Goal: Task Accomplishment & Management: Manage account settings

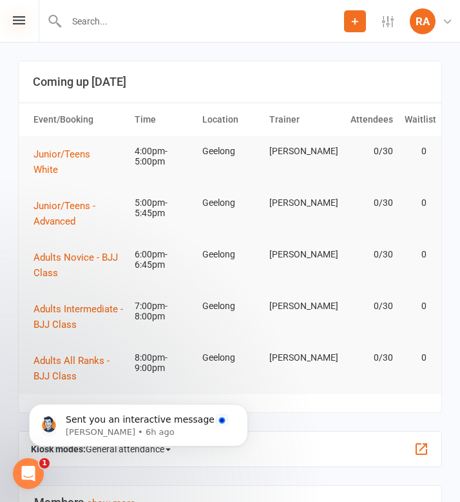
click at [19, 20] on icon at bounding box center [19, 20] width 12 height 8
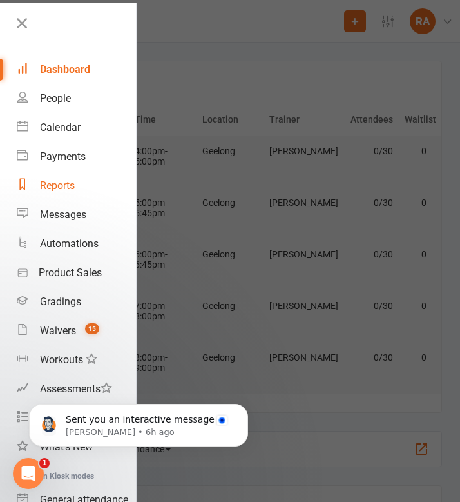
click at [73, 188] on div "Reports" at bounding box center [57, 185] width 35 height 12
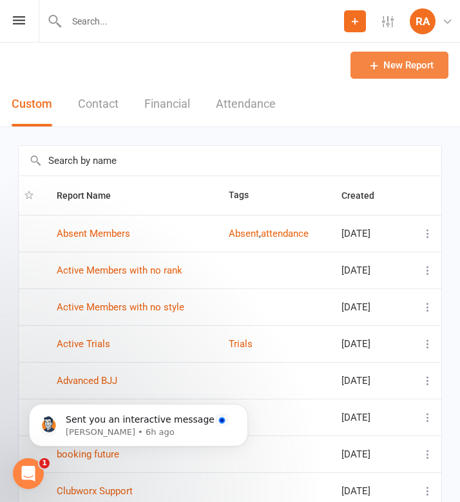
click at [379, 73] on link "New Report" at bounding box center [400, 65] width 98 height 27
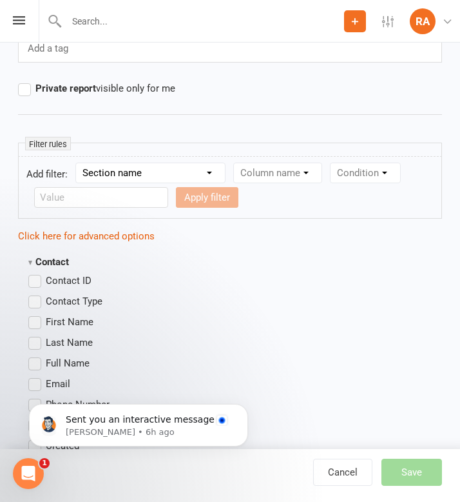
scroll to position [143, 0]
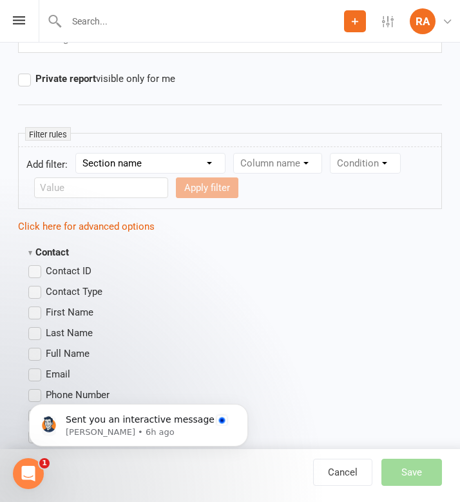
type input "Advanced BJJ - Blue"
click at [106, 164] on select "Section name Contact Attendance Aggregate Payment Booking Waitlist Attendees Ca…" at bounding box center [150, 162] width 149 height 19
select select "0"
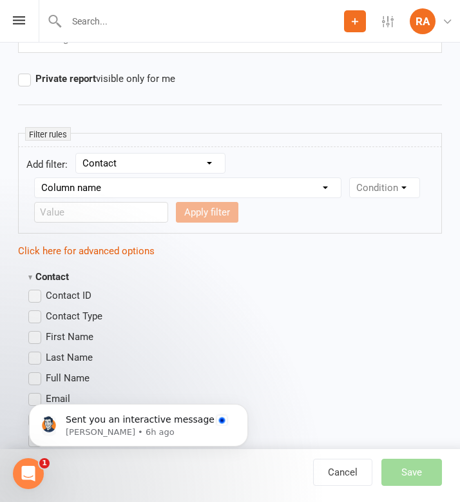
click at [137, 187] on select "Column name Contact Type First Name Last Name Full Name Email Phone Number Addr…" at bounding box center [188, 187] width 306 height 19
select select "12"
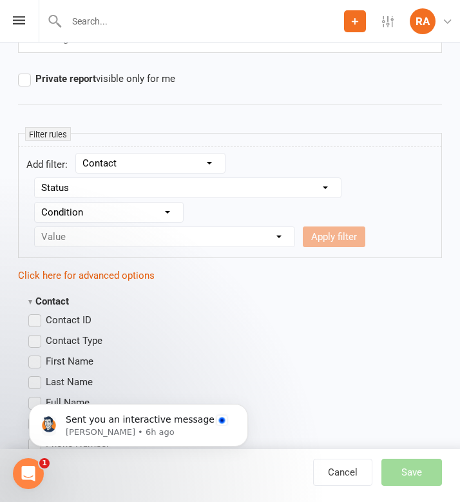
click at [156, 216] on select "Condition Equals Does not equal Contains Does not contain Is blank or does not …" at bounding box center [109, 212] width 148 height 19
select select "0"
click at [139, 244] on select "Value Prospect: 1st Trial Prospect: 2nd Trial Prospect: 3rd Trial Prospect: Giv…" at bounding box center [165, 236] width 260 height 19
select select "7"
click at [324, 239] on button "Apply filter" at bounding box center [334, 236] width 63 height 21
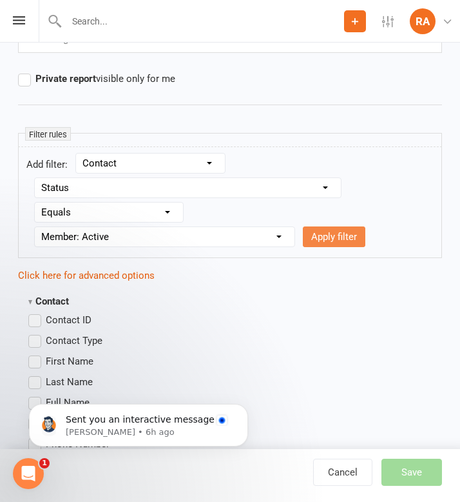
select select
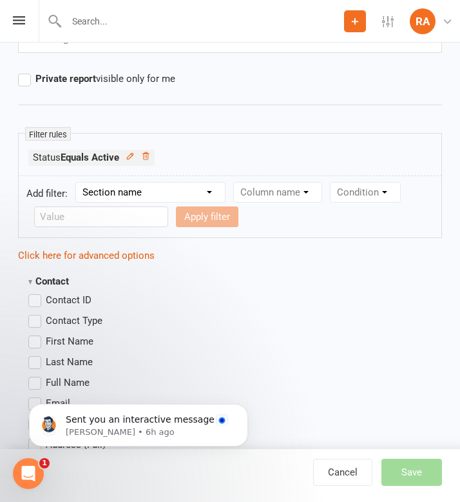
click at [140, 194] on select "Section name Contact Attendance Aggregate Payment Booking Waitlist Attendees Ca…" at bounding box center [150, 192] width 149 height 19
select select "12"
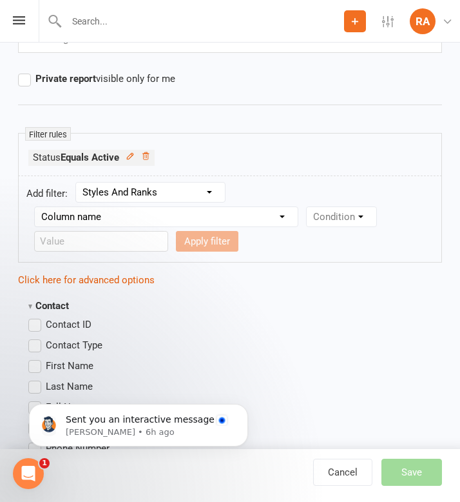
click at [155, 217] on select "Column name Style Current Rank Current Rank Position Next Rank Belt Size Active…" at bounding box center [166, 216] width 263 height 19
select select "0"
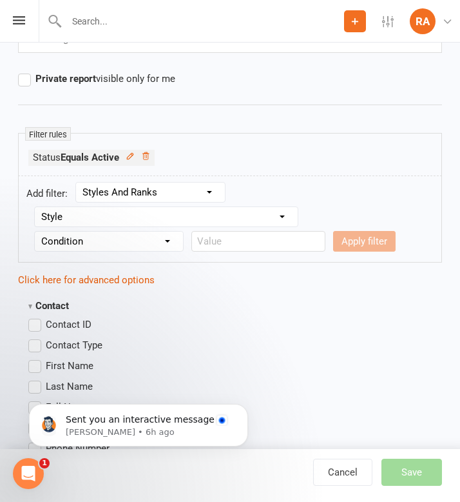
click at [143, 241] on select "Condition Equals Does not equal Contains Does not contain Is blank or does not …" at bounding box center [109, 241] width 148 height 19
click at [116, 248] on select "Condition Equals Does not equal Contains Does not contain Is blank or does not …" at bounding box center [109, 241] width 148 height 19
select select "0"
click at [198, 246] on input "text" at bounding box center [259, 241] width 134 height 21
type input "Adult BJJ"
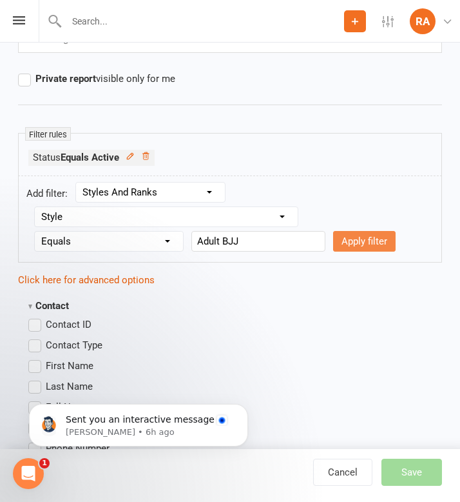
click at [346, 238] on button "Apply filter" at bounding box center [364, 241] width 63 height 21
select select
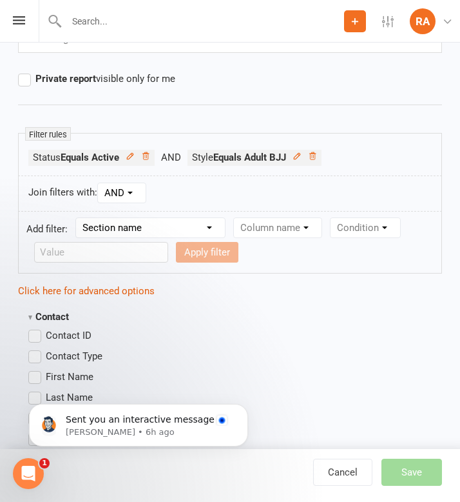
click at [128, 190] on select "AND OR" at bounding box center [122, 192] width 48 height 19
click at [132, 226] on select "Section name Contact Attendance Aggregate Payment Booking Waitlist Attendees Ca…" at bounding box center [150, 227] width 149 height 19
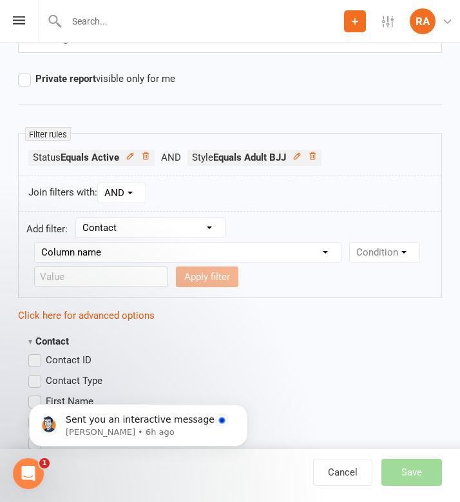
click at [130, 253] on select "Column name Contact Type First Name Last Name Full Name Email Phone Number Addr…" at bounding box center [188, 251] width 306 height 19
click at [119, 226] on select "Section name Contact Attendance Aggregate Payment Booking Waitlist Attendees Ca…" at bounding box center [150, 227] width 149 height 19
select select "12"
click at [95, 253] on select "Column name Style Current Rank Current Rank Position Next Rank Belt Size Active…" at bounding box center [166, 251] width 263 height 19
select select "1"
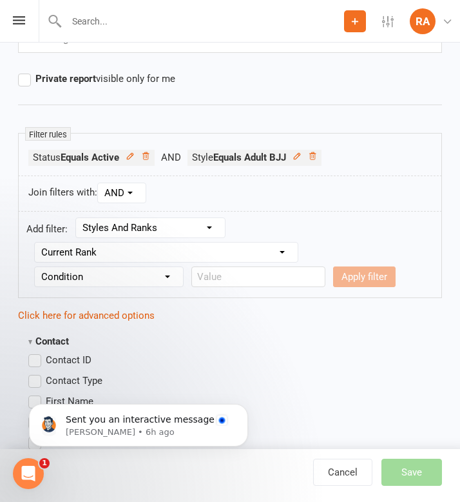
click at [156, 279] on select "Condition Equals Does not equal Contains Does not contain Is blank or does not …" at bounding box center [109, 276] width 148 height 19
select select "0"
click at [212, 274] on input "text" at bounding box center [259, 276] width 134 height 21
click at [212, 281] on input "text" at bounding box center [259, 276] width 134 height 21
click at [144, 280] on select "Condition Equals Does not equal Contains Does not contain Is blank or does not …" at bounding box center [109, 276] width 148 height 19
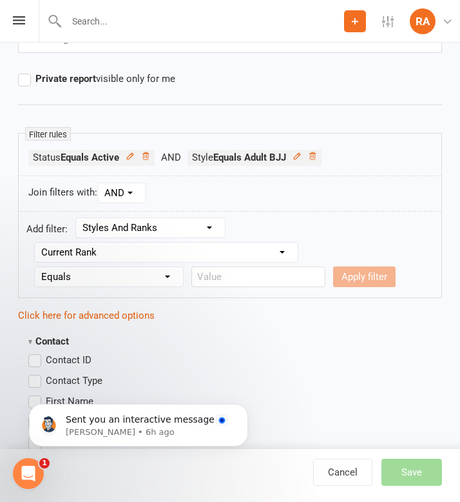
select select
click at [211, 279] on input "text" at bounding box center [259, 276] width 134 height 21
click at [151, 255] on select "Column name Style Current Rank Current Rank Position Next Rank Belt Size Active…" at bounding box center [166, 251] width 263 height 19
select select "2"
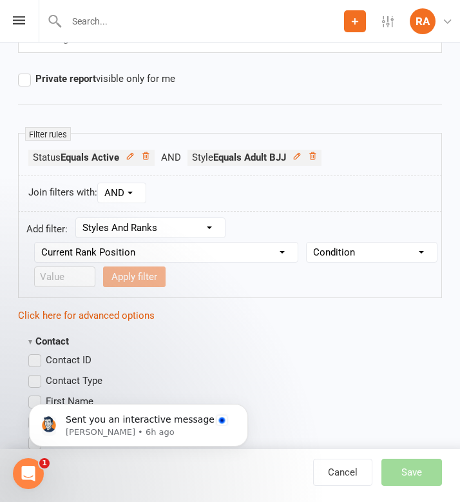
click at [320, 250] on select "Condition Is Is not Less than Greater than Less than or equal to Greater than o…" at bounding box center [372, 251] width 130 height 19
click at [82, 277] on input "number" at bounding box center [64, 276] width 61 height 21
click at [345, 250] on select "Condition Is Is not Less than Greater than Less than or equal to Greater than o…" at bounding box center [372, 251] width 130 height 19
select select "3"
click at [67, 278] on input "number" at bounding box center [64, 276] width 61 height 21
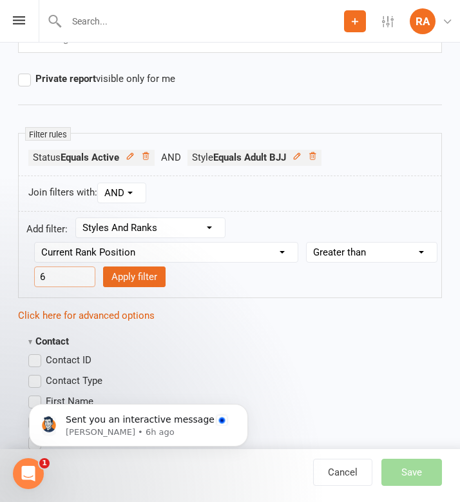
type input "6"
click at [148, 277] on button "Apply filter" at bounding box center [134, 276] width 63 height 21
select select
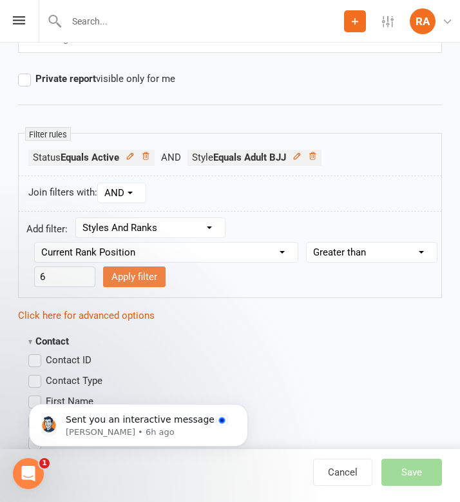
select select
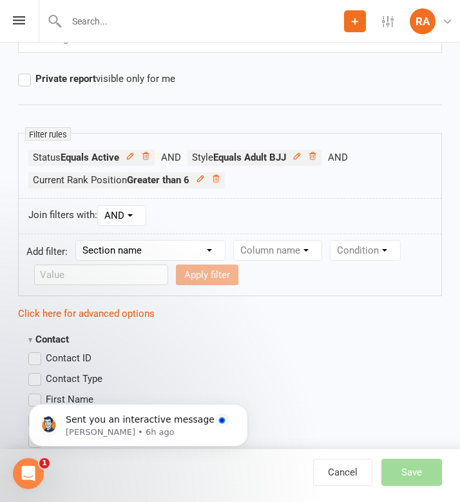
click at [157, 250] on select "Section name Contact Attendance Aggregate Payment Booking Waitlist Attendees Ca…" at bounding box center [150, 250] width 149 height 19
click at [157, 246] on select "Section name Contact Attendance Aggregate Payment Booking Waitlist Attendees Ca…" at bounding box center [150, 250] width 149 height 19
select select "12"
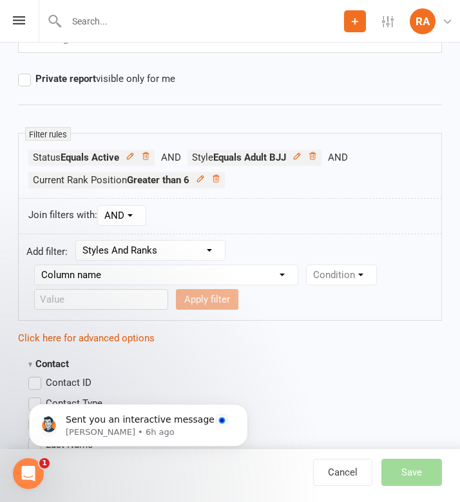
click at [238, 277] on select "Column name Style Current Rank Current Rank Position Next Rank Belt Size Active…" at bounding box center [166, 274] width 263 height 19
select select "2"
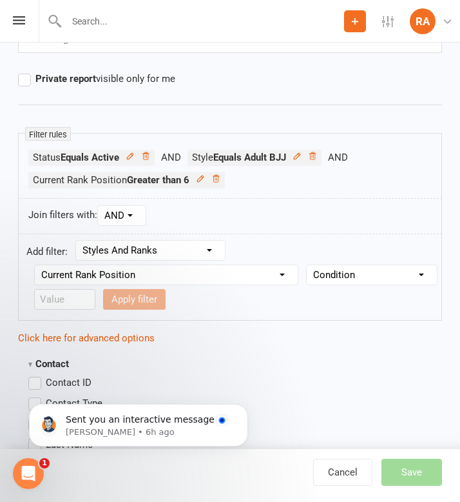
click at [337, 269] on select "Condition Is Is not Less than Greater than Less than or equal to Greater than o…" at bounding box center [372, 274] width 130 height 19
click at [202, 179] on icon at bounding box center [200, 178] width 9 height 9
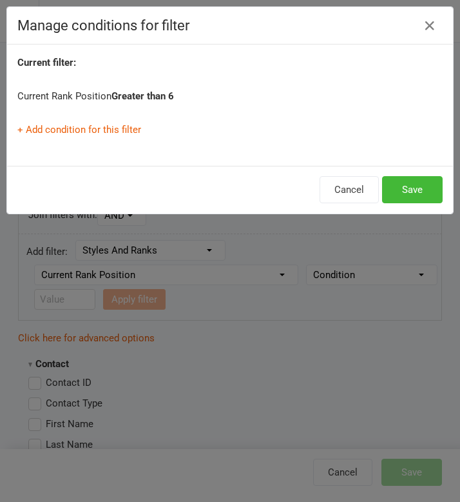
click at [129, 99] on strong "Greater than 6" at bounding box center [143, 96] width 63 height 12
click at [117, 121] on div "Current filter: Current Rank Position Greater than 6 + Add condition for this f…" at bounding box center [230, 104] width 446 height 121
click at [117, 130] on link "+ Add condition for this filter" at bounding box center [79, 130] width 124 height 12
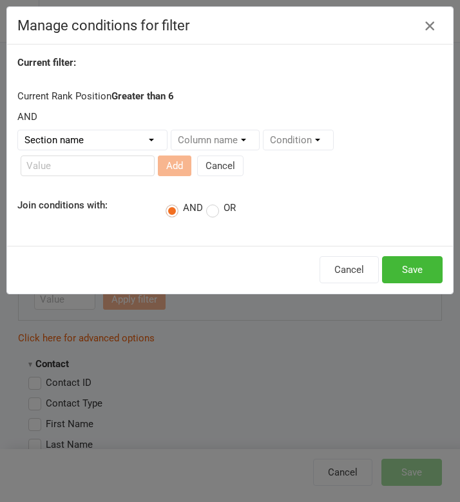
click at [433, 25] on icon "button" at bounding box center [429, 25] width 15 height 15
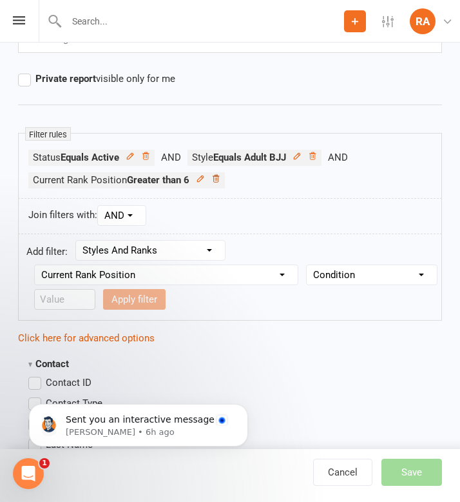
click at [218, 177] on icon at bounding box center [216, 178] width 6 height 7
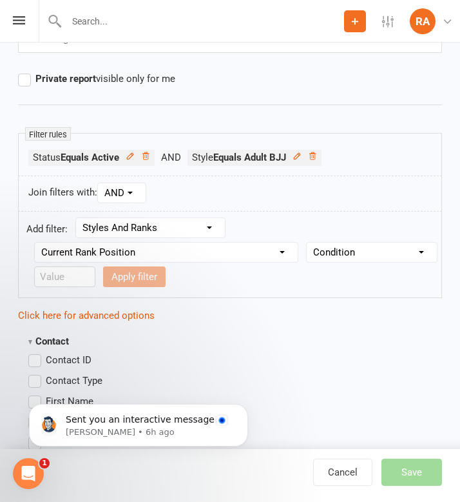
click at [140, 255] on select "Column name Style Current Rank Current Rank Position Next Rank Belt Size Active…" at bounding box center [166, 251] width 263 height 19
click at [336, 257] on select "Condition Is Is not Less than Greater than Less than or equal to Greater than o…" at bounding box center [372, 251] width 130 height 19
select select "5"
click at [74, 276] on input "number" at bounding box center [64, 276] width 61 height 21
type input "6"
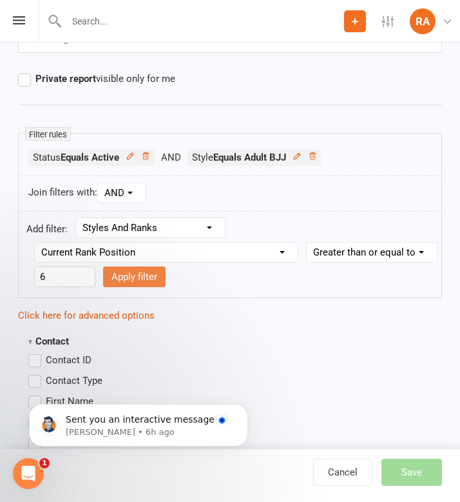
click at [137, 280] on button "Apply filter" at bounding box center [134, 276] width 63 height 21
select select
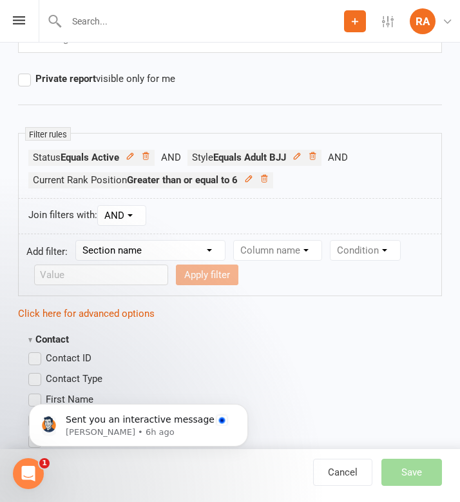
click at [141, 253] on select "Section name Contact Attendance Aggregate Payment Booking Waitlist Attendees Ca…" at bounding box center [150, 250] width 149 height 19
select select "12"
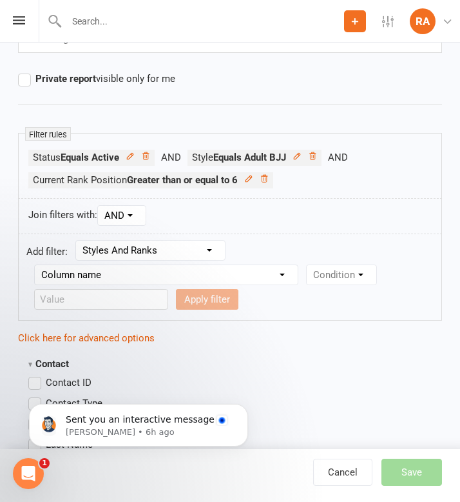
click at [109, 272] on select "Column name Style Current Rank Current Rank Position Next Rank Belt Size Active…" at bounding box center [166, 274] width 263 height 19
select select "2"
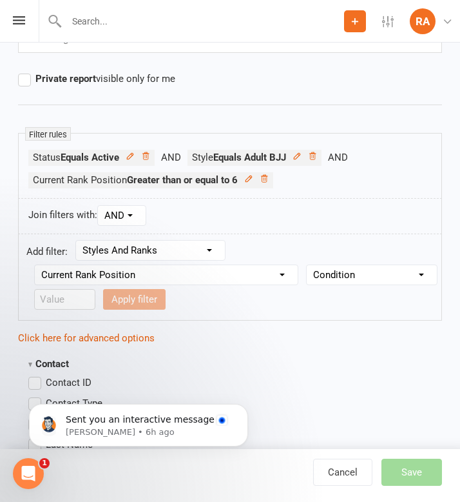
click at [344, 279] on select "Condition Is Is not Less than Greater than Less than or equal to Greater than o…" at bounding box center [372, 274] width 130 height 19
select select "4"
click at [73, 299] on input "number" at bounding box center [64, 299] width 61 height 21
type input "10"
click at [121, 306] on button "Apply filter" at bounding box center [134, 299] width 63 height 21
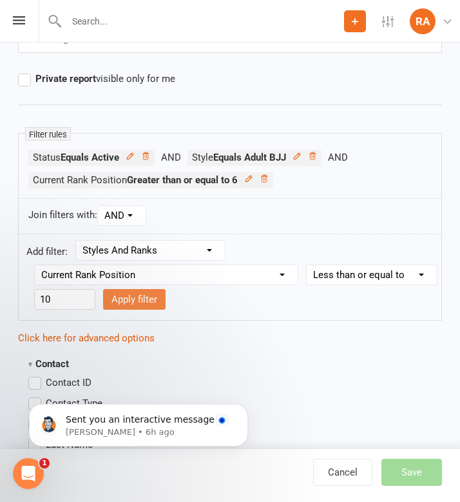
select select
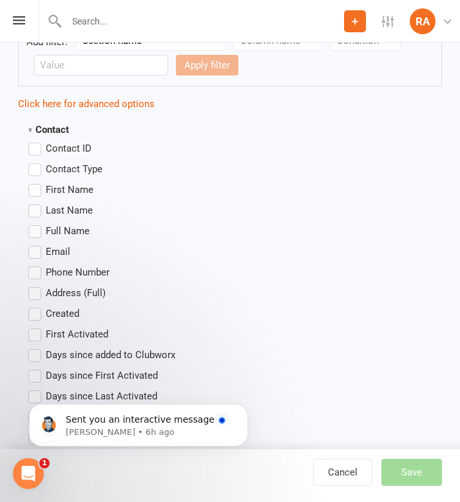
scroll to position [371, 0]
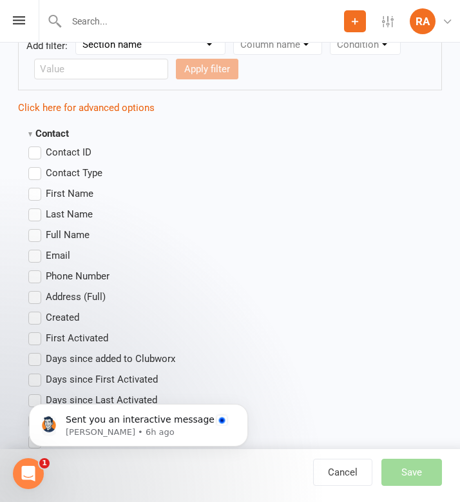
click at [39, 195] on label "First Name" at bounding box center [60, 193] width 65 height 15
click at [37, 186] on input "First Name" at bounding box center [32, 186] width 8 height 0
click at [39, 219] on label "Last Name" at bounding box center [60, 213] width 64 height 15
click at [37, 206] on input "Last Name" at bounding box center [32, 206] width 8 height 0
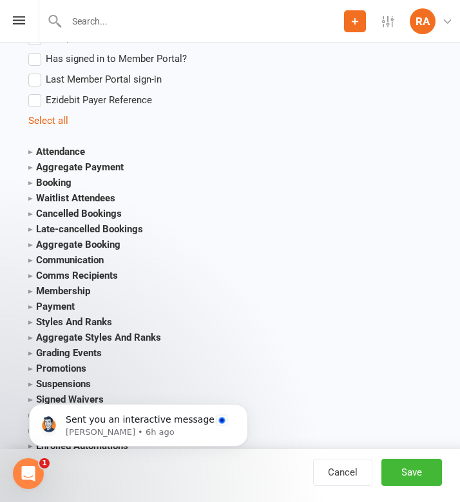
scroll to position [1487, 0]
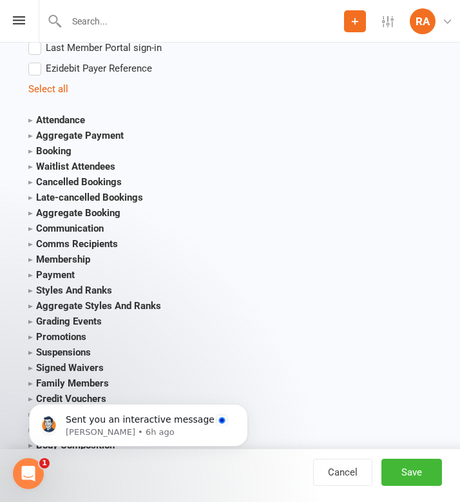
click at [57, 292] on strong "Styles And Ranks" at bounding box center [70, 290] width 84 height 12
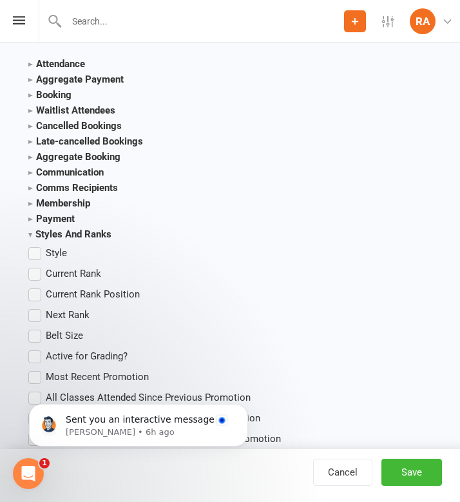
scroll to position [1559, 0]
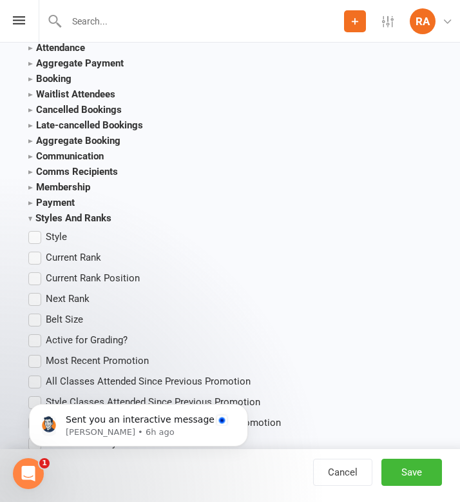
click at [77, 265] on ul "Style Current Rank Current Rank Position Next Rank Belt Size Active for Grading…" at bounding box center [230, 350] width 404 height 242
click at [72, 258] on span "Current Rank" at bounding box center [73, 257] width 55 height 14
click at [37, 250] on input "Current Rank" at bounding box center [32, 250] width 8 height 0
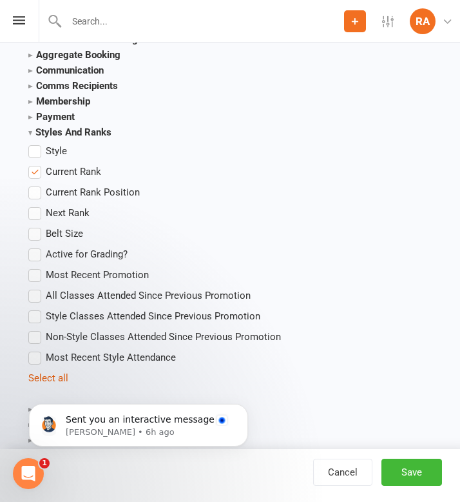
scroll to position [1650, 0]
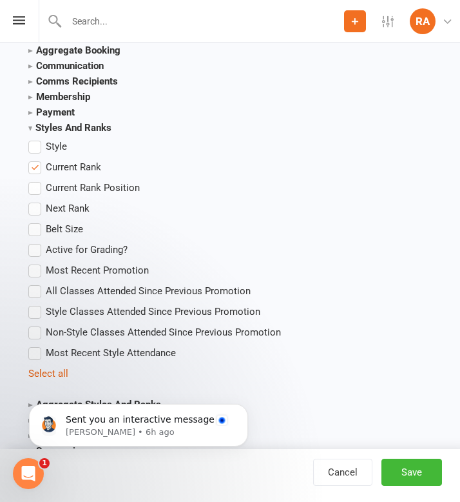
click at [72, 286] on span "All Classes Attended Since Previous Promotion" at bounding box center [148, 290] width 205 height 14
click at [37, 283] on input "All Classes Attended Since Previous Promotion" at bounding box center [32, 283] width 8 height 0
click at [77, 269] on span "Most Recent Promotion" at bounding box center [97, 269] width 103 height 14
click at [37, 262] on input "Most Recent Promotion" at bounding box center [32, 262] width 8 height 0
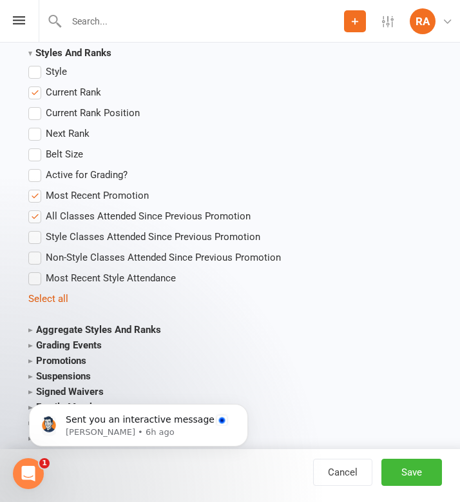
scroll to position [1752, 0]
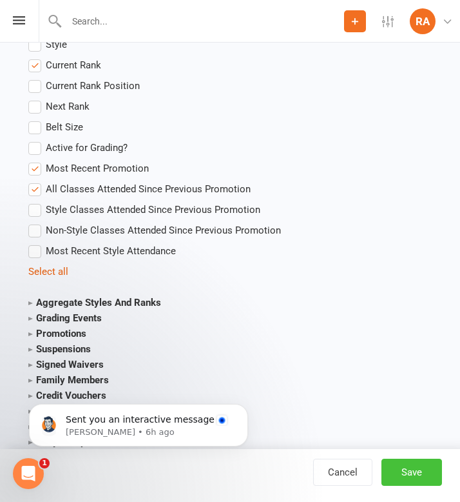
click at [395, 464] on button "Save" at bounding box center [412, 472] width 61 height 27
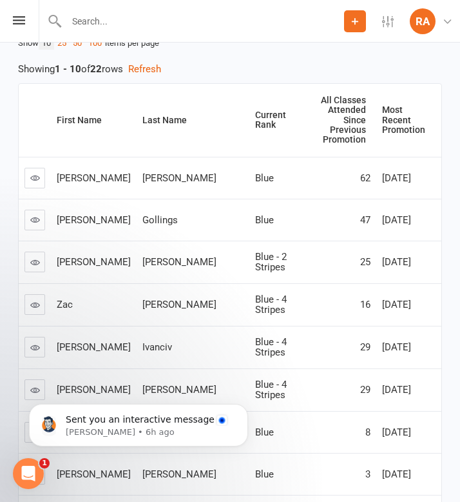
scroll to position [371, 0]
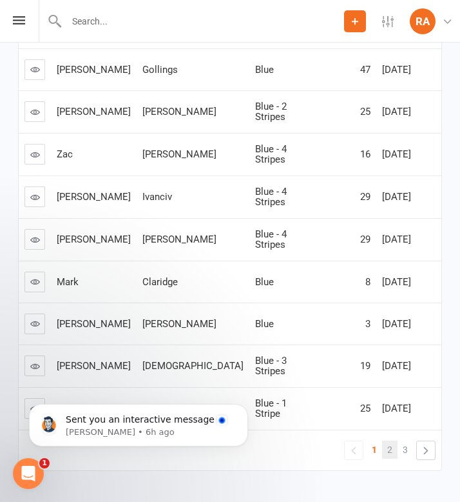
click at [390, 440] on span "2" at bounding box center [390, 449] width 5 height 18
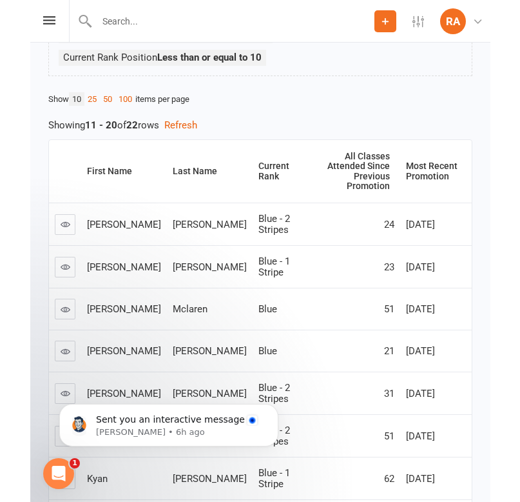
scroll to position [0, 0]
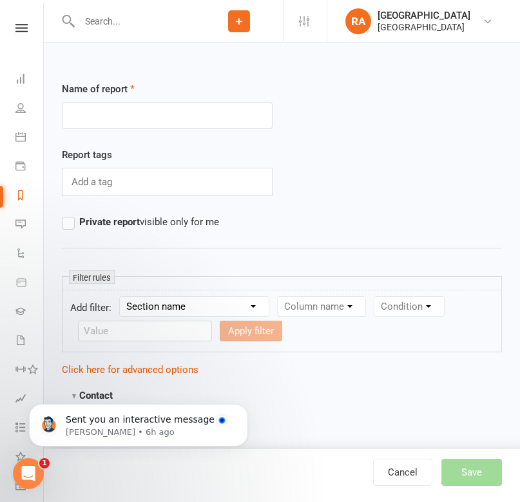
click at [19, 201] on link "Reports" at bounding box center [29, 196] width 29 height 29
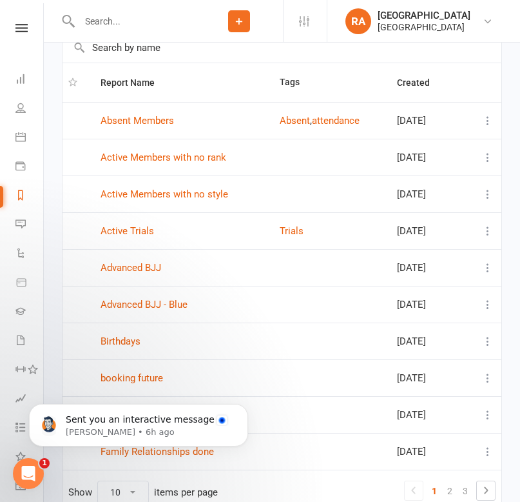
scroll to position [115, 0]
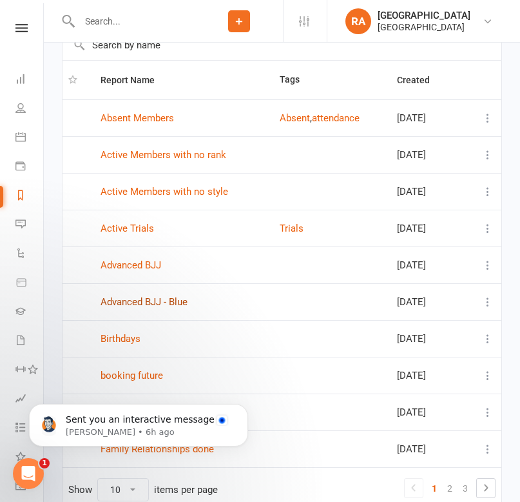
click at [127, 303] on link "Advanced BJJ - Blue" at bounding box center [144, 302] width 87 height 12
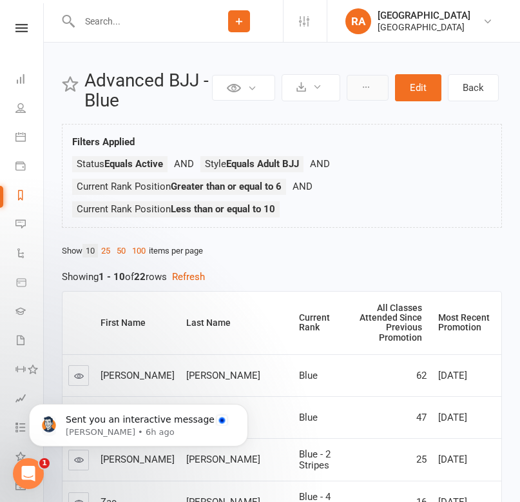
click at [370, 85] on icon at bounding box center [366, 87] width 9 height 9
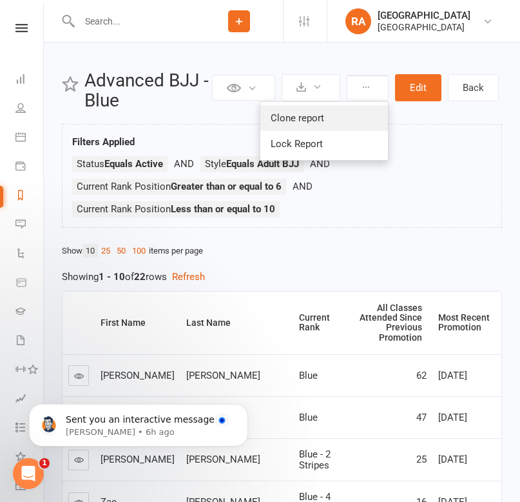
click at [353, 112] on link "Clone report" at bounding box center [325, 118] width 128 height 26
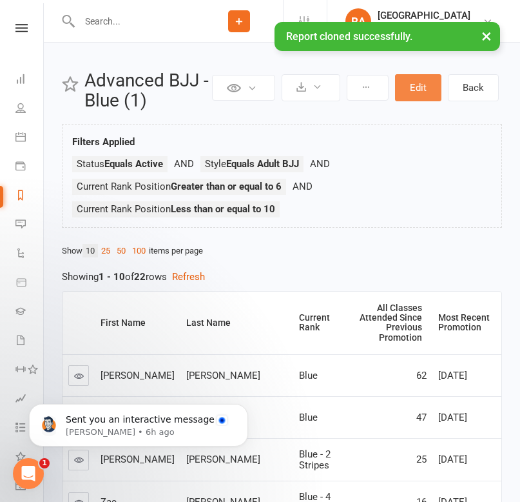
click at [416, 92] on button "Edit" at bounding box center [418, 87] width 46 height 27
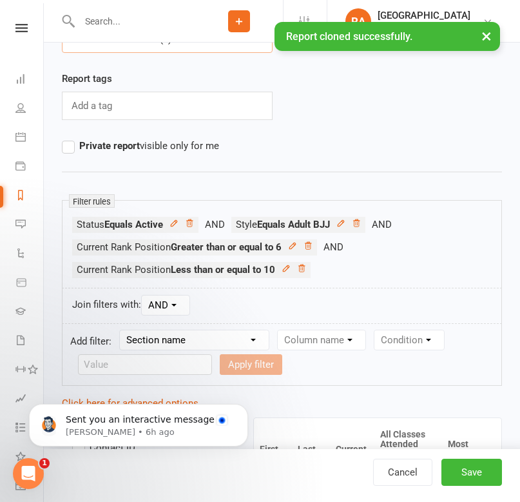
scroll to position [78, 0]
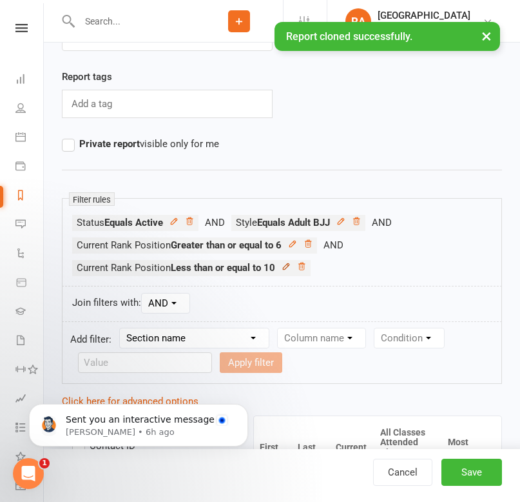
click at [287, 266] on icon at bounding box center [286, 266] width 9 height 9
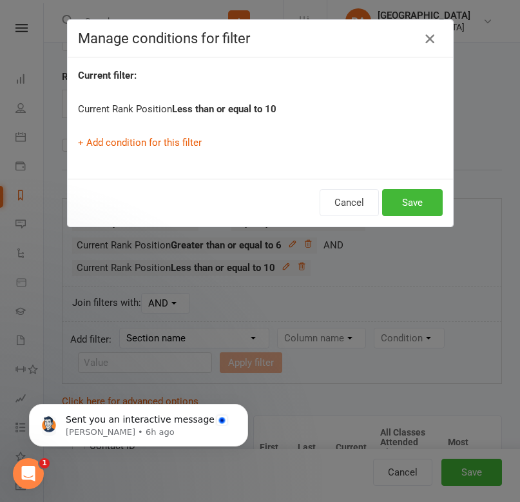
click at [425, 40] on icon "button" at bounding box center [429, 38] width 15 height 15
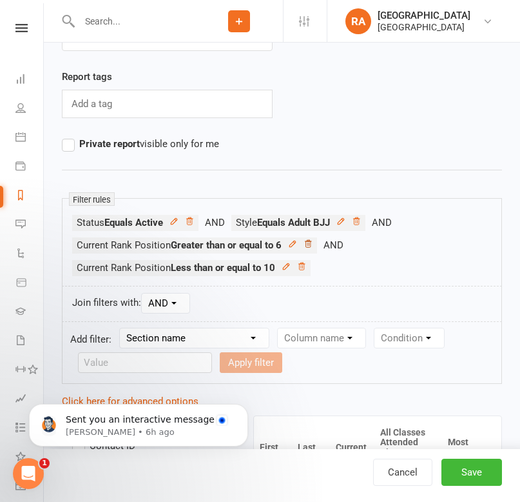
click at [312, 243] on icon at bounding box center [308, 243] width 9 height 9
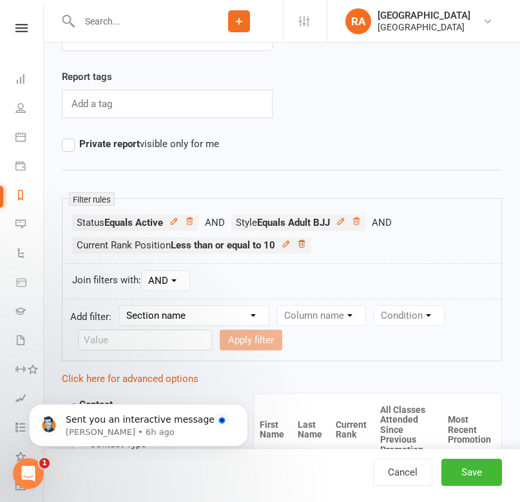
click at [302, 245] on icon at bounding box center [301, 243] width 9 height 9
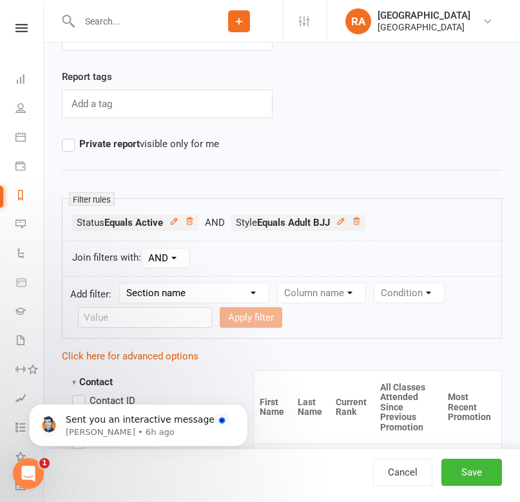
click at [213, 294] on select "Section name Contact Attendance Aggregate Payment Booking Waitlist Attendees Ca…" at bounding box center [194, 292] width 149 height 19
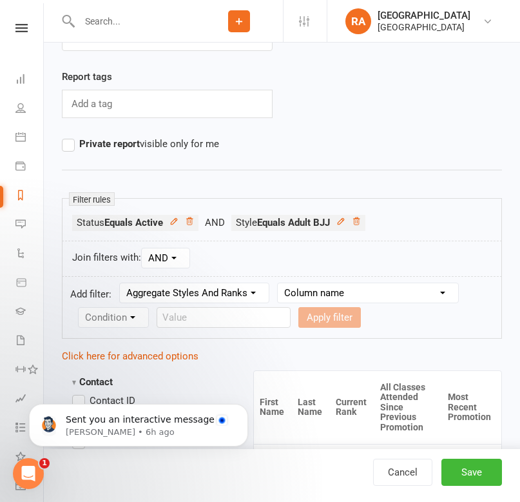
click at [186, 288] on select "Section name Contact Attendance Aggregate Payment Booking Waitlist Attendees Ca…" at bounding box center [194, 292] width 149 height 19
select select "12"
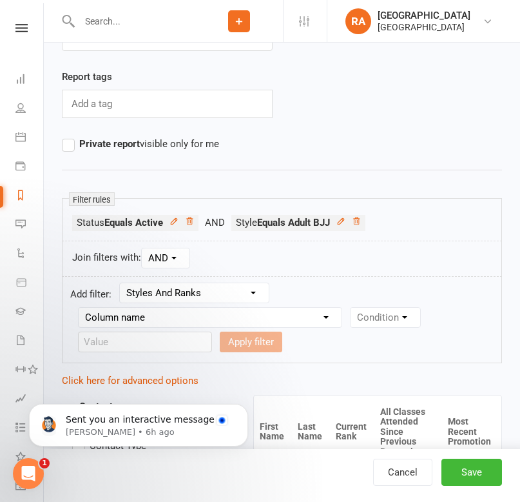
click at [179, 317] on select "Column name Style Current Rank Current Rank Position Next Rank Belt Size Active…" at bounding box center [210, 317] width 263 height 19
select select "2"
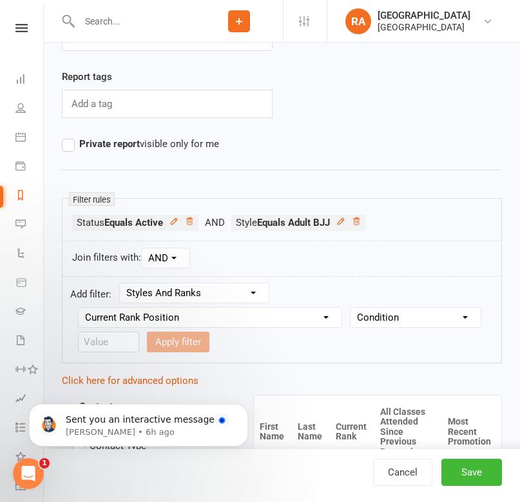
click at [373, 317] on select "Condition Is Is not Less than Greater than Less than or equal to Greater than o…" at bounding box center [416, 317] width 130 height 19
click at [117, 341] on input "number" at bounding box center [108, 341] width 61 height 21
type input "11"
click at [352, 320] on select "Condition Is Is not Less than Greater than Less than or equal to Greater than o…" at bounding box center [416, 317] width 130 height 19
select select "5"
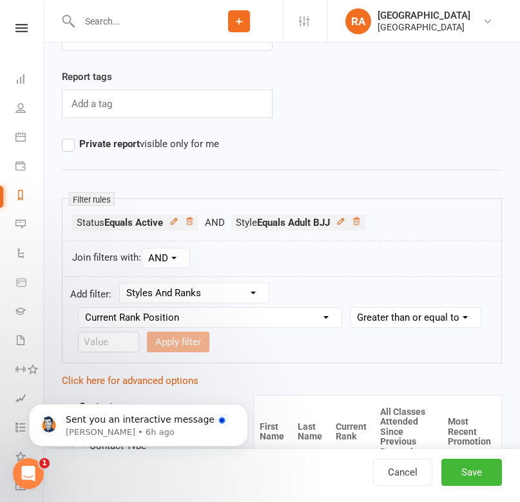
click at [232, 344] on form "Add filter: Section name Contact Attendance Aggregate Payment Booking Waitlist …" at bounding box center [282, 319] width 440 height 87
click at [117, 346] on input "number" at bounding box center [108, 341] width 61 height 21
type input "2"
type input "11"
click at [190, 344] on button "Apply filter" at bounding box center [178, 341] width 63 height 21
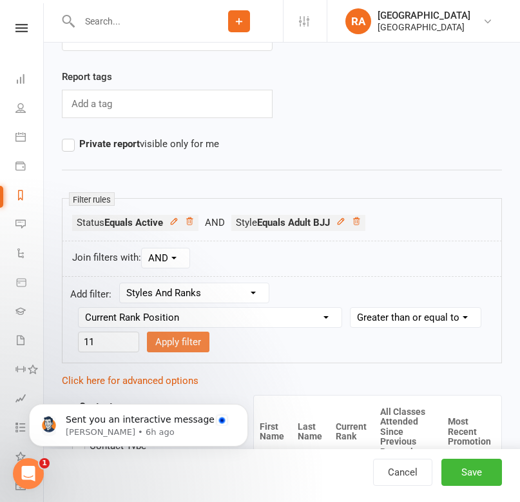
select select
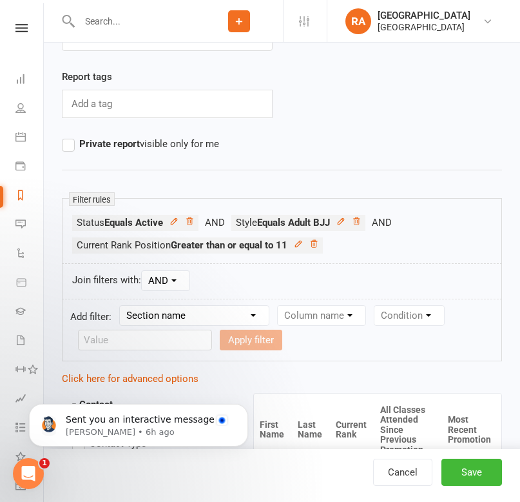
click at [197, 314] on select "Section name Contact Attendance Aggregate Payment Booking Waitlist Attendees Ca…" at bounding box center [194, 315] width 149 height 19
select select "12"
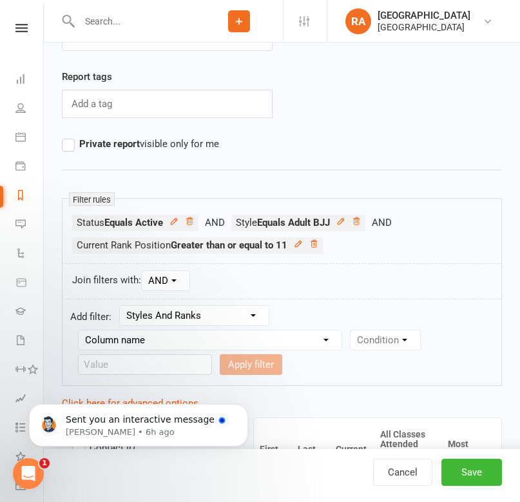
click at [259, 337] on select "Column name Style Current Rank Current Rank Position Next Rank Belt Size Active…" at bounding box center [210, 339] width 263 height 19
select select "2"
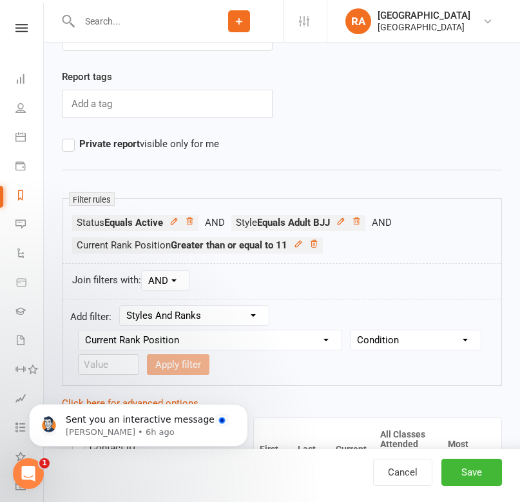
click at [371, 341] on select "Condition Is Is not Less than Greater than Less than or equal to Greater than o…" at bounding box center [416, 339] width 130 height 19
select select "5"
click at [97, 368] on input "number" at bounding box center [108, 364] width 61 height 21
type input "15"
click at [399, 334] on select "Condition Is Is not Less than Greater than Less than or equal to Greater than o…" at bounding box center [416, 339] width 130 height 19
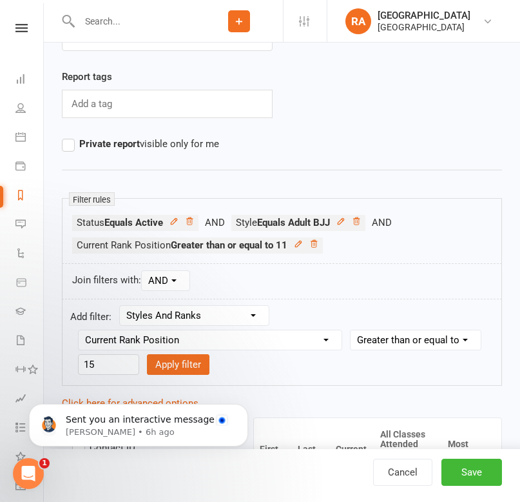
select select "4"
click at [104, 370] on input "number" at bounding box center [108, 364] width 61 height 21
type input "15"
click at [456, 474] on button "Save" at bounding box center [472, 472] width 61 height 27
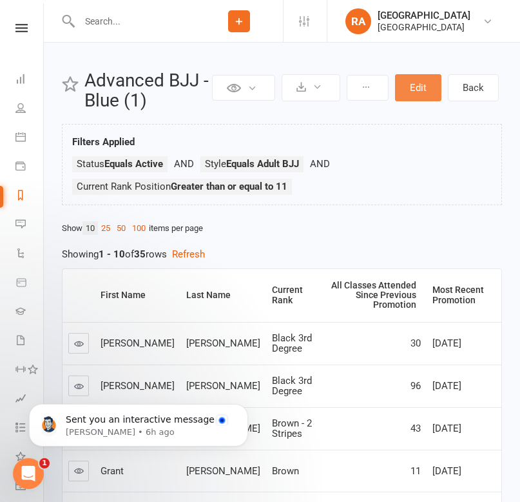
click at [420, 90] on button "Edit" at bounding box center [418, 87] width 46 height 27
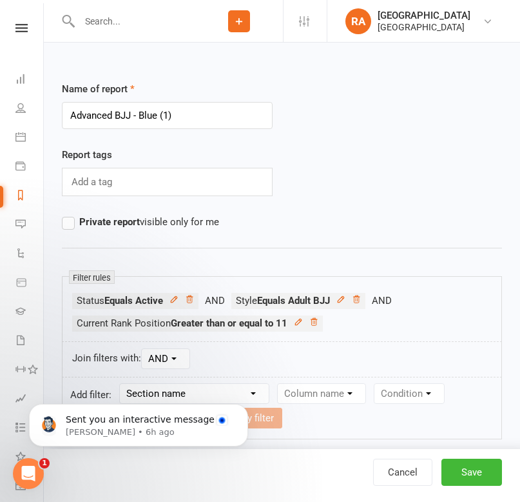
drag, startPoint x: 192, startPoint y: 115, endPoint x: 140, endPoint y: 117, distance: 51.6
click at [140, 117] on input "Advanced BJJ - Blue (1)" at bounding box center [167, 115] width 211 height 27
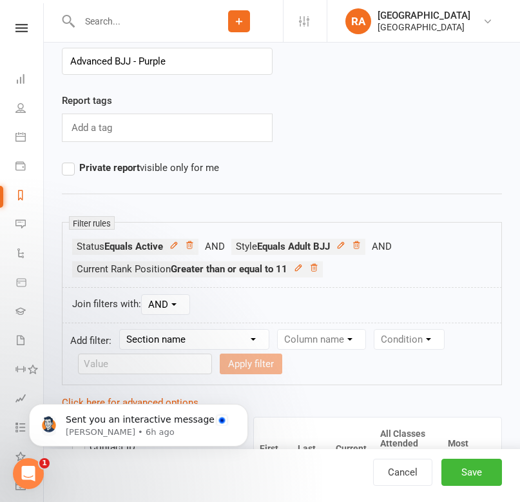
scroll to position [62, 0]
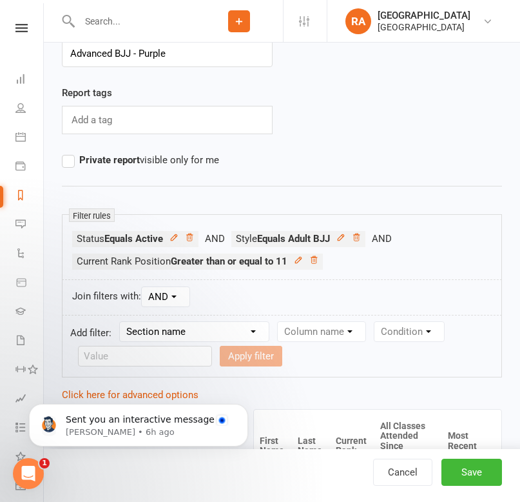
type input "Advanced BJJ - Purple"
click at [153, 330] on select "Section name Contact Attendance Aggregate Payment Booking Waitlist Attendees Ca…" at bounding box center [194, 331] width 149 height 19
select select "12"
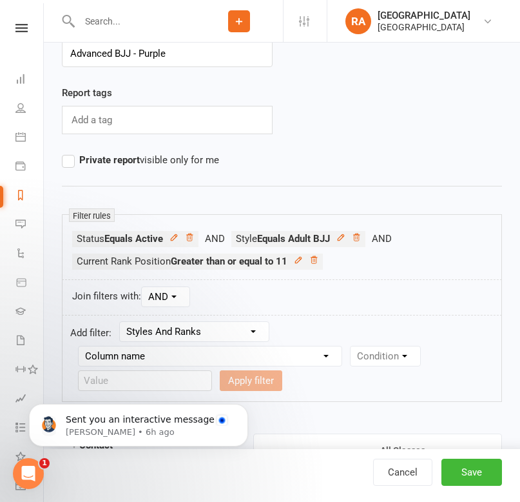
click at [203, 353] on select "Column name Style Current Rank Current Rank Position Next Rank Belt Size Active…" at bounding box center [210, 355] width 263 height 19
select select "2"
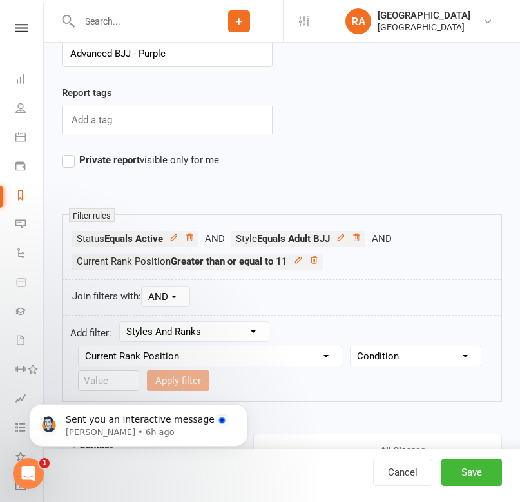
click html "Sent you an interactive message [PERSON_NAME] • 6h ago"
click at [113, 382] on body "Sent you an interactive message [PERSON_NAME] • 6h ago" at bounding box center [139, 422] width 248 height 80
click at [368, 357] on select "Condition Is Is not Less than Greater than Less than or equal to Greater than o…" at bounding box center [416, 355] width 130 height 19
select select "4"
click at [104, 375] on input "number" at bounding box center [108, 380] width 61 height 21
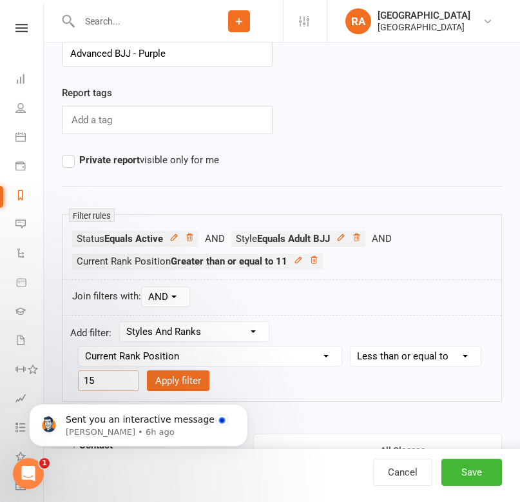
type input "15"
click at [195, 382] on body "Sent you an interactive message [PERSON_NAME] • 6h ago" at bounding box center [139, 422] width 248 height 80
click at [179, 383] on body "Sent you an interactive message [PERSON_NAME] • 6h ago" at bounding box center [139, 422] width 248 height 80
click html "Sent you an interactive message [PERSON_NAME] • 6h ago"
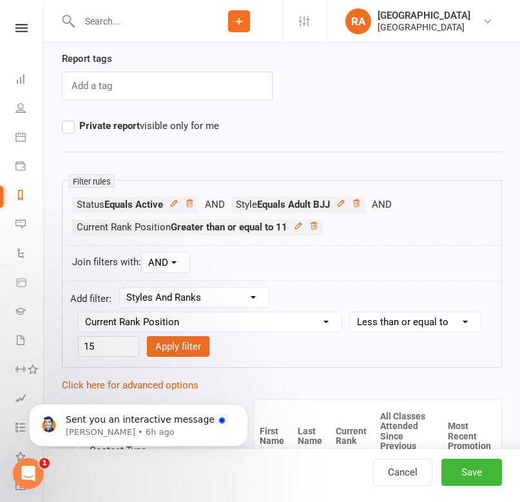
scroll to position [109, 0]
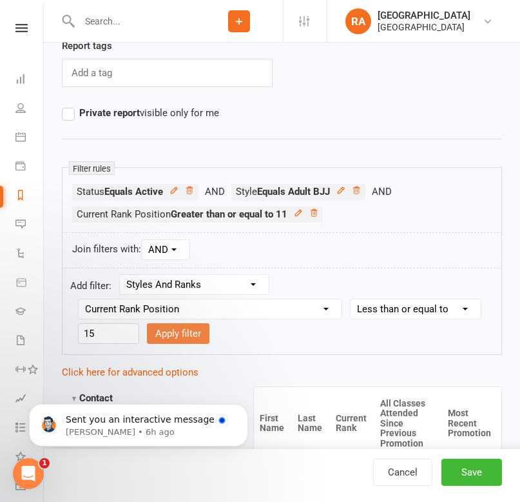
click at [177, 335] on button "Apply filter" at bounding box center [178, 333] width 63 height 21
select select
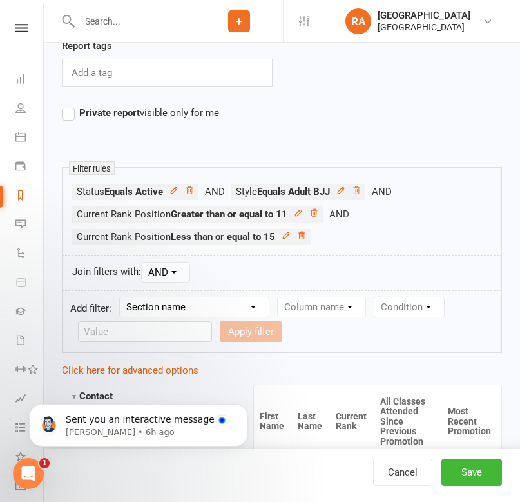
scroll to position [156, 0]
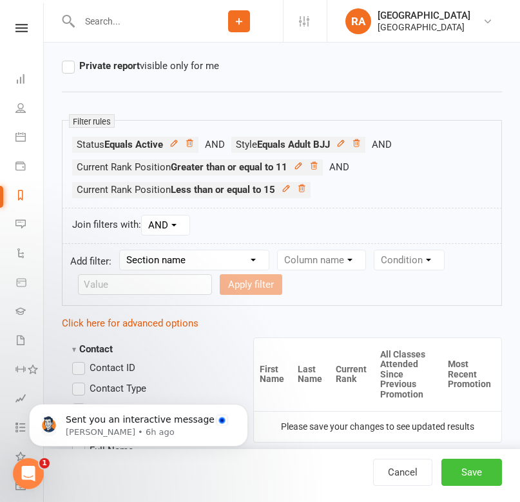
click at [460, 467] on button "Save" at bounding box center [472, 472] width 61 height 27
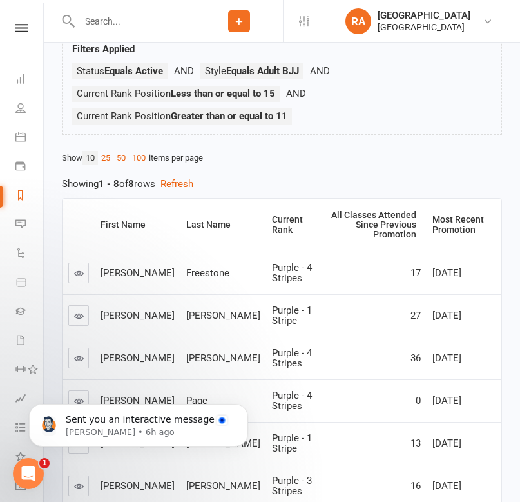
scroll to position [84, 0]
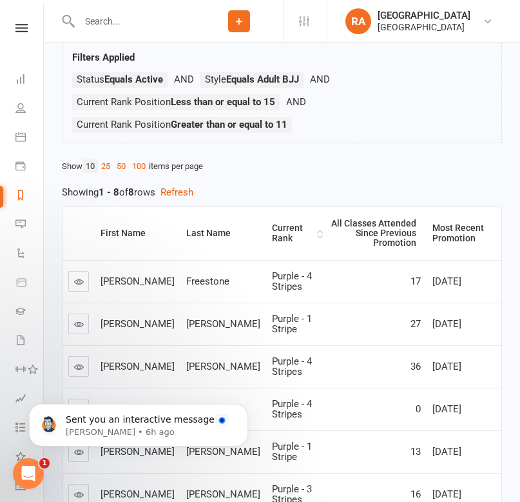
click at [272, 232] on div "Current Rank" at bounding box center [293, 233] width 42 height 20
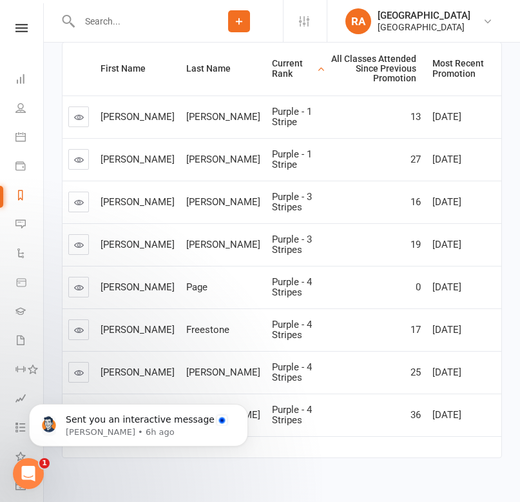
scroll to position [256, 0]
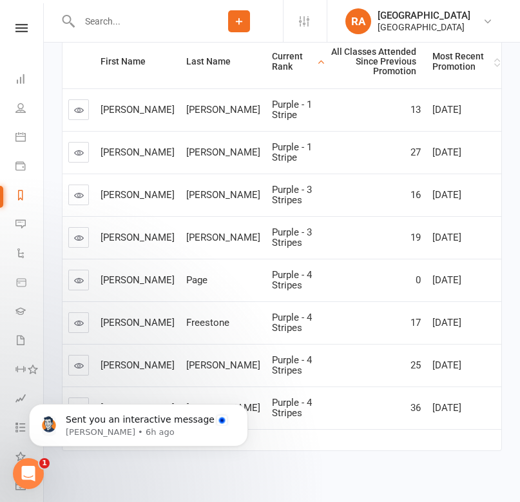
click at [460, 54] on div "Most Recent Promotion" at bounding box center [462, 62] width 59 height 20
click at [272, 52] on div "Current Rank" at bounding box center [293, 62] width 42 height 20
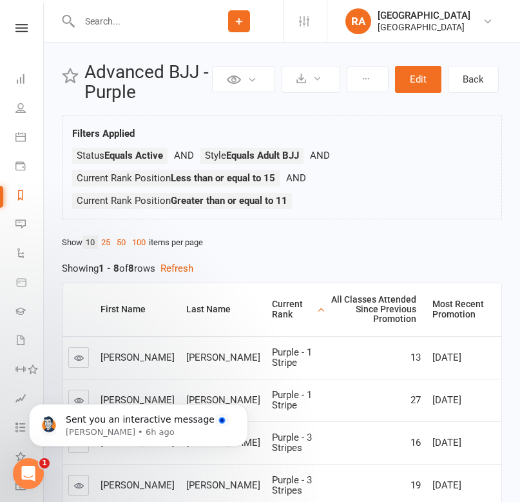
scroll to position [0, 0]
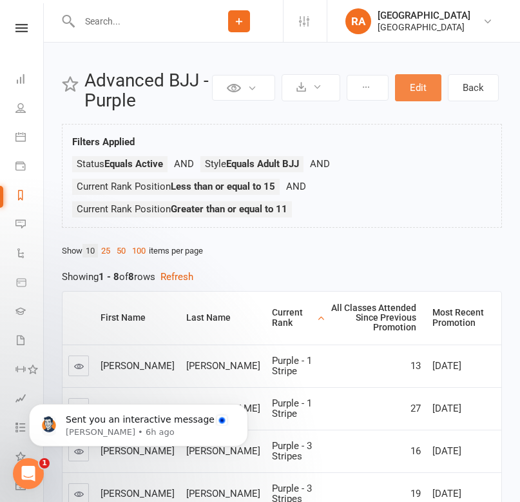
click at [414, 84] on button "Edit" at bounding box center [418, 87] width 46 height 27
click at [373, 93] on button at bounding box center [368, 88] width 42 height 26
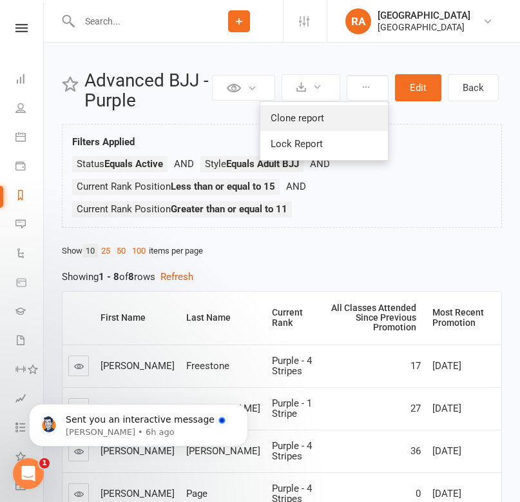
click at [362, 114] on link "Clone report" at bounding box center [325, 118] width 128 height 26
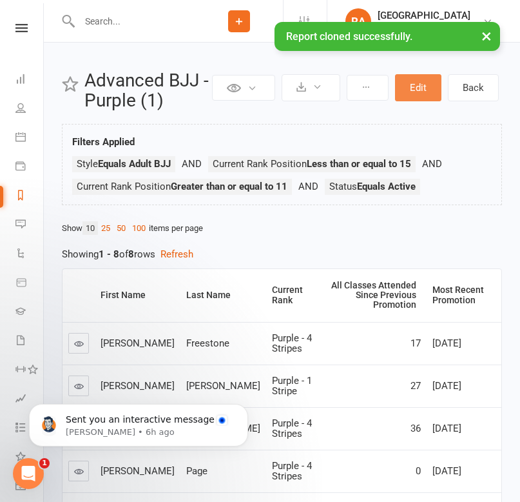
click at [417, 81] on button "Edit" at bounding box center [418, 87] width 46 height 27
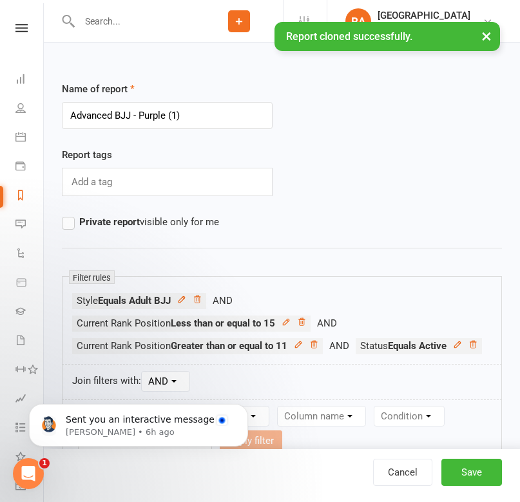
drag, startPoint x: 197, startPoint y: 112, endPoint x: 141, endPoint y: 117, distance: 56.3
click at [141, 117] on input "Advanced BJJ - Purple (1)" at bounding box center [167, 115] width 211 height 27
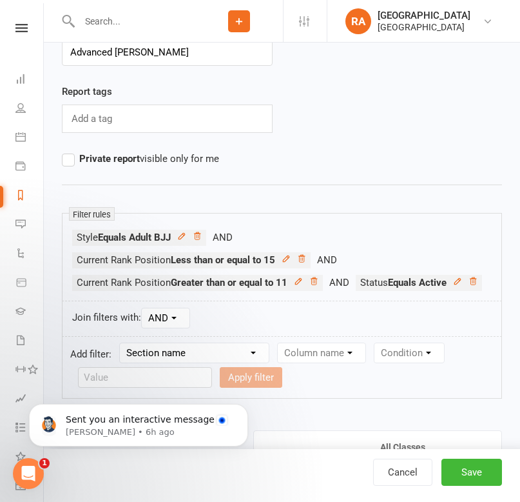
scroll to position [64, 0]
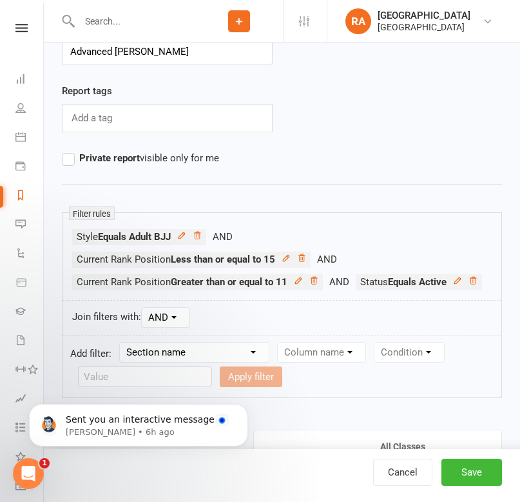
type input "Advanced [PERSON_NAME]"
click at [300, 264] on li "Current Rank Position Less than or equal to 15" at bounding box center [208, 260] width 272 height 16
click at [304, 257] on icon at bounding box center [302, 257] width 6 height 7
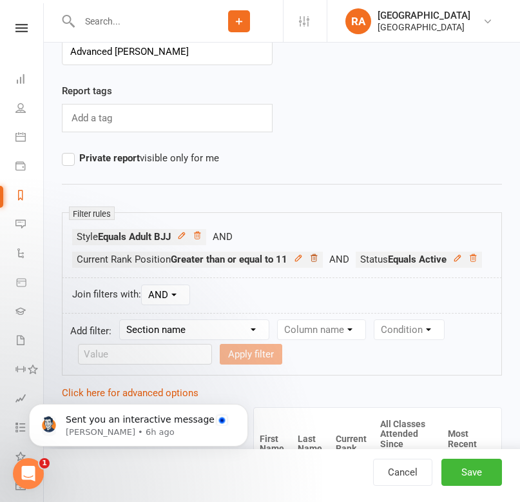
click at [315, 259] on icon at bounding box center [314, 257] width 9 height 9
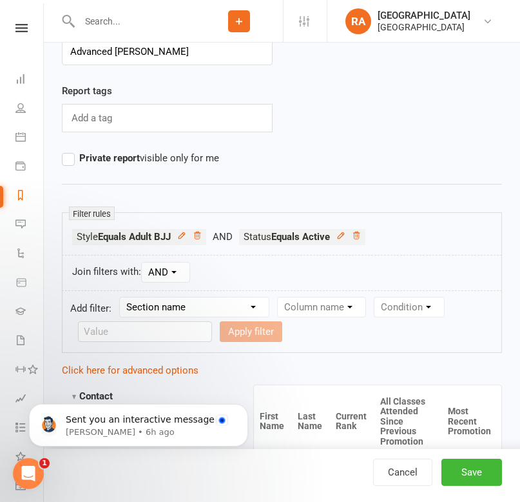
click at [180, 310] on select "Section name Contact Attendance Aggregate Payment Booking Waitlist Attendees Ca…" at bounding box center [194, 306] width 149 height 19
select select "12"
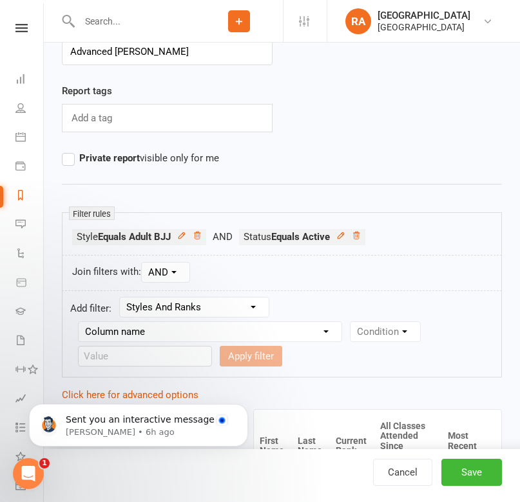
click at [211, 326] on select "Column name Style Current Rank Current Rank Position Next Rank Belt Size Active…" at bounding box center [210, 331] width 263 height 19
select select "2"
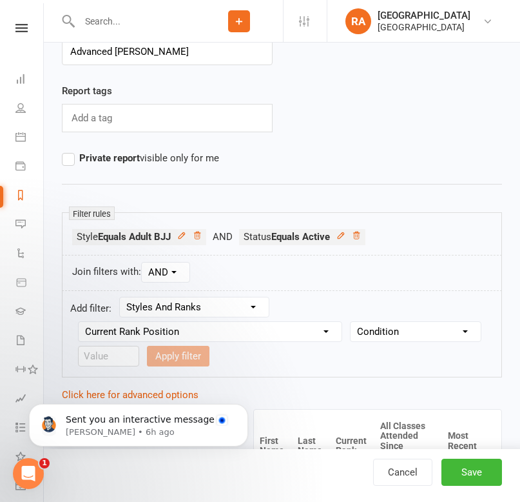
click at [378, 333] on select "Condition Is Is not Less than Greater than Less than or equal to Greater than o…" at bounding box center [416, 331] width 130 height 19
select select "5"
click at [119, 362] on input "number" at bounding box center [108, 356] width 61 height 21
type input "16"
click at [185, 354] on button "Apply filter" at bounding box center [178, 356] width 63 height 21
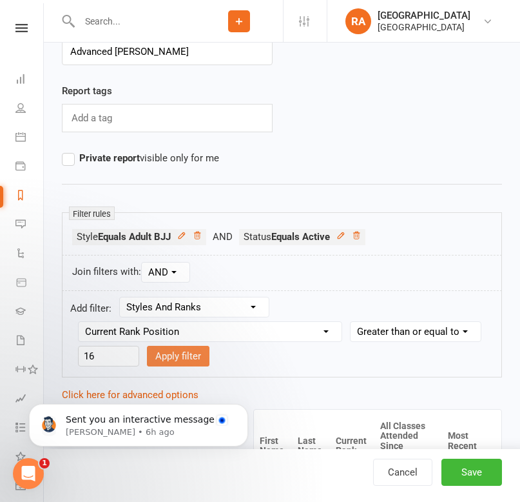
select select
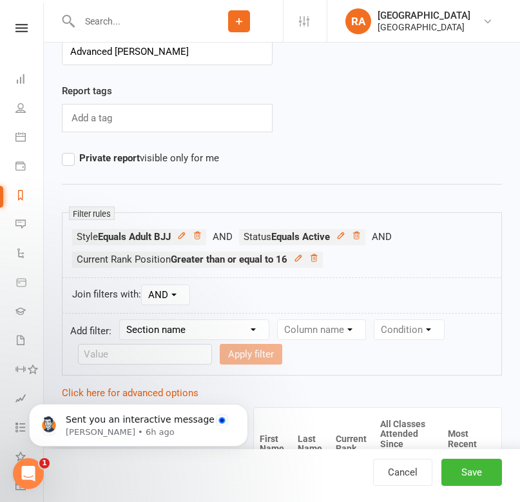
click at [174, 334] on select "Section name Contact Attendance Aggregate Payment Booking Waitlist Attendees Ca…" at bounding box center [194, 329] width 149 height 19
select select "12"
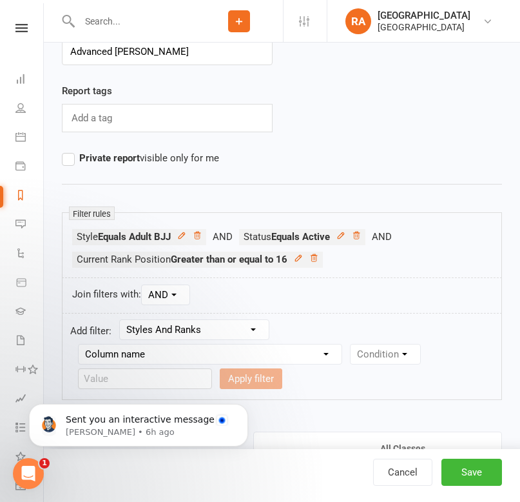
click at [201, 353] on select "Column name Style Current Rank Current Rank Position Next Rank Belt Size Active…" at bounding box center [210, 353] width 263 height 19
select select "2"
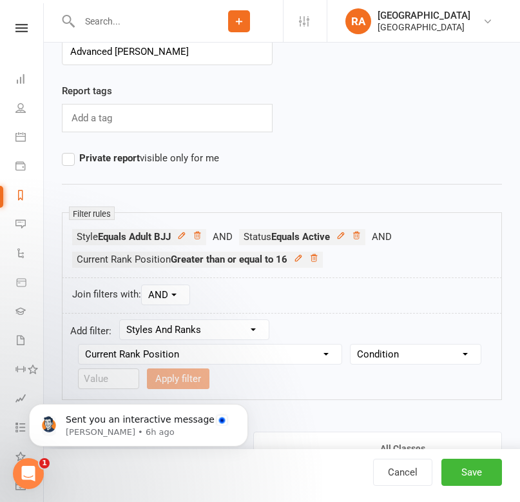
click at [365, 356] on select "Condition Is Is not Less than Greater than Less than or equal to Greater than o…" at bounding box center [416, 353] width 130 height 19
select select "4"
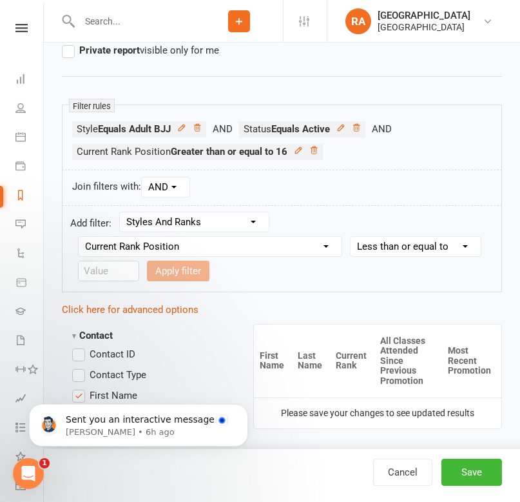
scroll to position [185, 0]
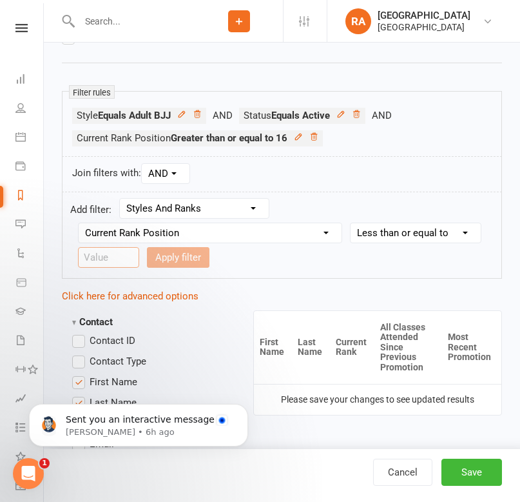
click at [92, 258] on input "number" at bounding box center [108, 257] width 61 height 21
type input "20"
click at [194, 259] on button "Apply filter" at bounding box center [178, 257] width 63 height 21
select select
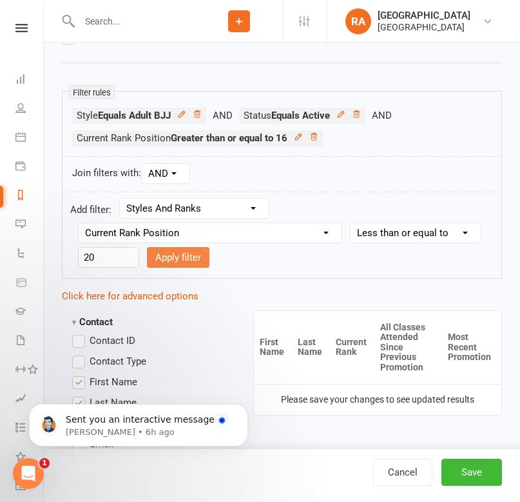
select select
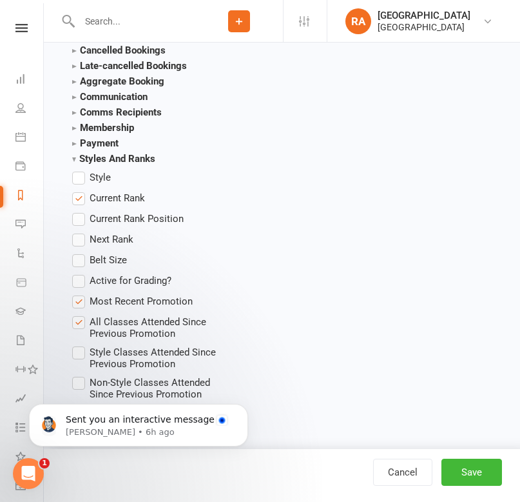
scroll to position [1689, 0]
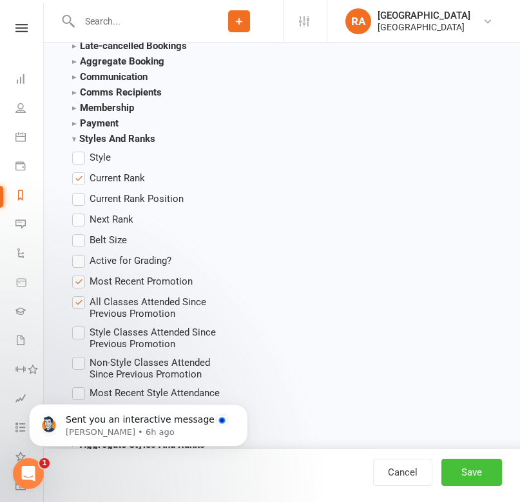
click at [460, 477] on button "Save" at bounding box center [472, 472] width 61 height 27
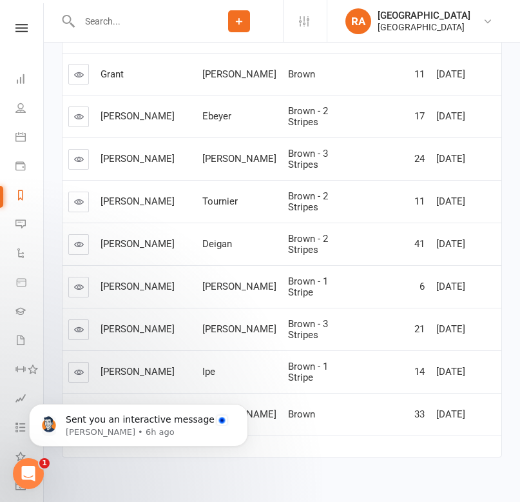
scroll to position [351, 0]
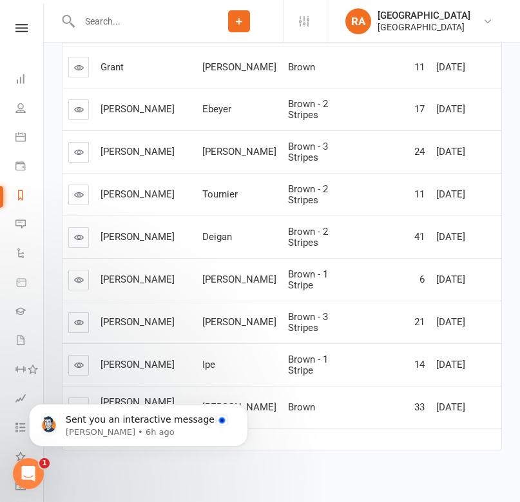
click at [281, 446] on div "First Name Last Name Current Rank All Classes Attended Since Previous Promotion…" at bounding box center [282, 205] width 440 height 542
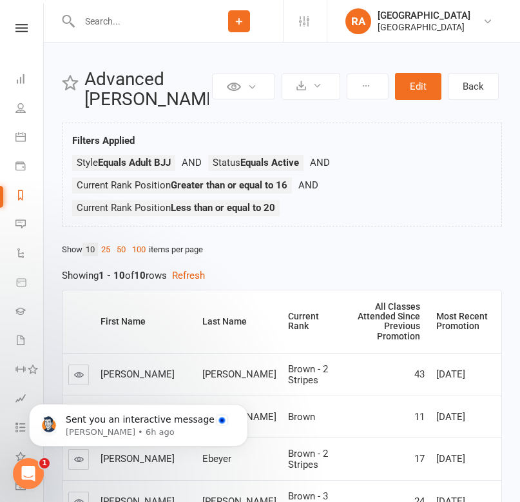
scroll to position [0, 0]
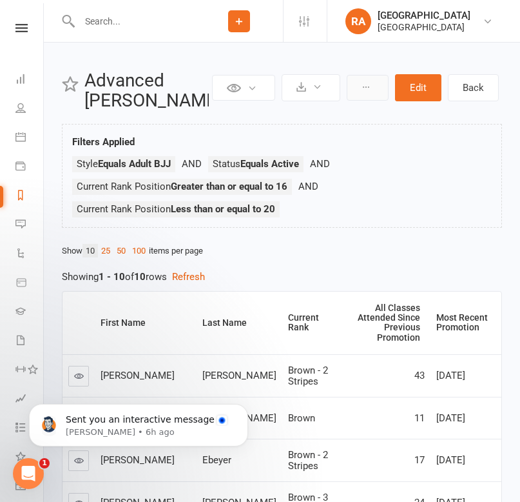
click at [376, 92] on button at bounding box center [368, 88] width 42 height 26
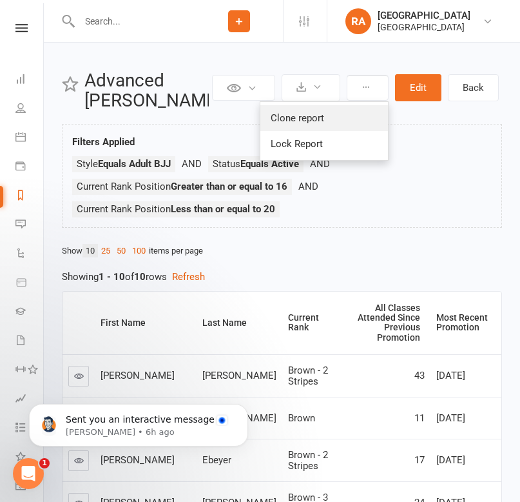
click at [351, 126] on link "Clone report" at bounding box center [325, 118] width 128 height 26
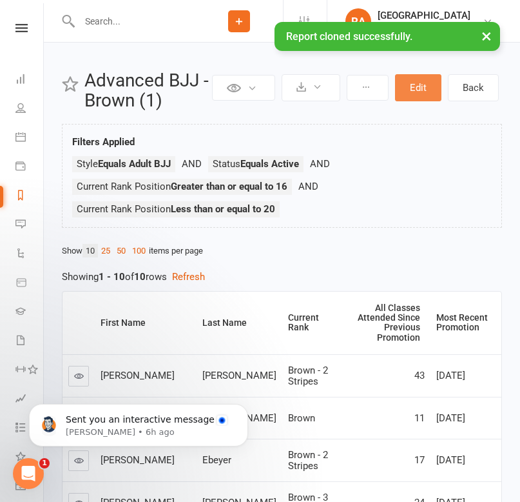
click at [409, 92] on button "Edit" at bounding box center [418, 87] width 46 height 27
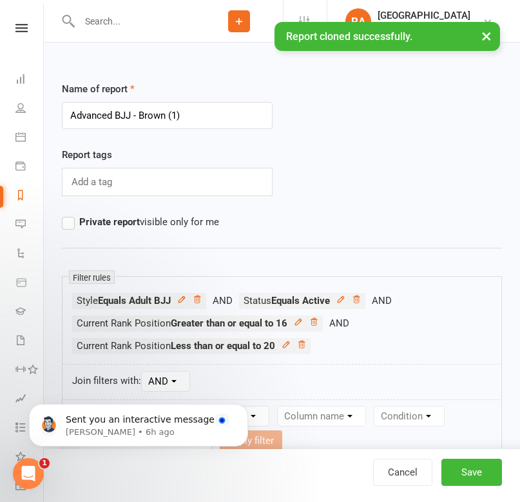
drag, startPoint x: 185, startPoint y: 112, endPoint x: 139, endPoint y: 112, distance: 46.4
click at [139, 112] on input "Advanced BJJ - Brown (1)" at bounding box center [167, 115] width 211 height 27
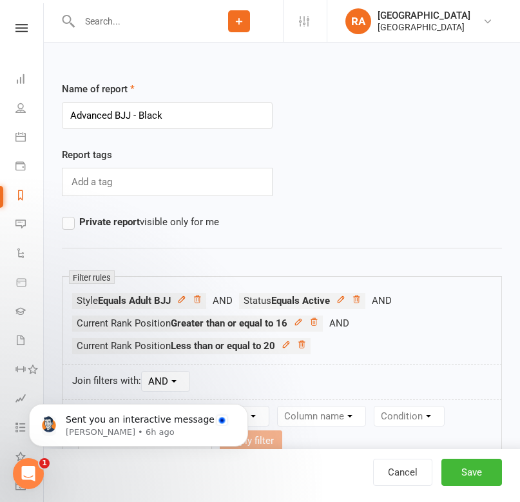
type input "Advanced BJJ - Black"
click at [316, 158] on div "Report tags Add a tag" at bounding box center [282, 180] width 460 height 67
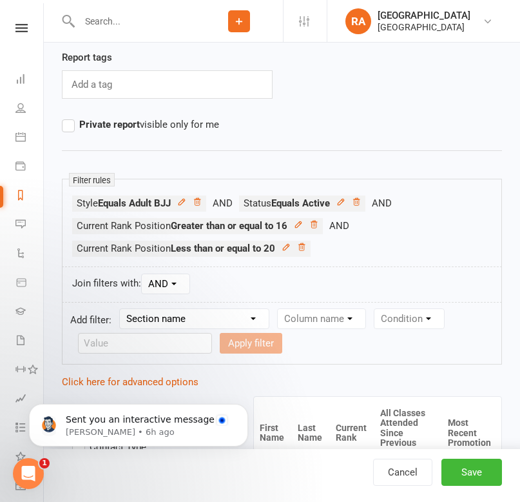
scroll to position [110, 0]
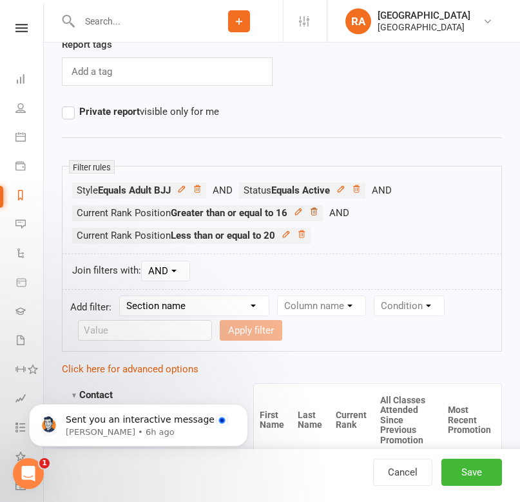
click at [317, 212] on icon at bounding box center [314, 211] width 9 height 9
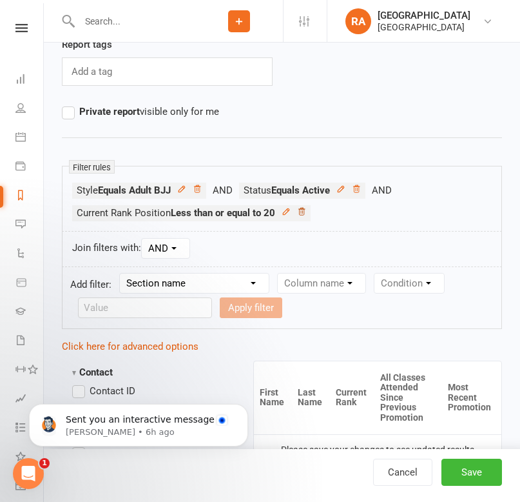
click at [304, 210] on icon at bounding box center [301, 211] width 9 height 9
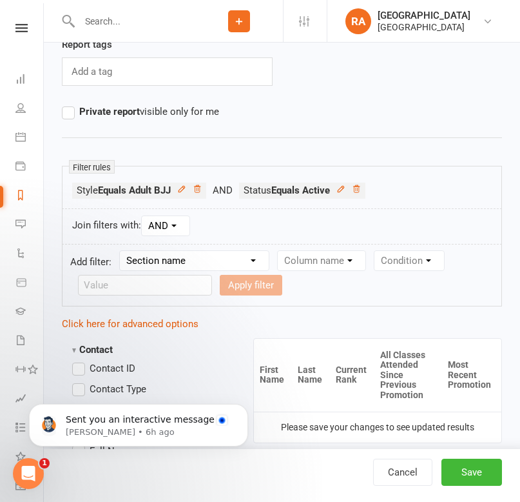
click at [165, 266] on select "Section name Contact Attendance Aggregate Payment Booking Waitlist Attendees Ca…" at bounding box center [194, 260] width 149 height 19
select select "12"
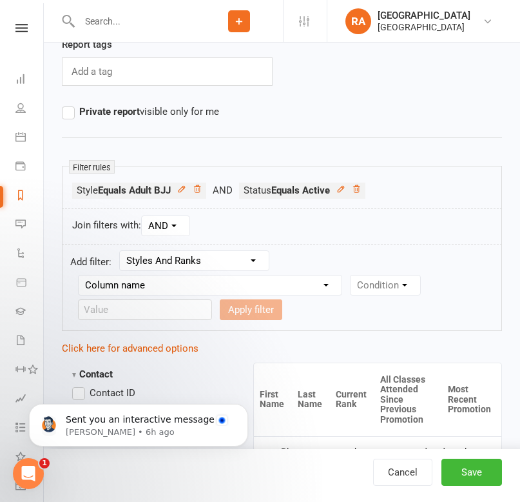
click at [265, 277] on select "Column name Style Current Rank Current Rank Position Next Rank Belt Size Active…" at bounding box center [210, 284] width 263 height 19
select select "2"
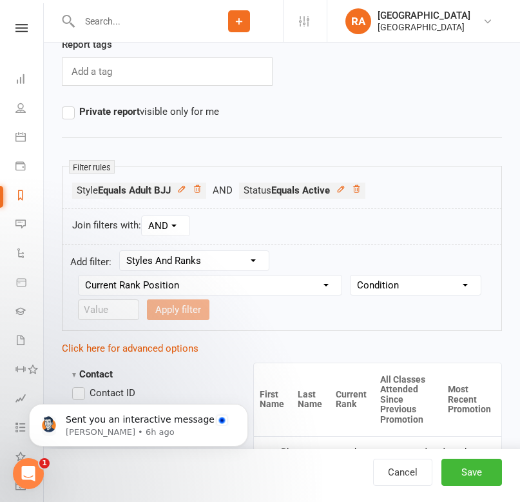
click at [369, 288] on select "Condition Is Is not Less than Greater than Less than or equal to Greater than o…" at bounding box center [416, 284] width 130 height 19
select select "5"
click at [100, 302] on input "number" at bounding box center [108, 309] width 61 height 21
type input "21"
click at [180, 308] on button "Apply filter" at bounding box center [178, 309] width 63 height 21
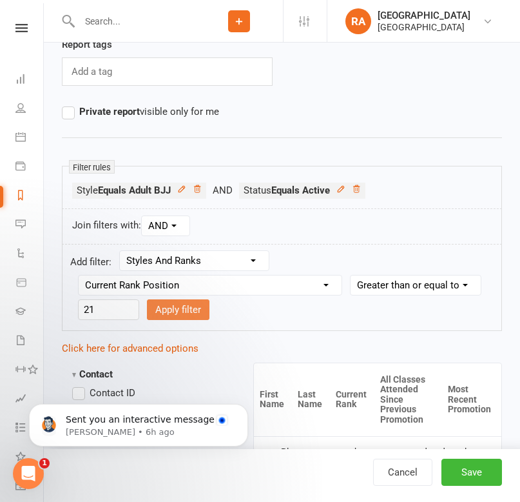
select select
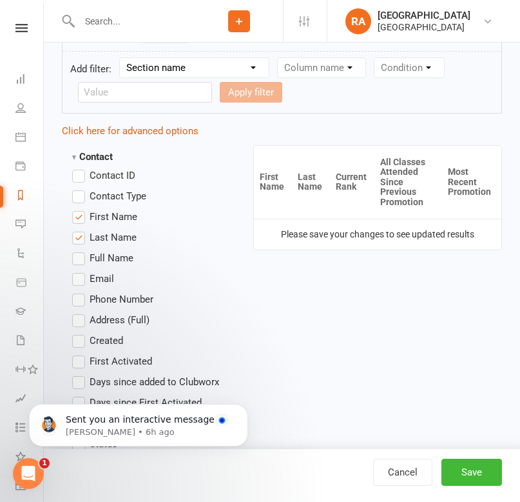
scroll to position [337, 0]
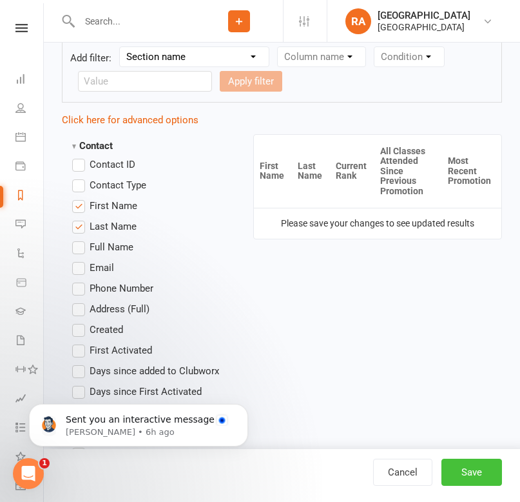
click at [460, 480] on button "Save" at bounding box center [472, 472] width 61 height 27
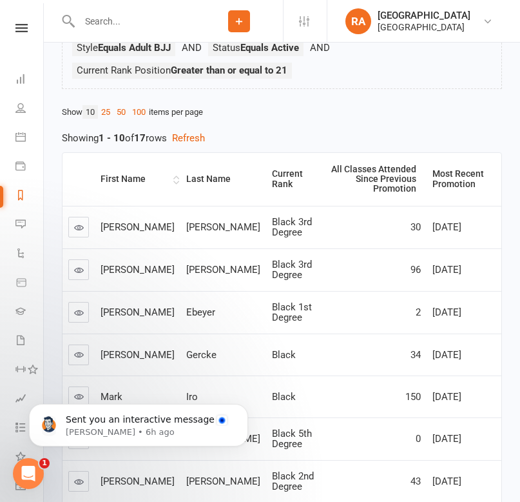
scroll to position [126, 0]
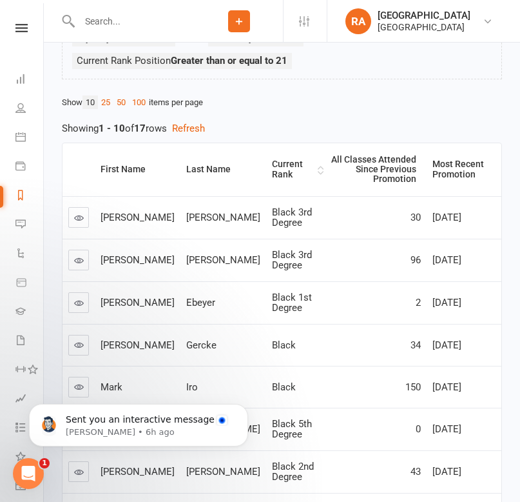
click at [272, 166] on div "Current Rank" at bounding box center [293, 169] width 43 height 20
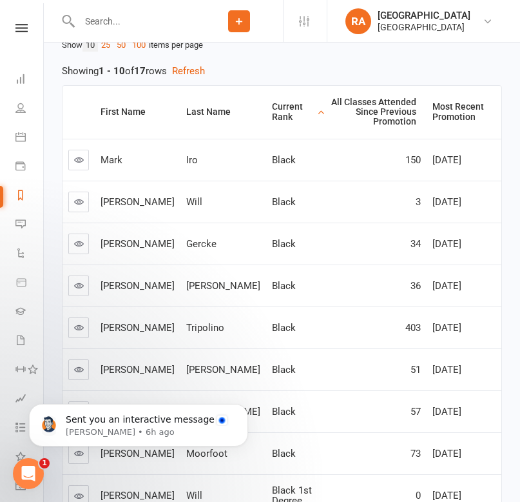
scroll to position [183, 0]
click at [115, 17] on input "text" at bounding box center [135, 21] width 120 height 18
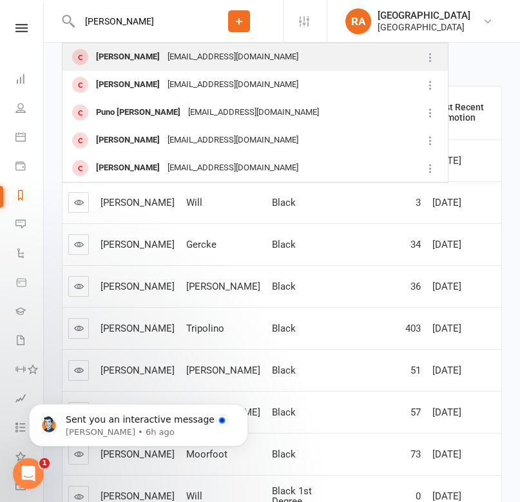
type input "[PERSON_NAME]"
click at [128, 59] on div "[PERSON_NAME]" at bounding box center [128, 57] width 72 height 19
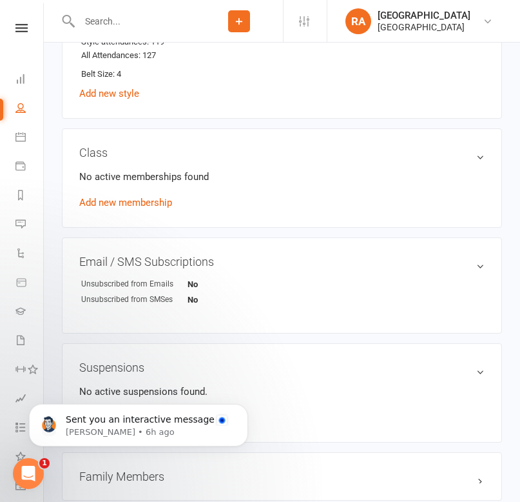
scroll to position [824, 0]
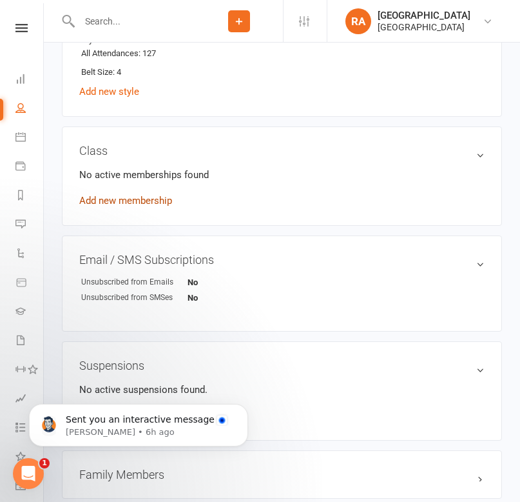
click at [112, 199] on link "Add new membership" at bounding box center [125, 201] width 93 height 12
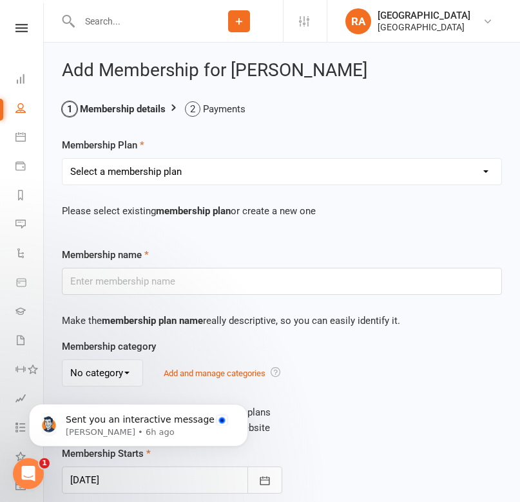
click at [155, 168] on select "Select a membership plan Create new Membership Plan Basic Adult $29 x2 Classes …" at bounding box center [282, 172] width 439 height 26
select select "2"
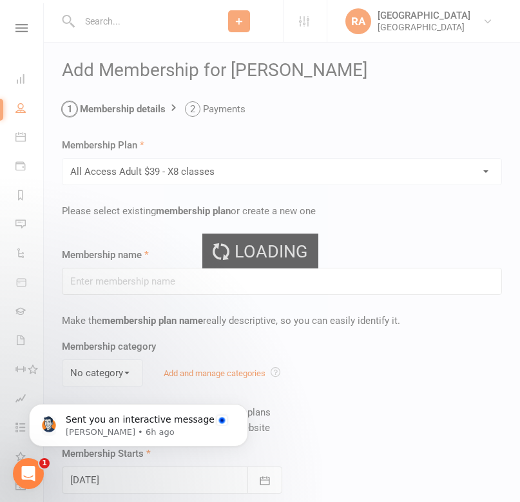
type input "All Access Adult $39 - X8 classes"
select select "0"
type input "[DATE]"
type input "0"
type input "8"
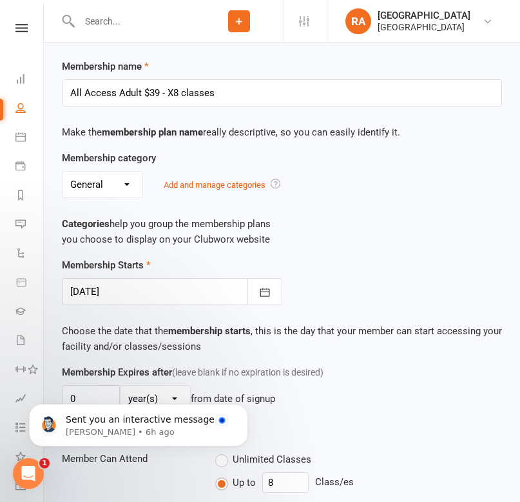
scroll to position [192, 0]
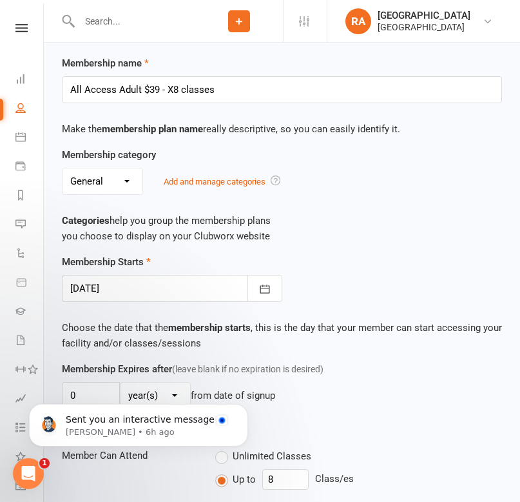
click at [197, 292] on div at bounding box center [172, 288] width 221 height 27
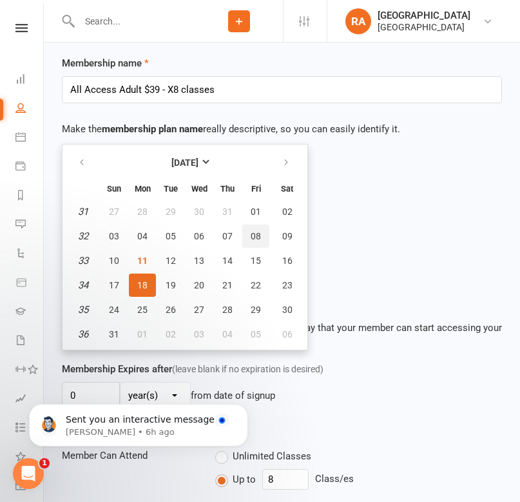
click at [257, 239] on span "08" at bounding box center [256, 236] width 10 height 10
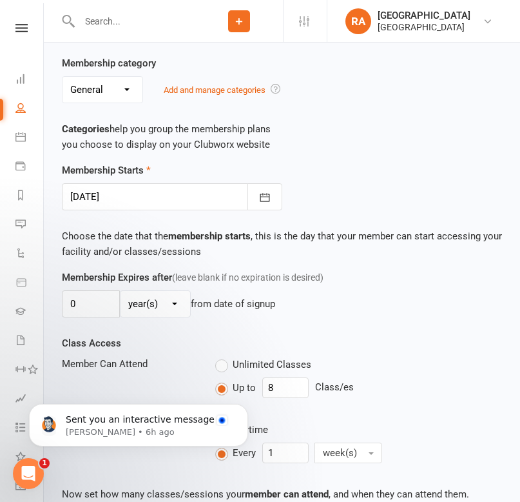
scroll to position [281, 0]
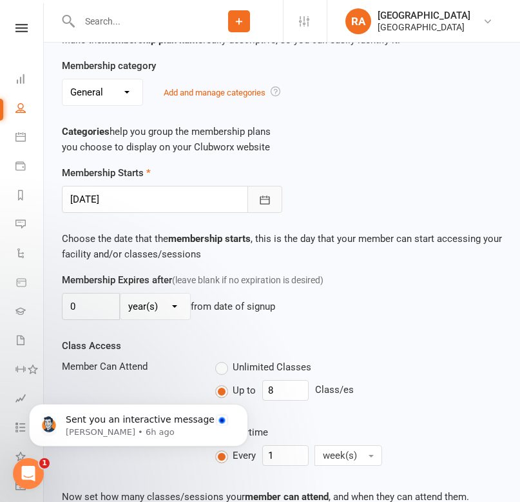
click at [259, 212] on button "button" at bounding box center [265, 199] width 35 height 27
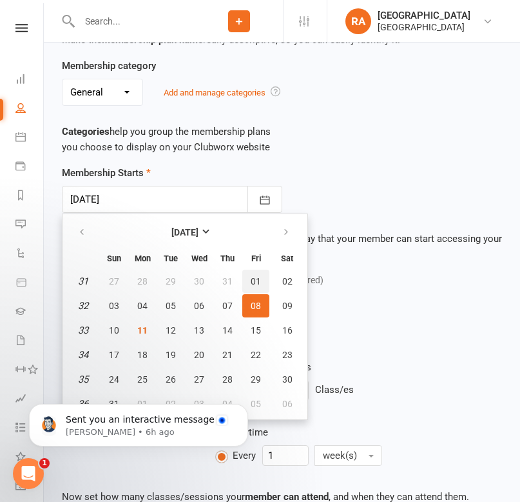
click at [260, 280] on span "01" at bounding box center [256, 281] width 10 height 10
type input "[DATE]"
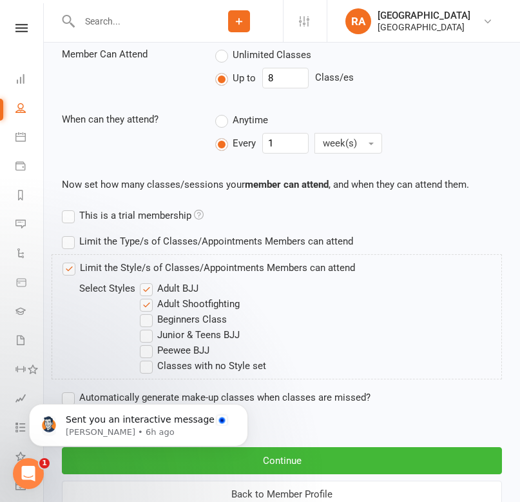
scroll to position [638, 0]
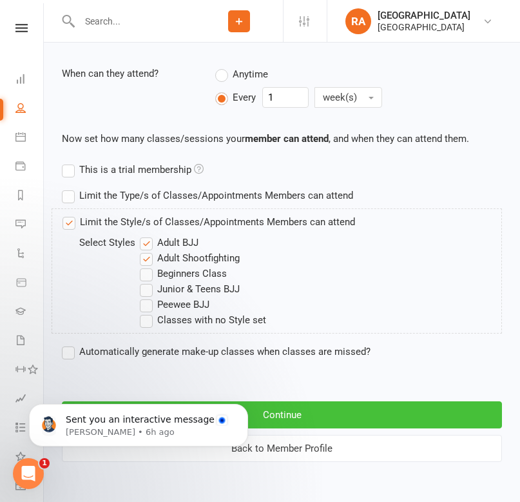
click at [292, 408] on button "Continue" at bounding box center [282, 414] width 440 height 27
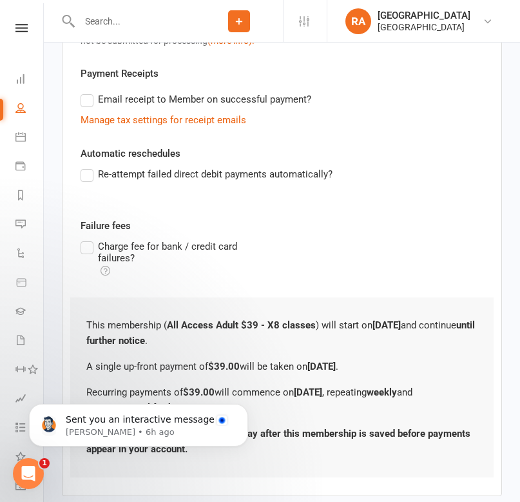
scroll to position [499, 0]
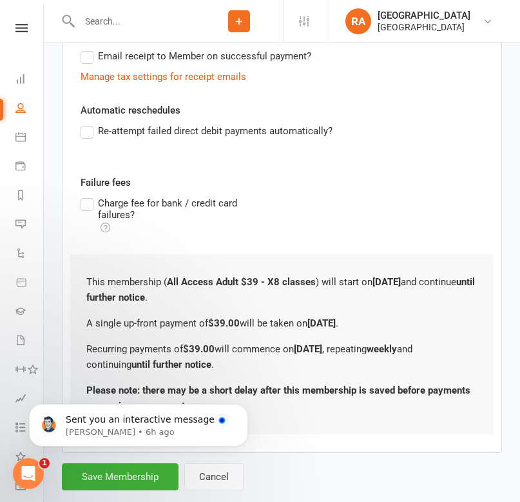
click at [115, 458] on body "Sent you an interactive message [PERSON_NAME] • 6h ago" at bounding box center [139, 422] width 248 height 80
click at [113, 453] on body "Sent you an interactive message [PERSON_NAME] • 6h ago" at bounding box center [139, 422] width 248 height 80
click at [106, 459] on body "Sent you an interactive message [PERSON_NAME] • 6h ago" at bounding box center [139, 422] width 248 height 80
click at [240, 408] on button "Dismiss notification" at bounding box center [244, 407] width 17 height 17
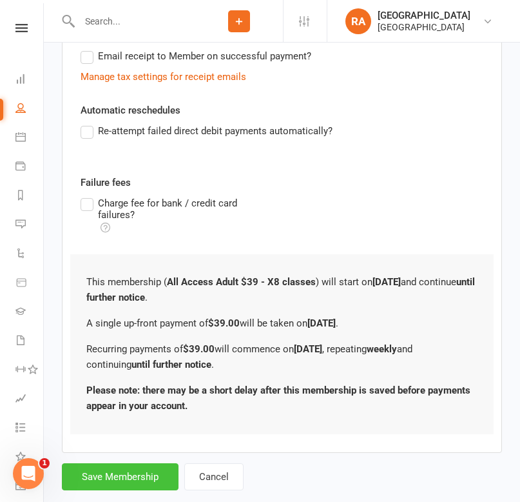
click at [114, 463] on button "Save Membership" at bounding box center [120, 476] width 117 height 27
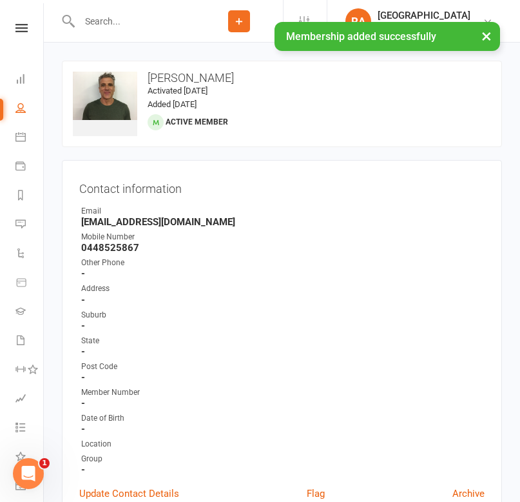
scroll to position [3, 0]
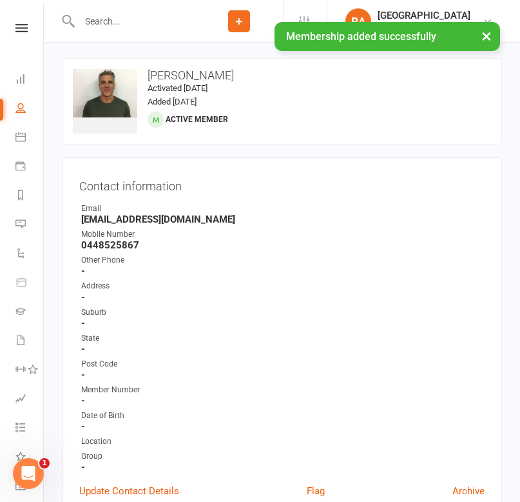
click at [108, 12] on input "text" at bounding box center [135, 21] width 120 height 18
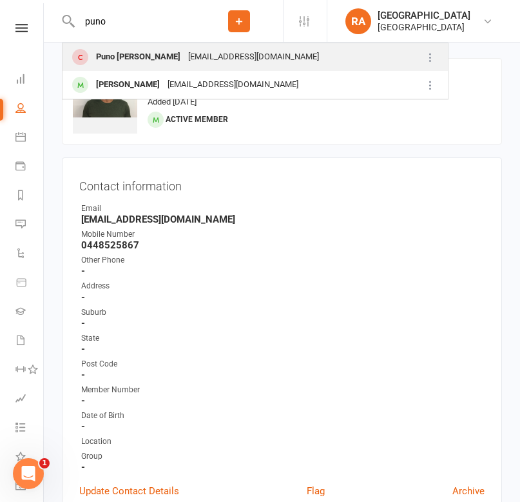
type input "puno"
click at [117, 57] on div "Puno [PERSON_NAME]" at bounding box center [138, 57] width 92 height 19
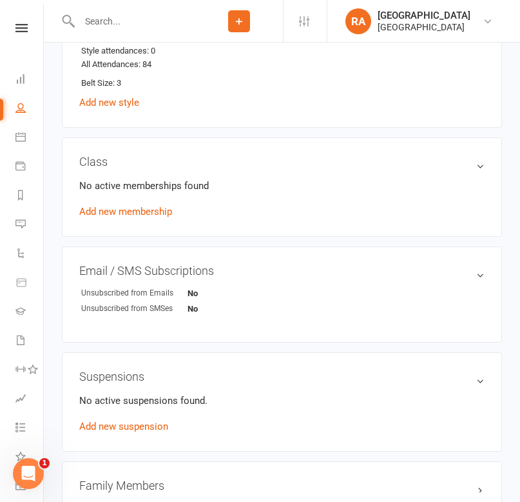
scroll to position [815, 0]
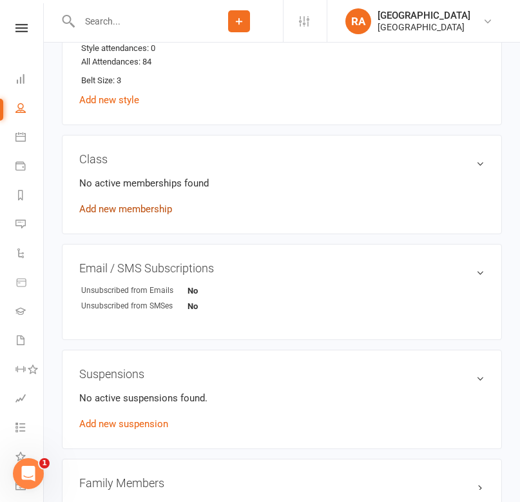
click at [150, 206] on link "Add new membership" at bounding box center [125, 209] width 93 height 12
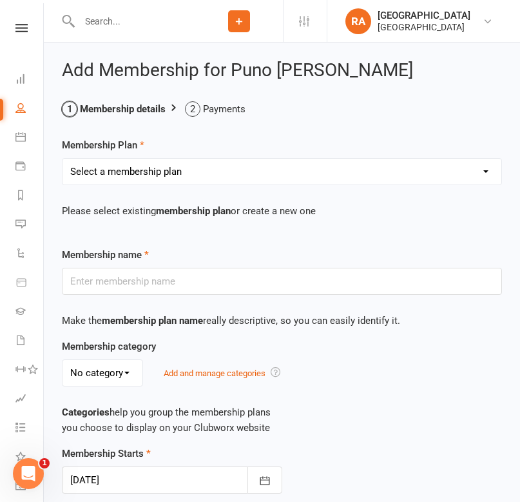
click at [238, 162] on select "Select a membership plan Create new Membership Plan Basic Adult $29 x2 Classes …" at bounding box center [282, 172] width 439 height 26
select select "2"
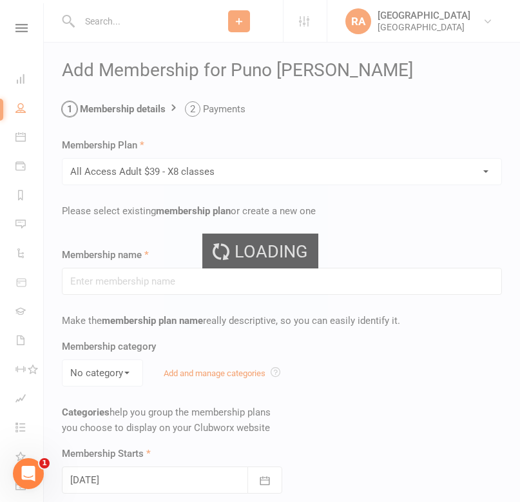
type input "All Access Adult $39 - X8 classes"
select select "0"
type input "[DATE]"
type input "0"
type input "8"
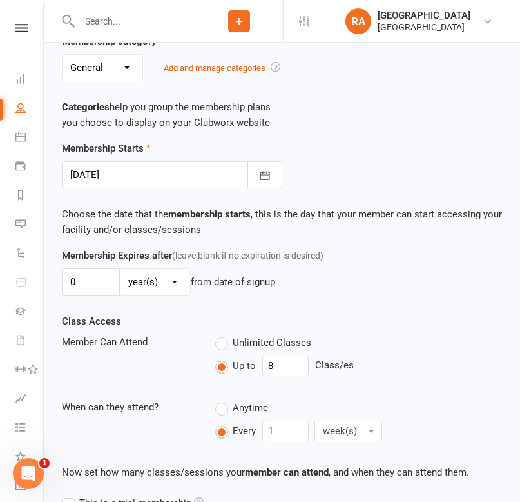
scroll to position [335, 0]
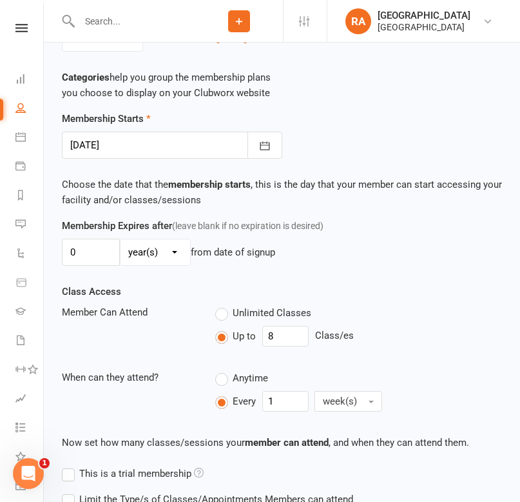
click at [262, 159] on div "Membership Starts [DATE] [DATE] Sun Mon Tue Wed Thu Fri Sat 31 27 28 29 30 31 0…" at bounding box center [282, 164] width 460 height 107
click at [263, 140] on icon "button" at bounding box center [265, 145] width 13 height 13
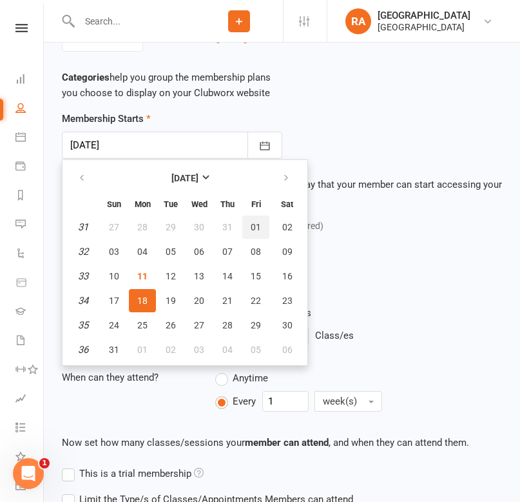
click at [254, 232] on button "01" at bounding box center [255, 226] width 27 height 23
type input "[DATE]"
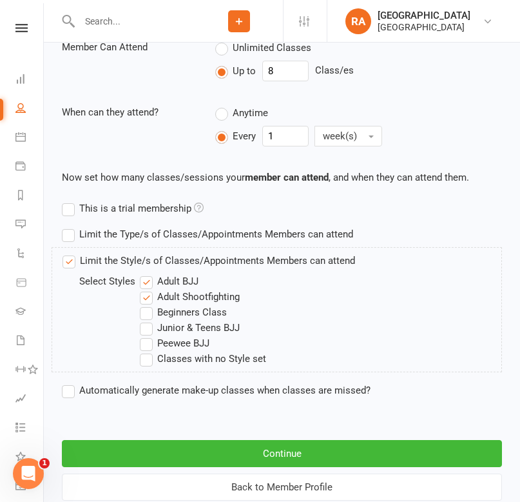
scroll to position [638, 0]
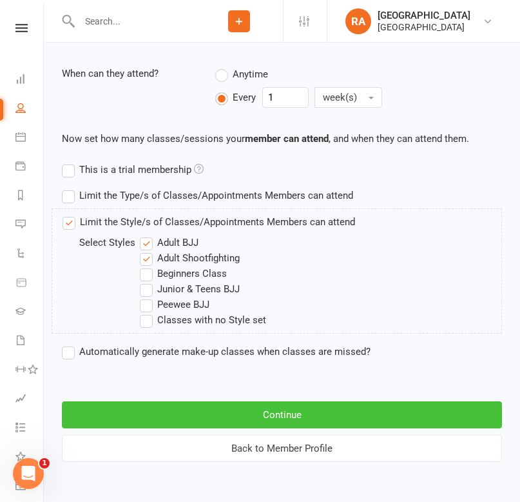
click at [148, 423] on button "Continue" at bounding box center [282, 414] width 440 height 27
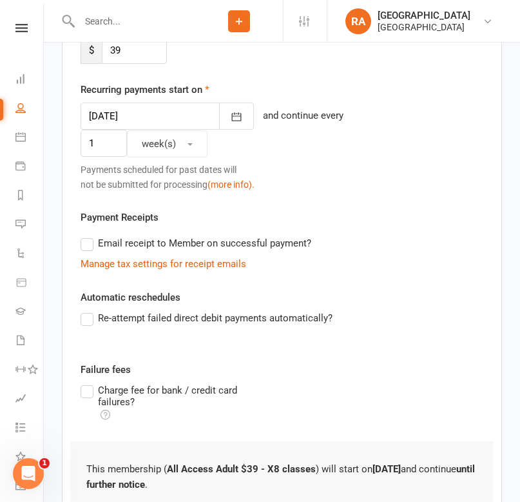
scroll to position [499, 0]
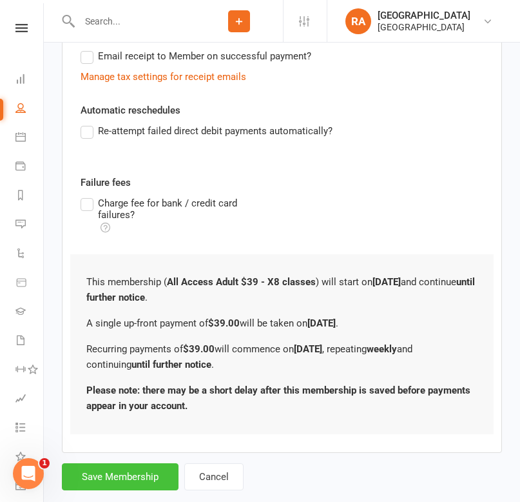
click at [119, 463] on button "Save Membership" at bounding box center [120, 476] width 117 height 27
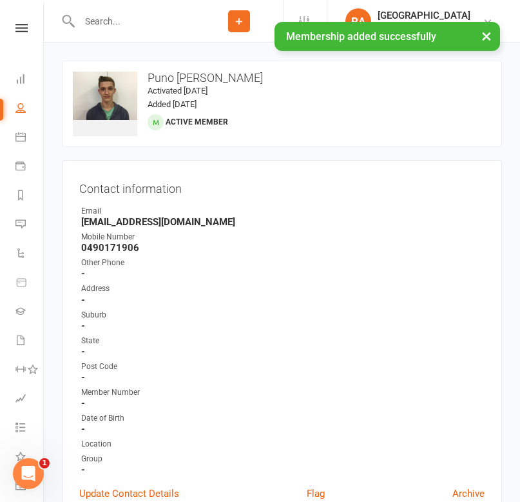
click at [141, 22] on div "× Membership added successfully" at bounding box center [252, 22] width 504 height 0
click at [131, 19] on input "text" at bounding box center [135, 21] width 120 height 18
type input "h"
type input "t"
type input "h"
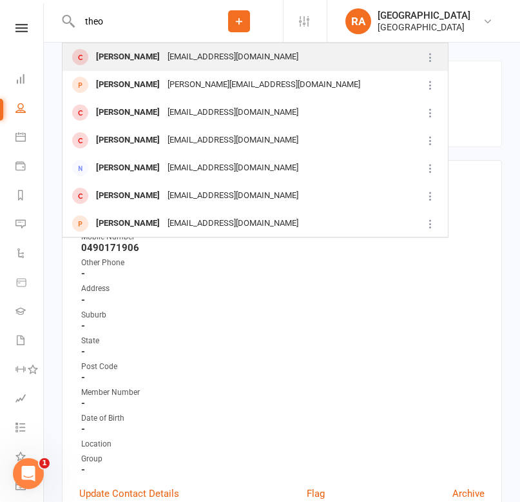
type input "theo"
click at [164, 63] on div "[EMAIL_ADDRESS][DOMAIN_NAME]" at bounding box center [233, 57] width 139 height 19
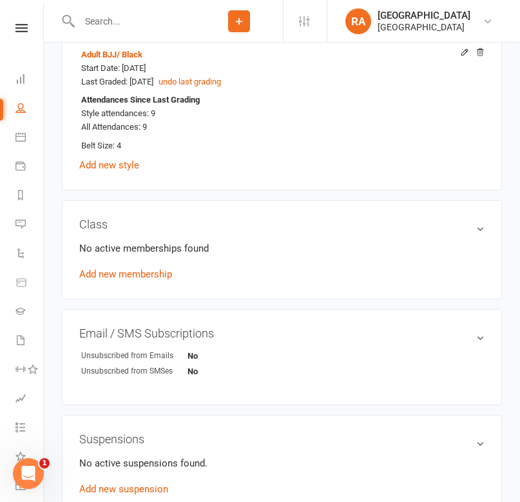
scroll to position [815, 0]
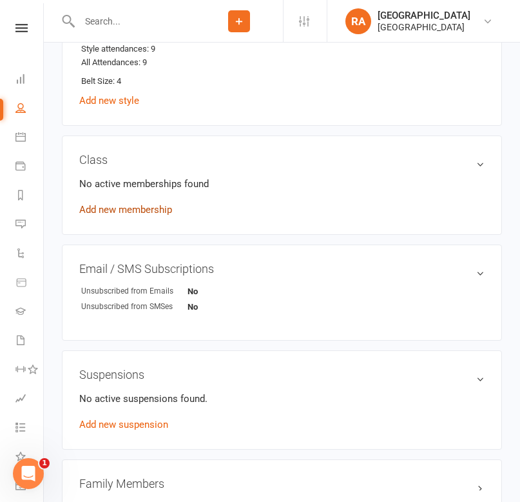
click at [132, 207] on link "Add new membership" at bounding box center [125, 210] width 93 height 12
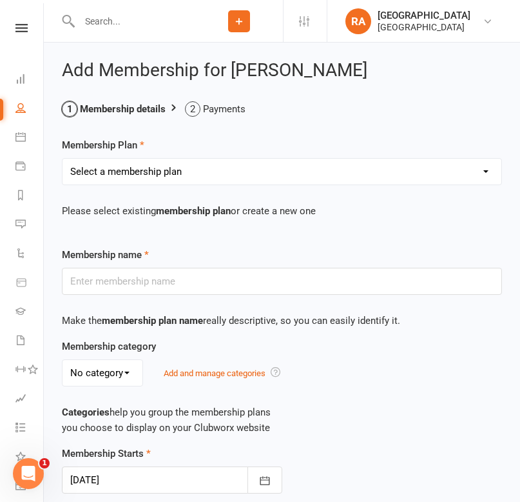
click at [286, 170] on select "Select a membership plan Create new Membership Plan Basic Adult $29 x2 Classes …" at bounding box center [282, 172] width 439 height 26
select select "2"
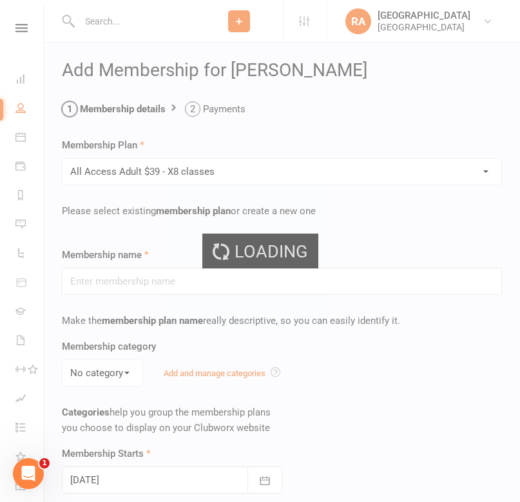
type input "All Access Adult $39 - X8 classes"
select select "0"
type input "[DATE]"
type input "0"
type input "8"
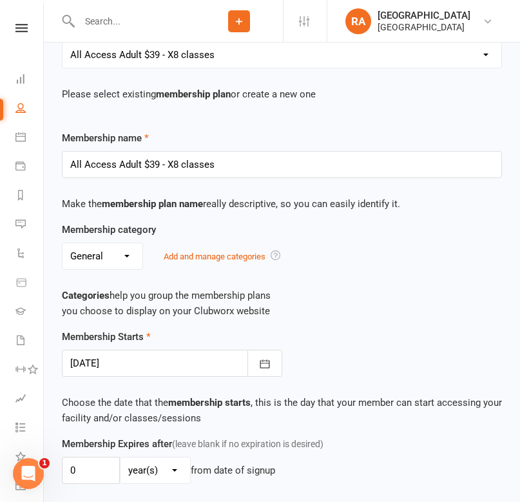
scroll to position [131, 0]
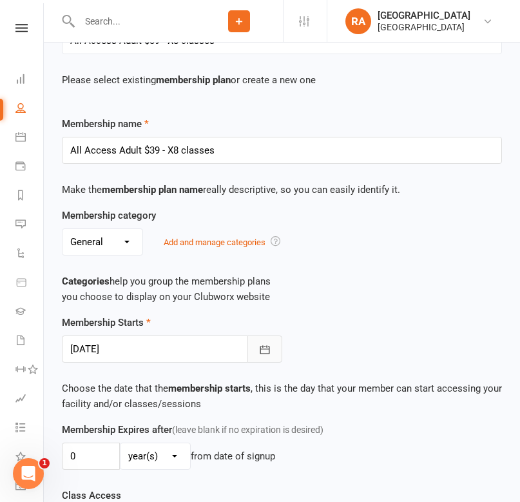
click at [268, 343] on icon "button" at bounding box center [265, 349] width 13 height 13
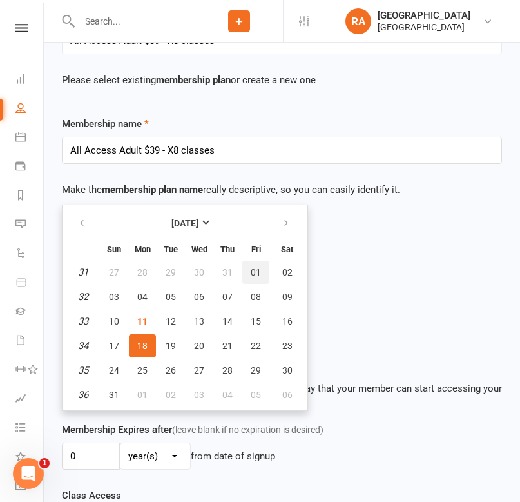
click at [263, 273] on button "01" at bounding box center [255, 272] width 27 height 23
type input "[DATE]"
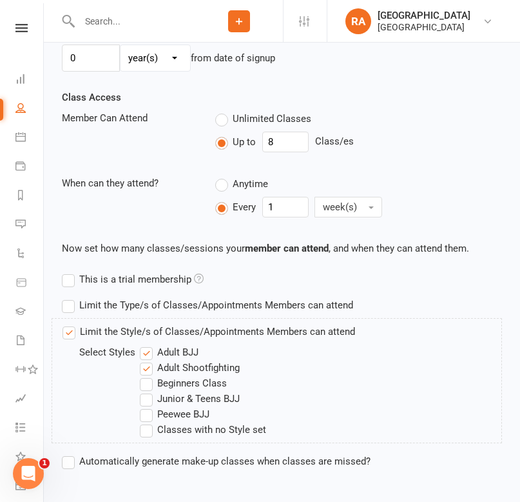
scroll to position [638, 0]
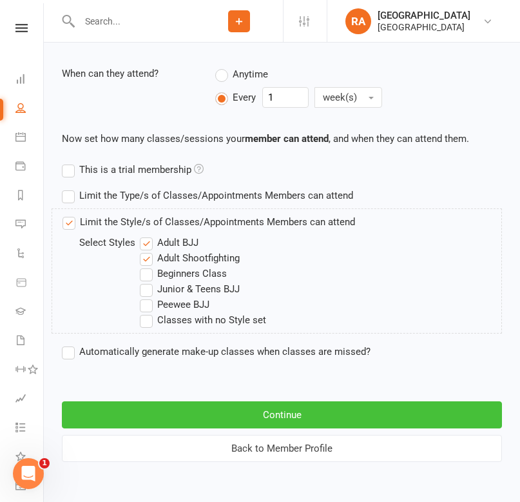
click at [149, 407] on button "Continue" at bounding box center [282, 414] width 440 height 27
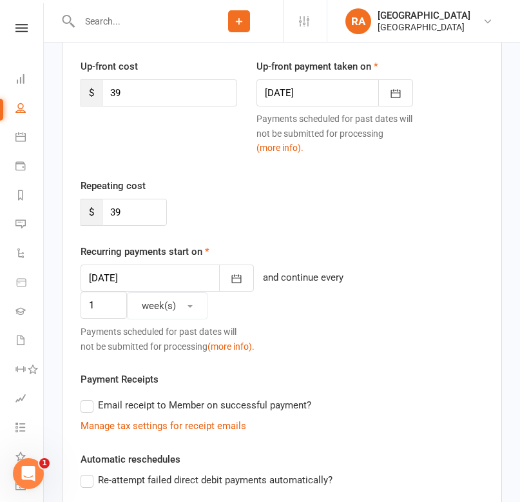
scroll to position [499, 0]
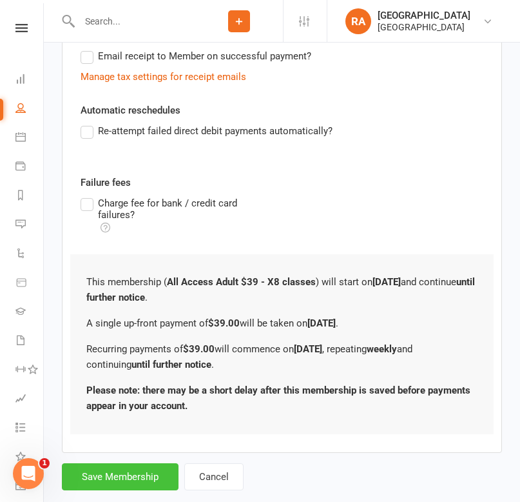
click at [121, 463] on button "Save Membership" at bounding box center [120, 476] width 117 height 27
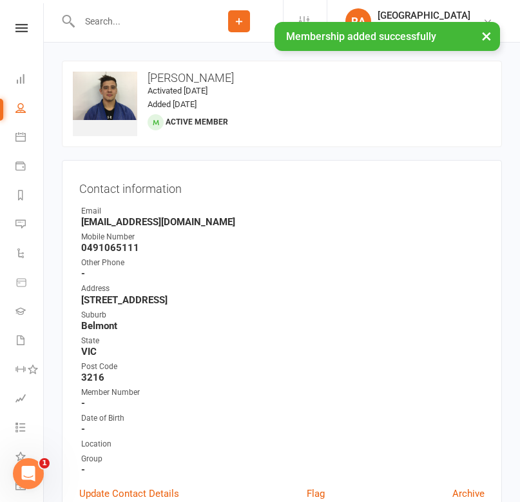
click at [94, 21] on input "text" at bounding box center [135, 21] width 120 height 18
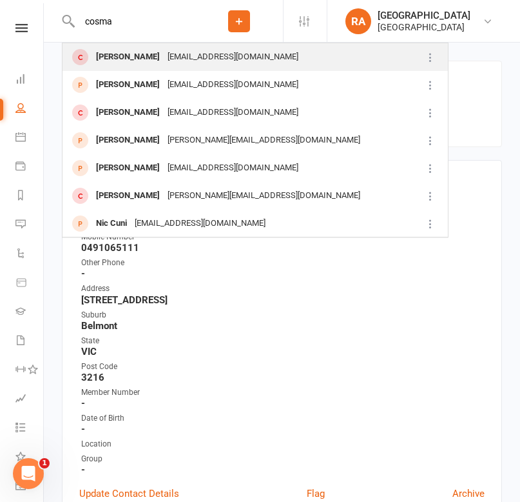
type input "cosma"
click at [103, 58] on div "[PERSON_NAME]" at bounding box center [128, 57] width 72 height 19
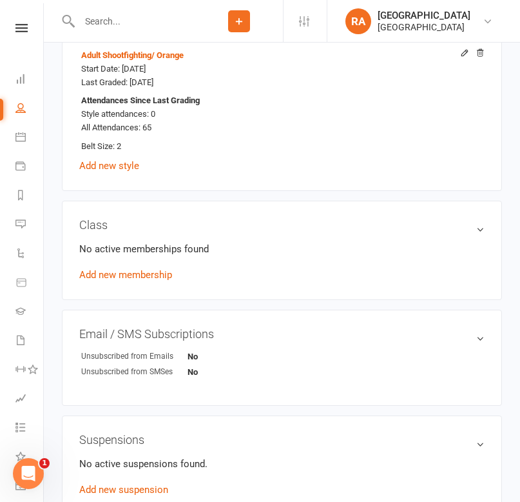
scroll to position [756, 0]
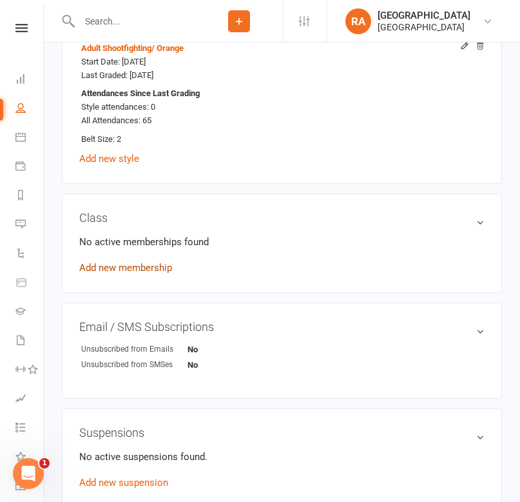
click at [147, 262] on link "Add new membership" at bounding box center [125, 268] width 93 height 12
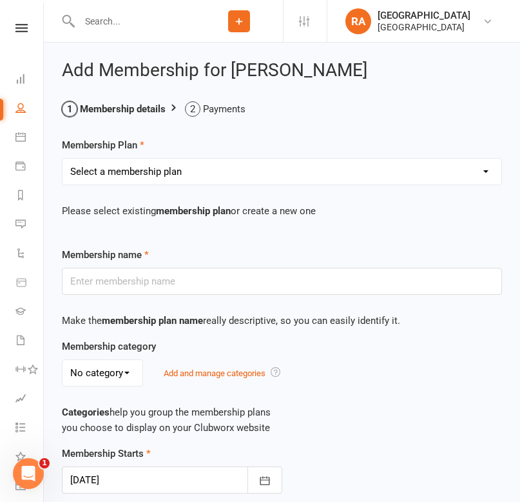
click at [273, 177] on select "Select a membership plan Create new Membership Plan Basic Adult $29 x2 Classes …" at bounding box center [282, 172] width 439 height 26
select select "2"
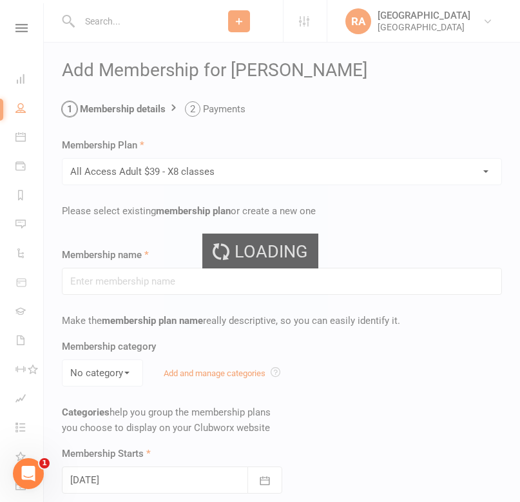
type input "All Access Adult $39 - X8 classes"
select select "0"
type input "[DATE]"
type input "0"
type input "8"
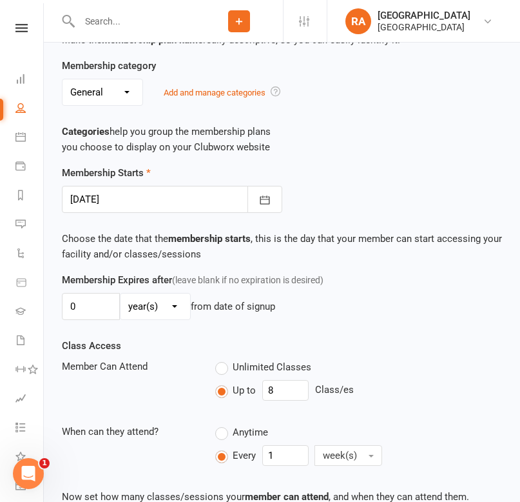
scroll to position [298, 0]
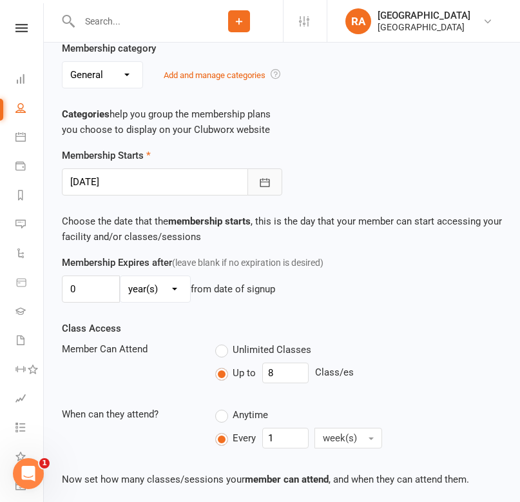
click at [260, 183] on icon "button" at bounding box center [265, 182] width 10 height 8
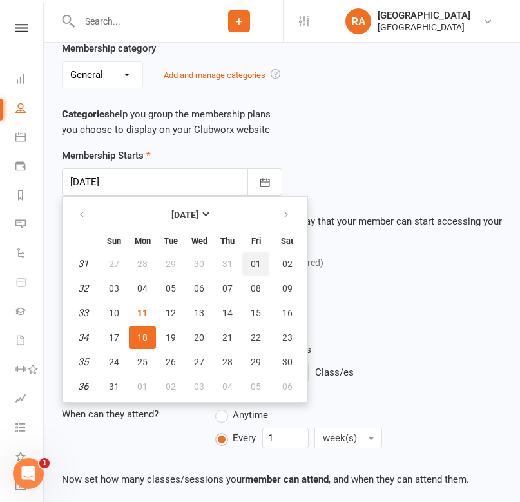
click at [256, 255] on button "01" at bounding box center [255, 263] width 27 height 23
type input "[DATE]"
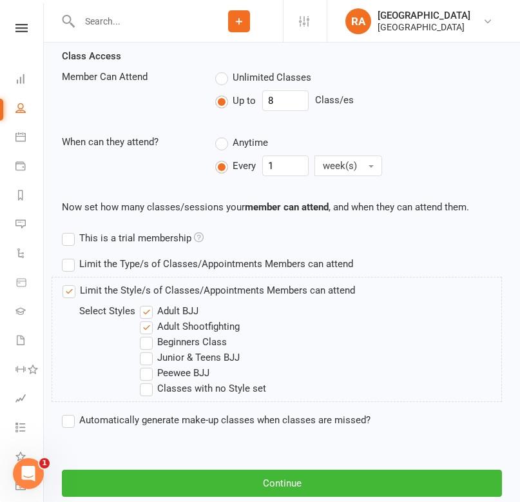
scroll to position [638, 0]
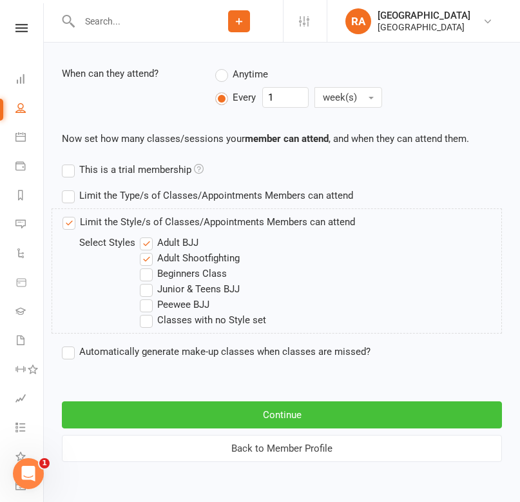
click at [165, 411] on button "Continue" at bounding box center [282, 414] width 440 height 27
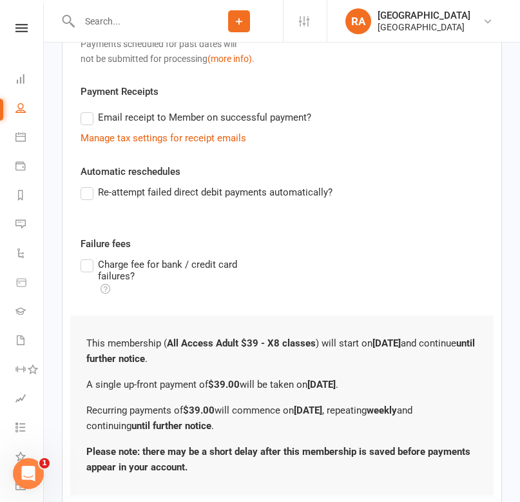
scroll to position [499, 0]
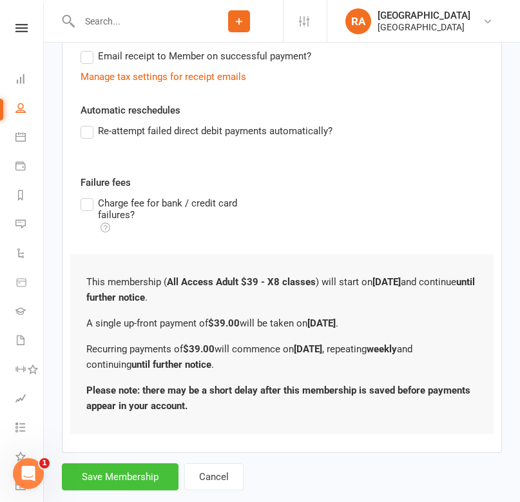
click at [117, 463] on button "Save Membership" at bounding box center [120, 476] width 117 height 27
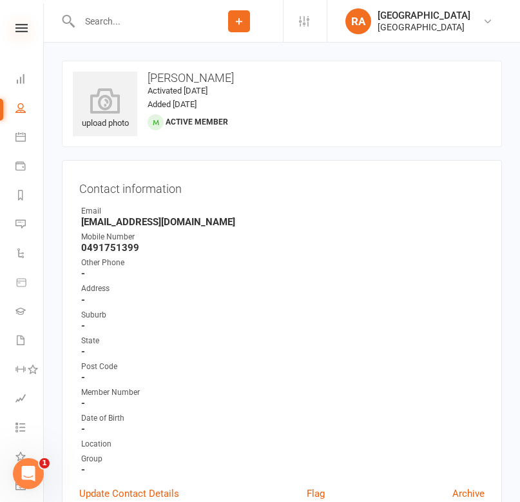
click at [25, 24] on icon at bounding box center [21, 28] width 12 height 8
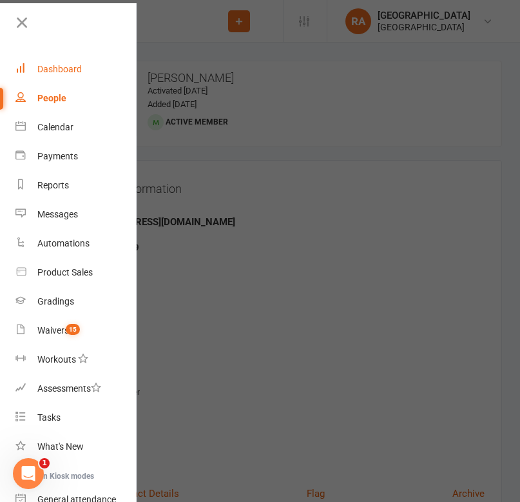
click at [39, 68] on div "Dashboard" at bounding box center [59, 69] width 44 height 10
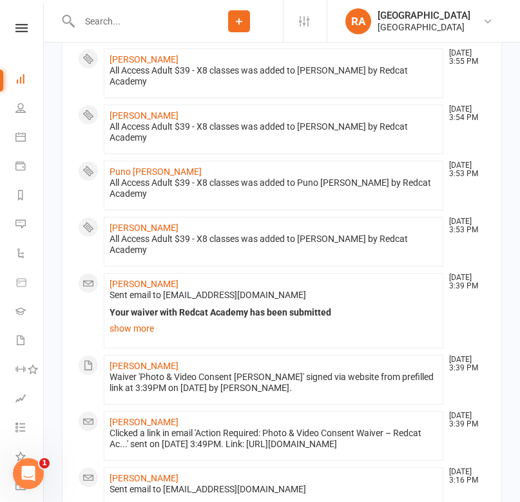
scroll to position [1368, 0]
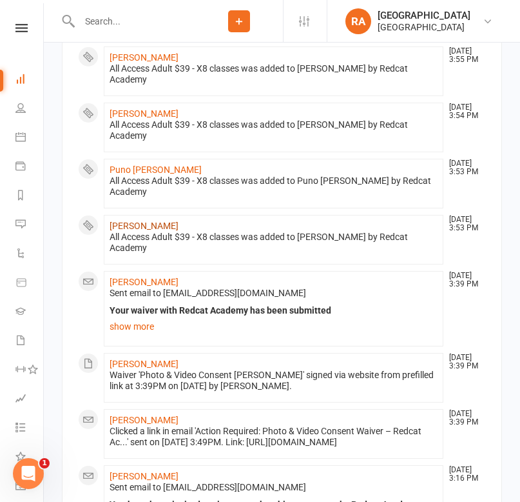
click at [146, 221] on link "[PERSON_NAME]" at bounding box center [144, 226] width 69 height 10
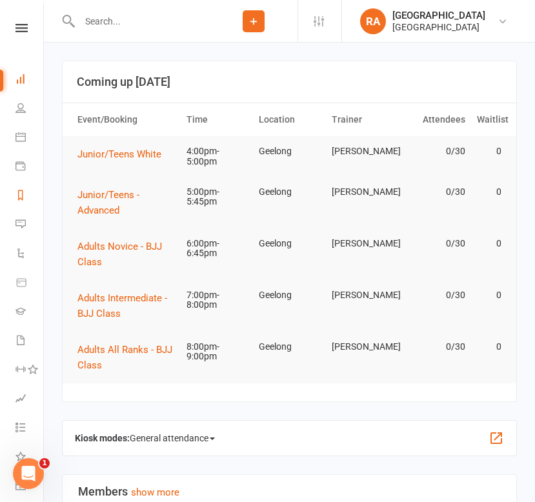
click at [26, 187] on link "Reports" at bounding box center [29, 196] width 29 height 29
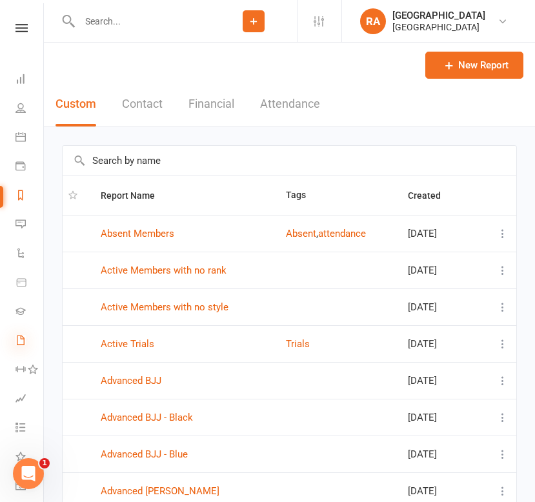
click at [19, 344] on icon at bounding box center [20, 340] width 10 height 10
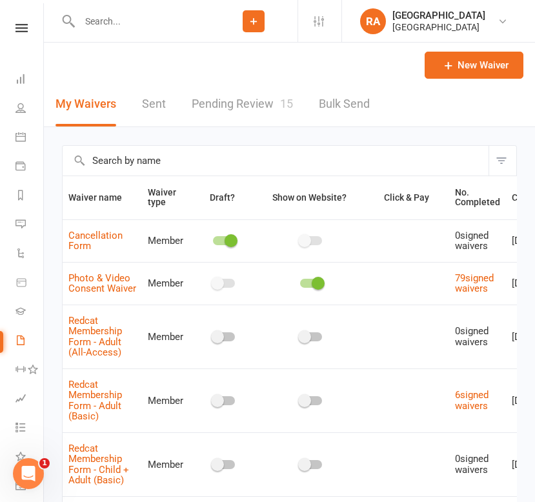
click at [331, 101] on link "Bulk Send" at bounding box center [344, 104] width 51 height 44
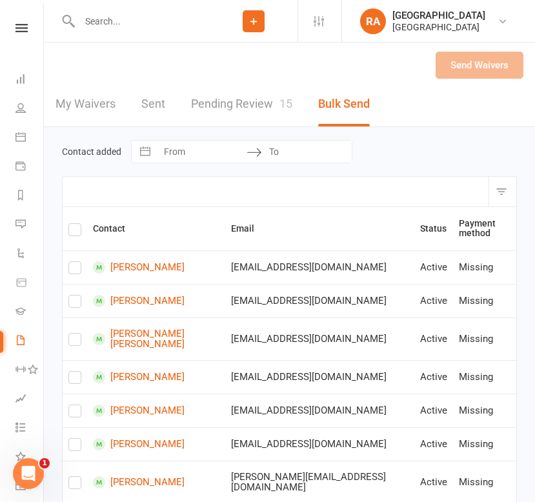
click at [203, 112] on link "Pending Review 15" at bounding box center [241, 104] width 101 height 44
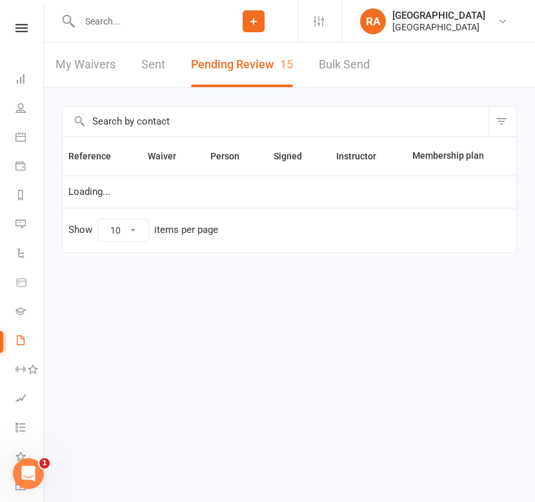
select select "100"
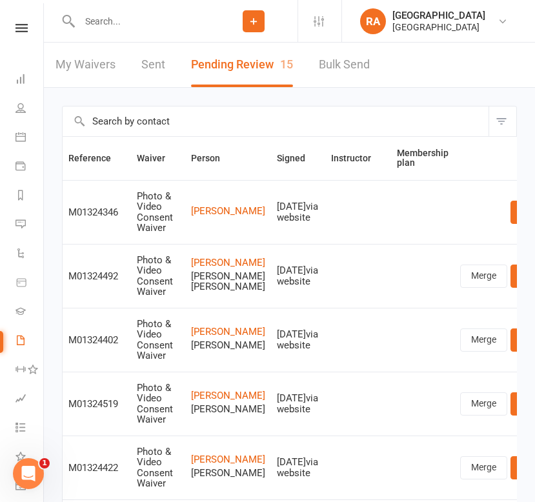
click at [327, 59] on link "Bulk Send" at bounding box center [344, 65] width 51 height 44
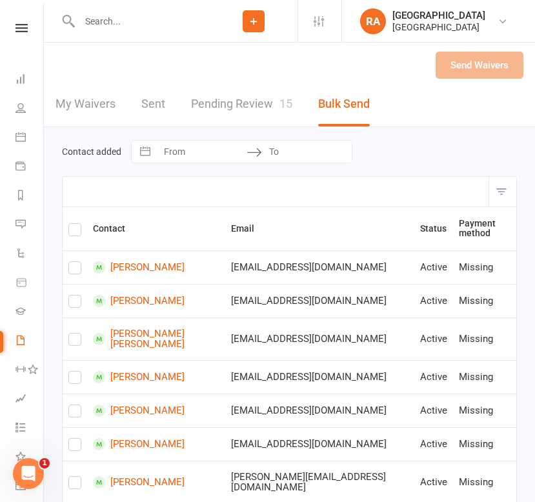
click at [148, 104] on link "Sent" at bounding box center [153, 104] width 24 height 44
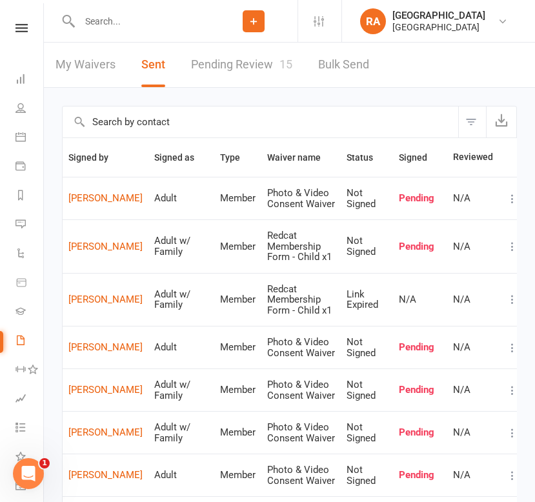
click at [460, 203] on icon at bounding box center [512, 198] width 13 height 13
click at [460, 224] on link "[PERSON_NAME]" at bounding box center [446, 223] width 128 height 26
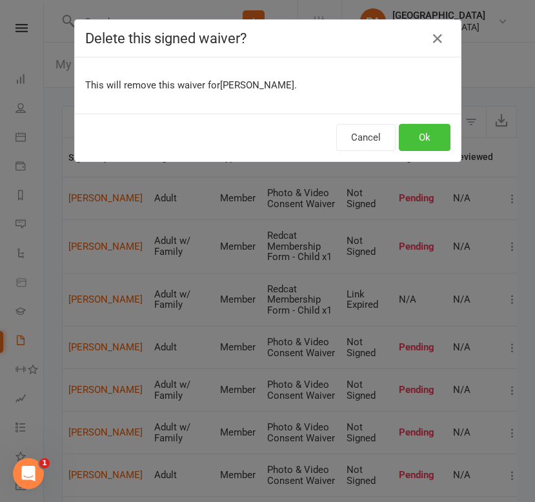
click at [428, 138] on button "Ok" at bounding box center [425, 137] width 52 height 27
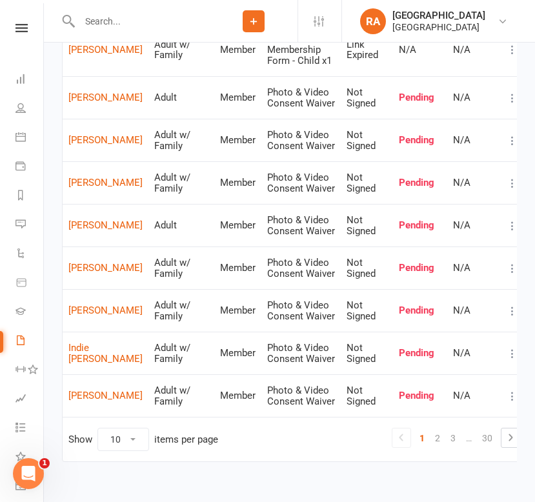
scroll to position [221, 0]
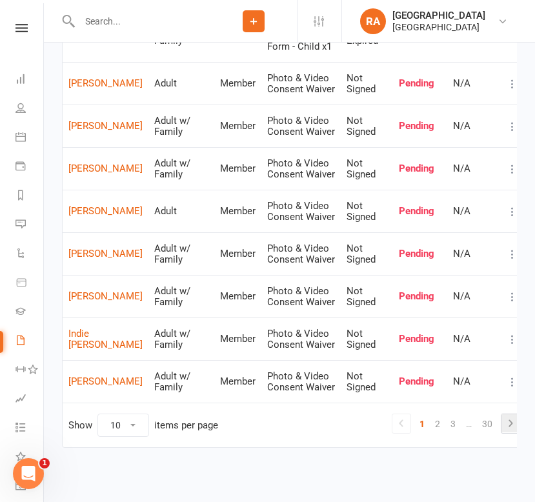
click at [460, 427] on icon at bounding box center [509, 422] width 15 height 15
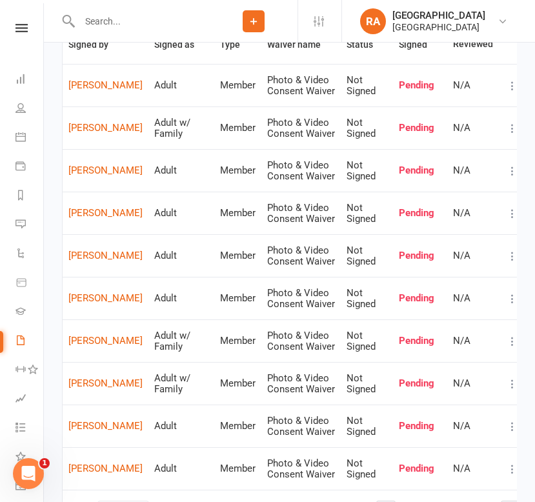
scroll to position [200, 0]
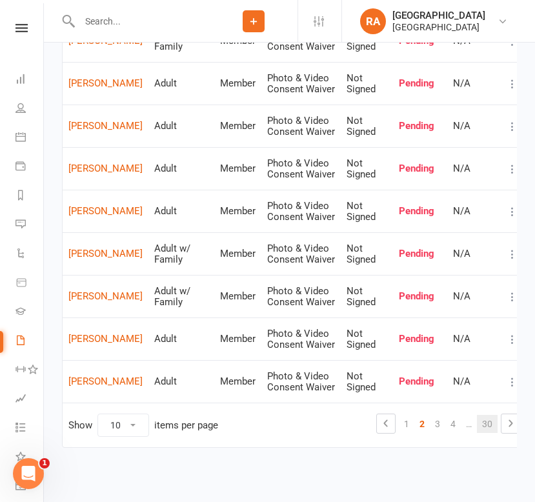
click at [460, 415] on link "30" at bounding box center [487, 424] width 21 height 18
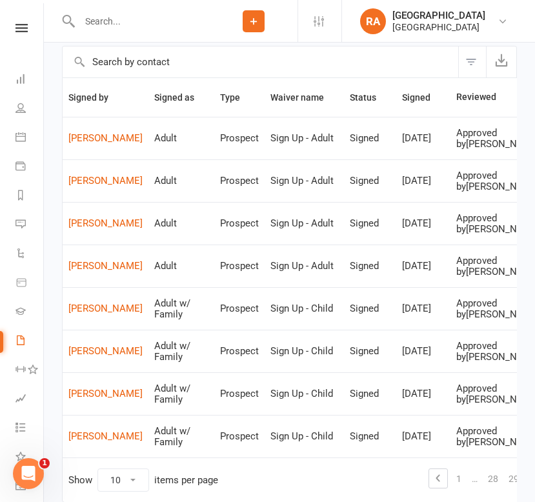
scroll to position [285, 0]
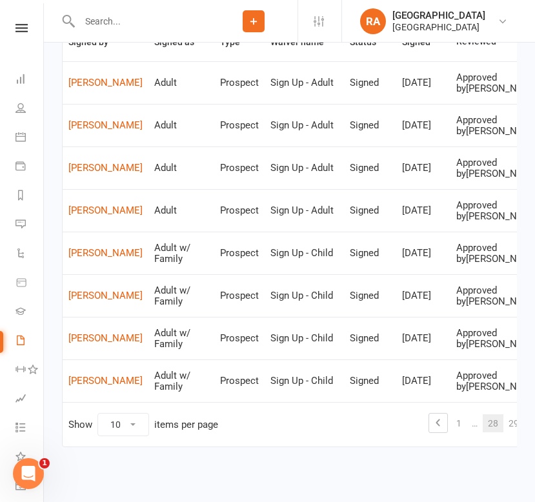
click at [460, 421] on link "28" at bounding box center [492, 423] width 21 height 18
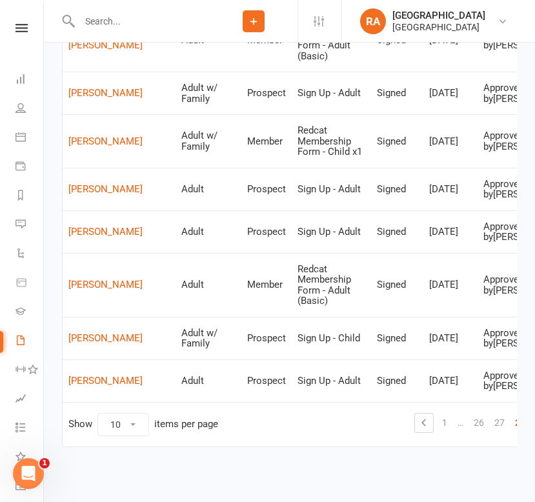
scroll to position [413, 0]
click at [460, 420] on link "27" at bounding box center [499, 422] width 21 height 18
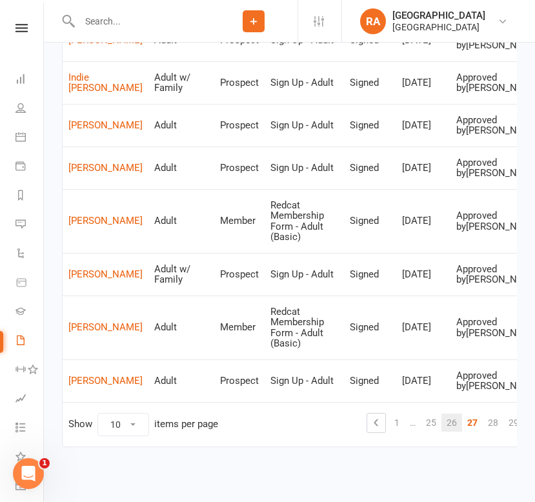
click at [441, 420] on link "26" at bounding box center [451, 422] width 21 height 18
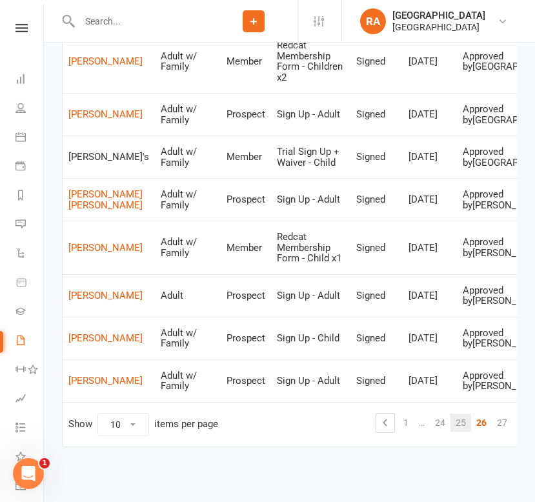
click at [450, 429] on link "25" at bounding box center [460, 422] width 21 height 18
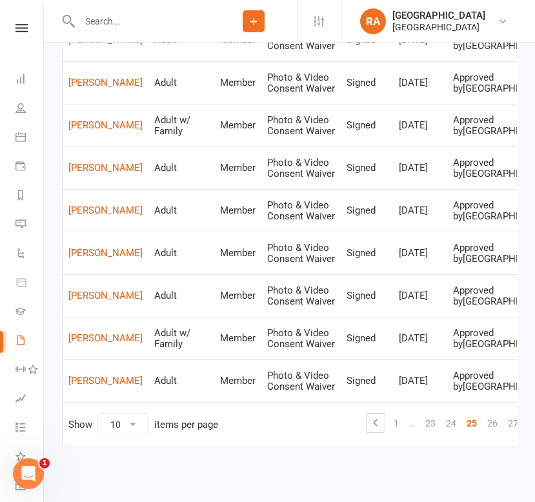
scroll to position [306, 0]
click at [420, 428] on link "23" at bounding box center [430, 423] width 21 height 18
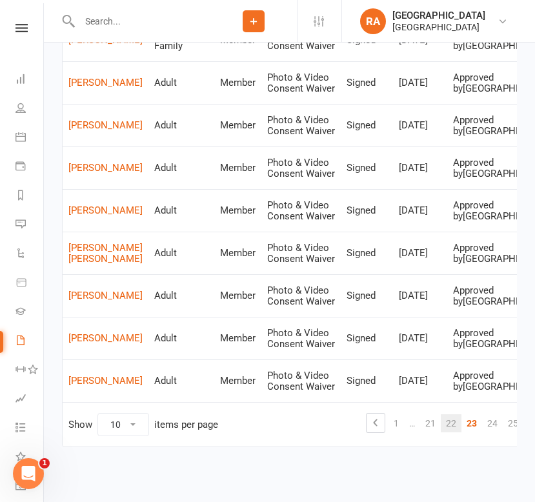
click at [440, 426] on link "22" at bounding box center [450, 423] width 21 height 18
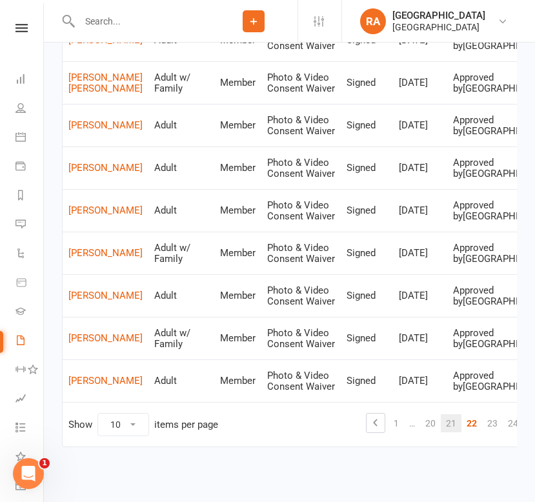
click at [440, 424] on link "21" at bounding box center [450, 423] width 21 height 18
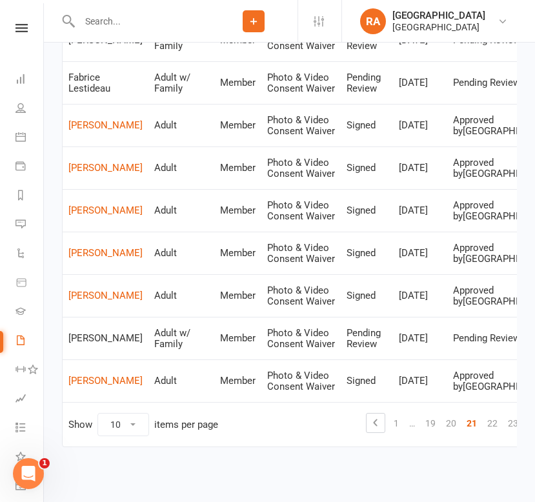
scroll to position [275, 0]
click at [440, 419] on link "20" at bounding box center [450, 423] width 21 height 18
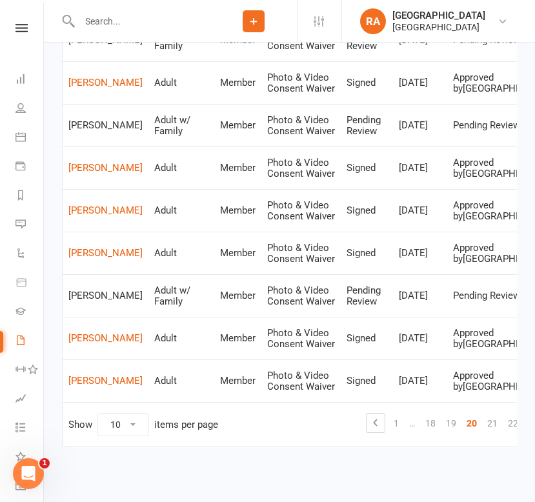
scroll to position [264, 0]
click at [420, 420] on link "18" at bounding box center [430, 423] width 21 height 18
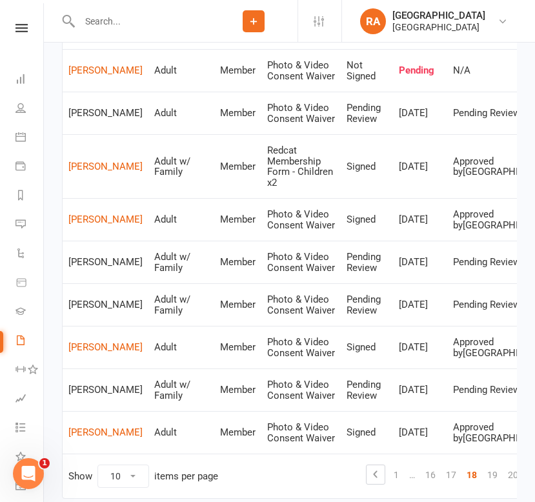
scroll to position [253, 0]
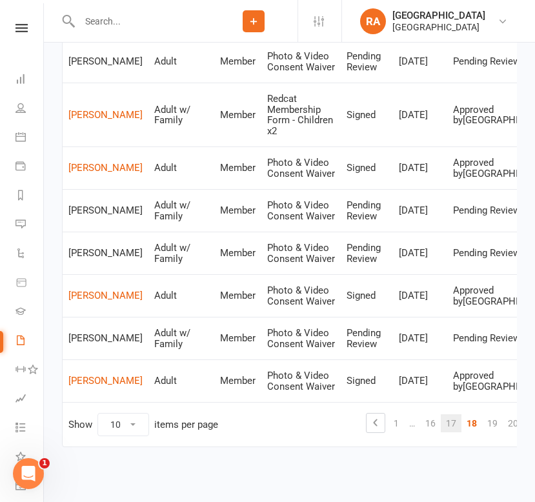
click at [440, 423] on link "17" at bounding box center [450, 423] width 21 height 18
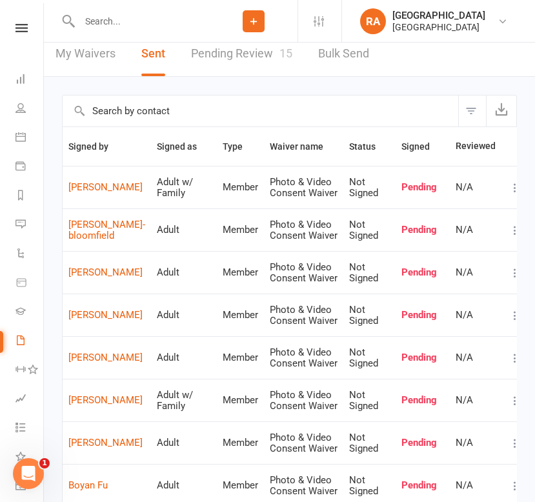
scroll to position [0, 0]
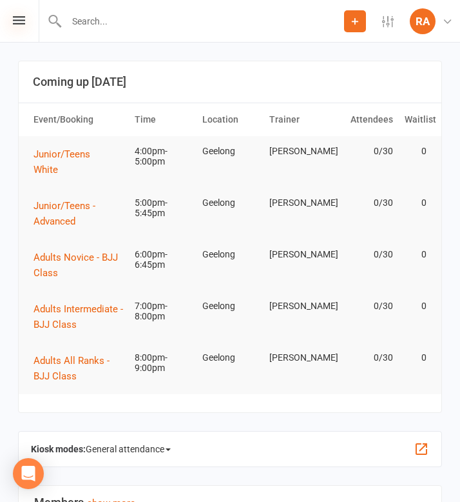
click at [16, 21] on icon at bounding box center [19, 20] width 12 height 8
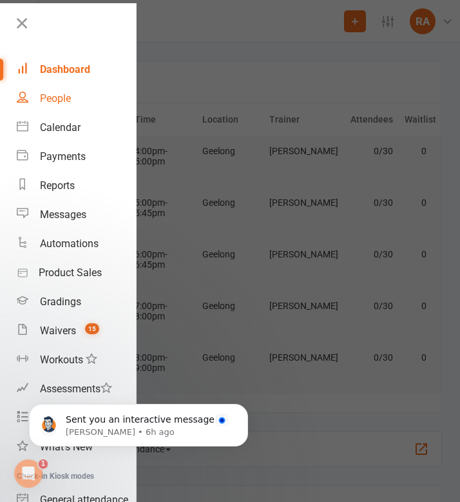
click at [63, 100] on div "People" at bounding box center [55, 98] width 31 height 12
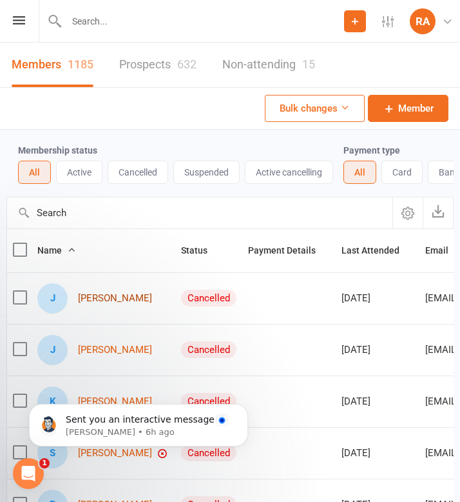
click at [98, 301] on link "Jed Abel" at bounding box center [115, 298] width 74 height 11
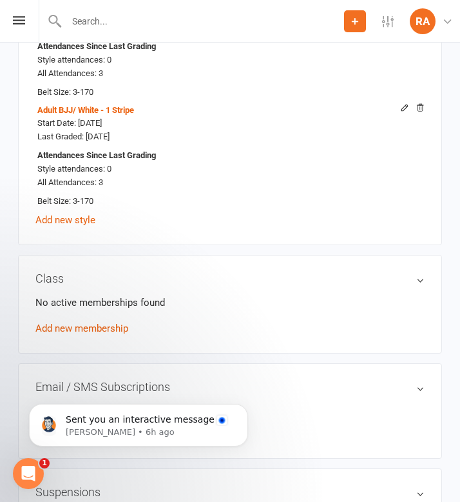
scroll to position [737, 0]
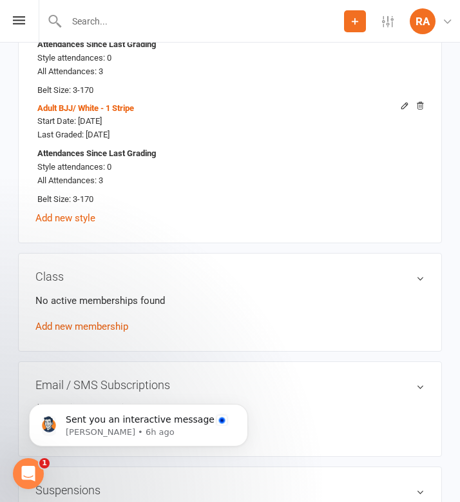
click at [70, 207] on div "Adult Shootfighting / Yellow Start Date: 31 Aug 2017 Last Graded: 31 Aug 2017 A…" at bounding box center [230, 108] width 390 height 237
click at [70, 212] on link "Add new style" at bounding box center [65, 218] width 60 height 12
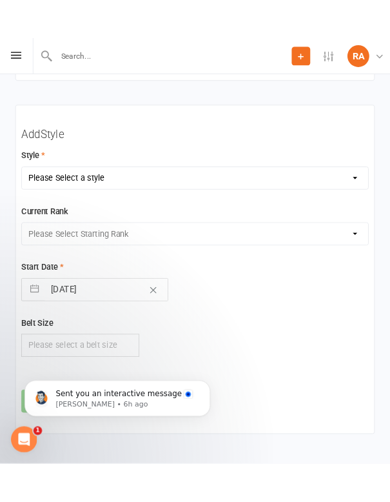
scroll to position [1806, 0]
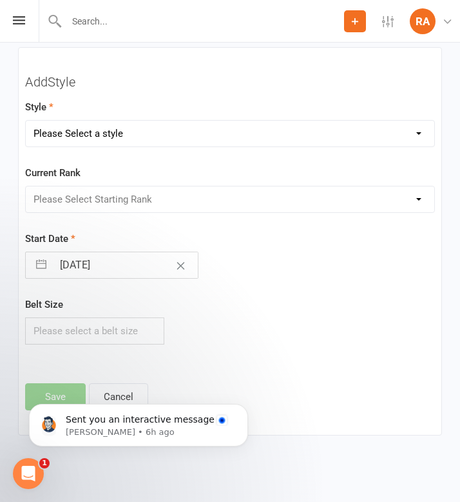
click at [246, 186] on div "Please Select Starting Rank" at bounding box center [230, 199] width 410 height 27
click at [229, 133] on select "Please Select a style Adult BJJ Adult Shootfighting Beginners Class Junior & Te…" at bounding box center [230, 134] width 409 height 26
select select "70"
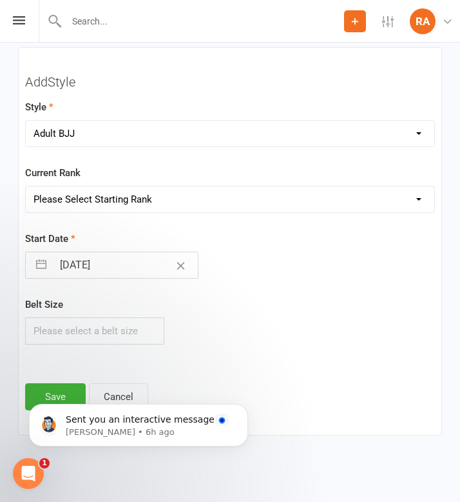
click at [205, 199] on select "Please Select Starting Rank White White - 1 Stripe White -2 Stripes White -3 St…" at bounding box center [230, 199] width 409 height 26
click at [119, 196] on select "Please Select Starting Rank White White - 1 Stripe White -2 Stripes White -3 St…" at bounding box center [230, 199] width 409 height 26
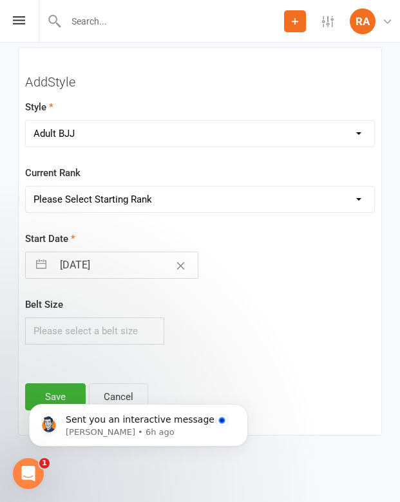
click at [95, 201] on select "Please Select Starting Rank White White - 1 Stripe White -2 Stripes White -3 St…" at bounding box center [200, 199] width 349 height 26
click at [99, 196] on select "Please Select Starting Rank White White - 1 Stripe White -2 Stripes White -3 St…" at bounding box center [200, 199] width 349 height 26
click at [103, 197] on select "Please Select Starting Rank White White - 1 Stripe White -2 Stripes White -3 St…" at bounding box center [200, 199] width 349 height 26
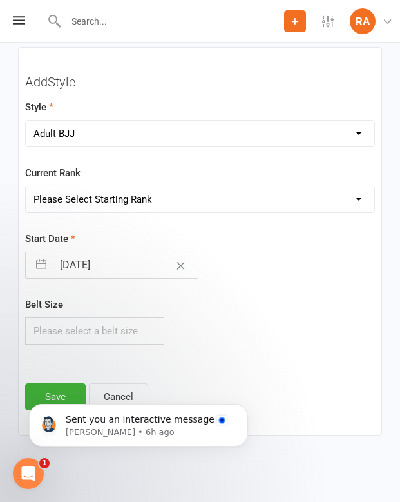
click at [103, 197] on select "Please Select Starting Rank White White - 1 Stripe White -2 Stripes White -3 St…" at bounding box center [200, 199] width 349 height 26
click at [102, 203] on select "Please Select Starting Rank White White - 1 Stripe White -2 Stripes White -3 St…" at bounding box center [200, 199] width 349 height 26
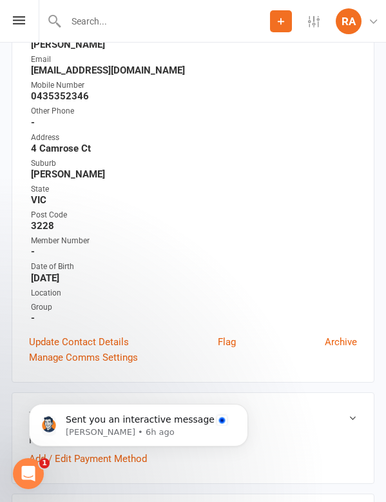
scroll to position [0, 0]
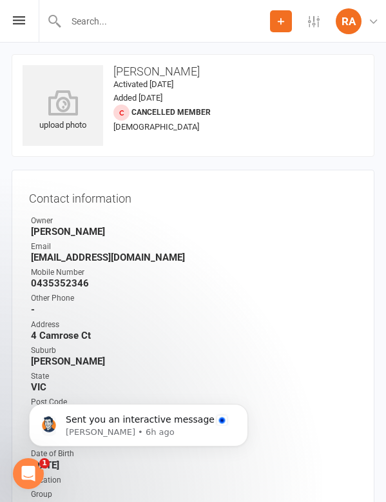
click at [28, 21] on div "Prospect Member Non-attending contact Class / event Appointment Grading event T…" at bounding box center [193, 21] width 386 height 43
click at [17, 21] on icon at bounding box center [19, 20] width 12 height 8
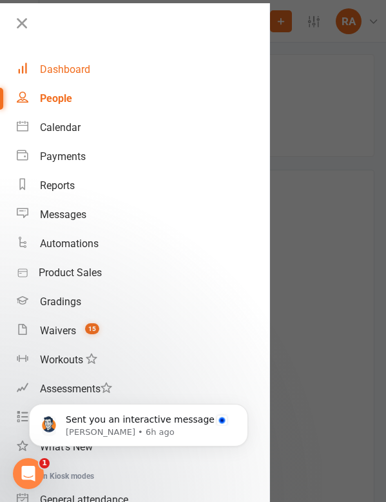
click at [64, 58] on link "Dashboard" at bounding box center [143, 69] width 253 height 29
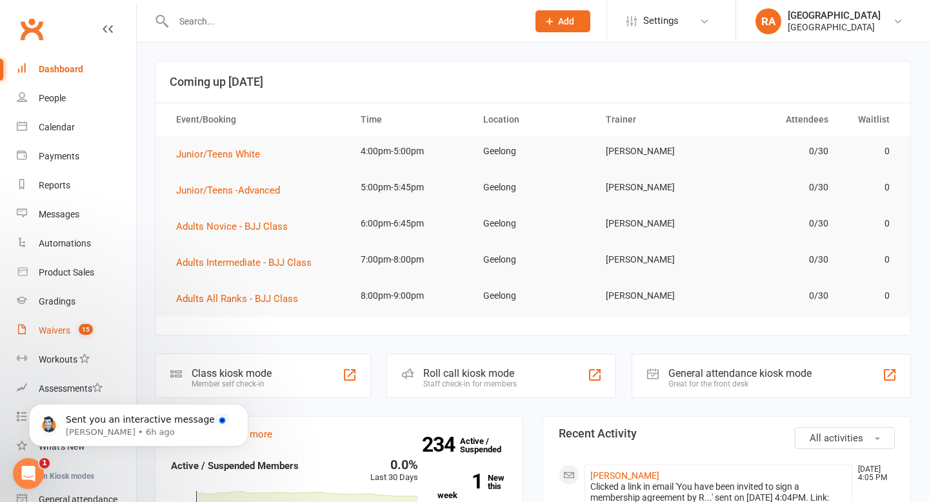
click at [43, 341] on link "Waivers 15" at bounding box center [76, 330] width 119 height 29
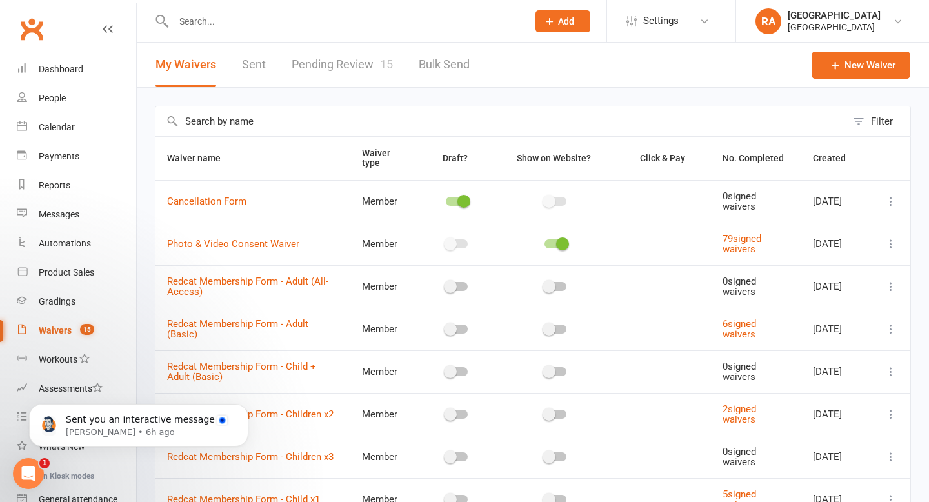
click at [344, 70] on link "Pending Review 15" at bounding box center [342, 65] width 101 height 44
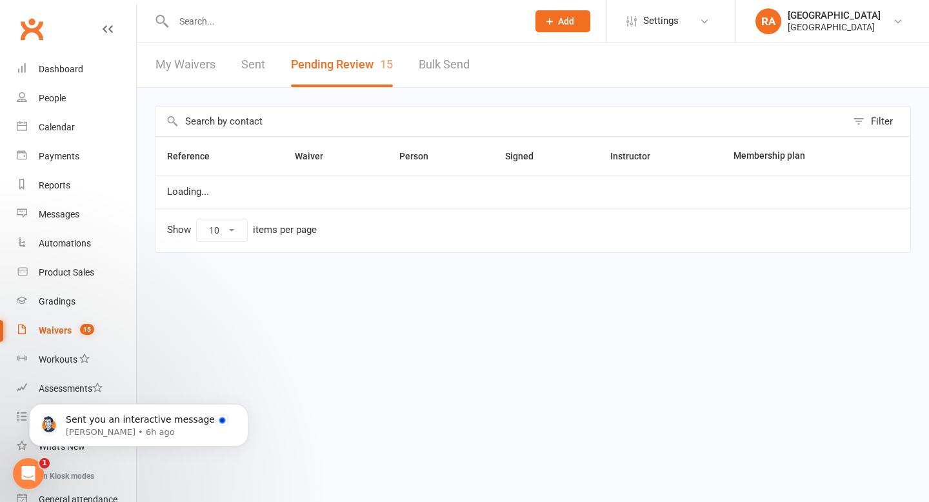
select select "100"
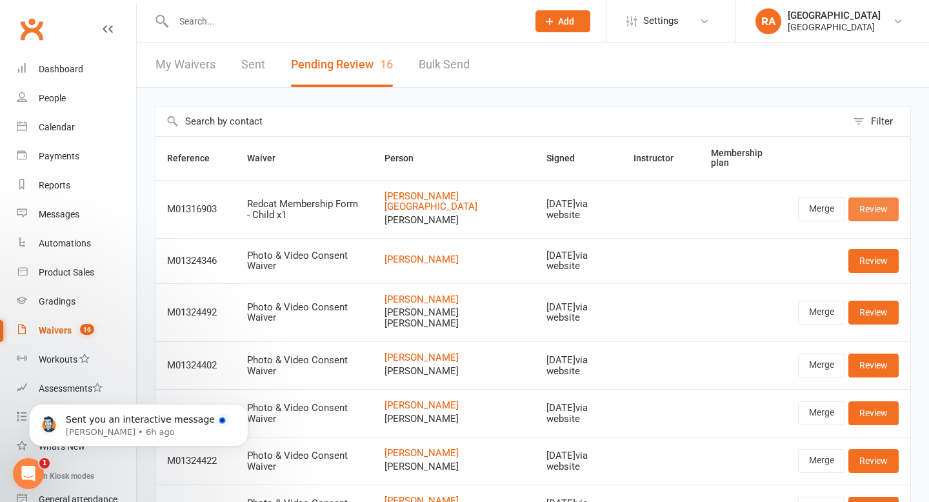
click at [460, 206] on link "Review" at bounding box center [873, 208] width 50 height 23
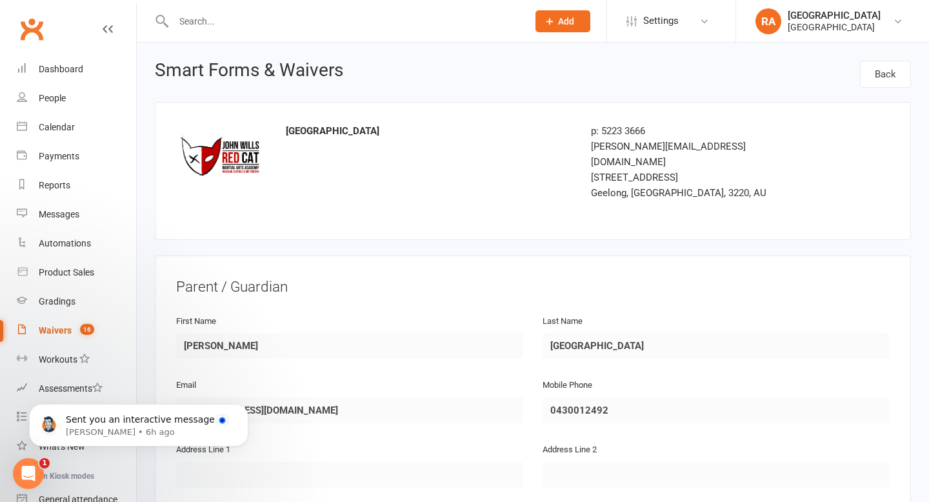
select select "100"
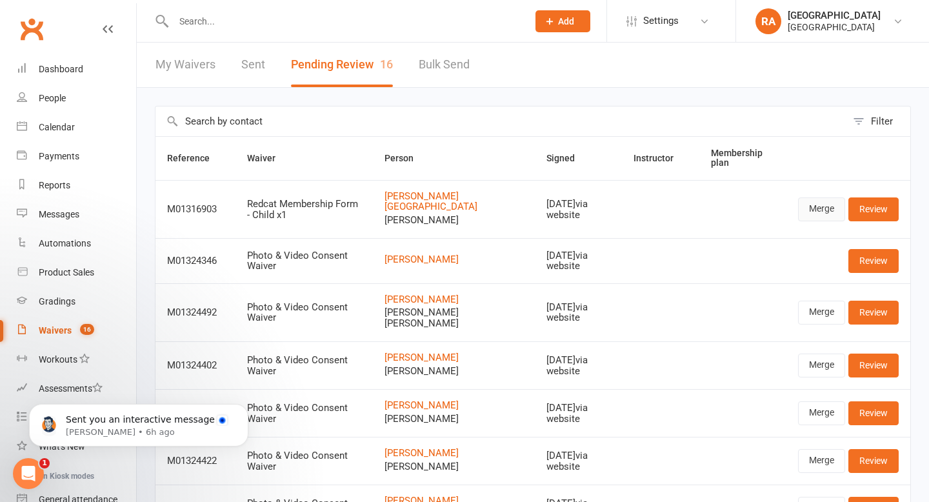
click at [460, 204] on link "Merge" at bounding box center [821, 208] width 47 height 23
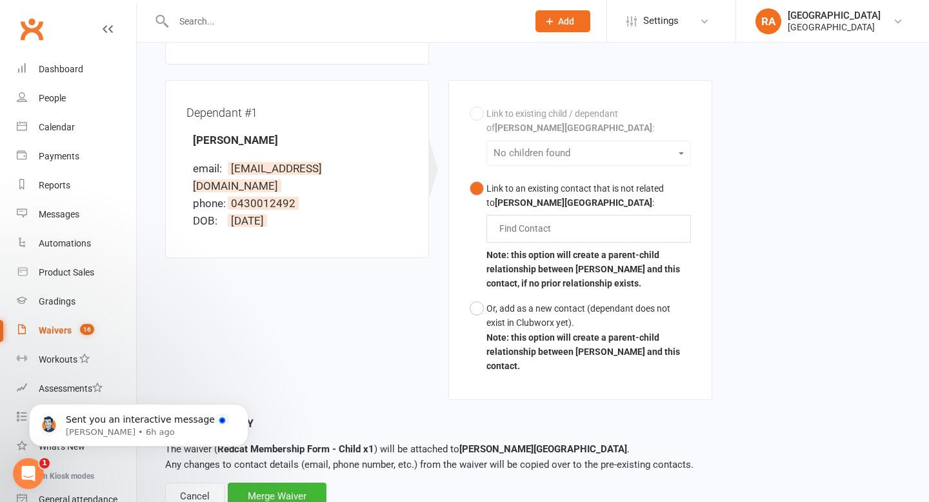
scroll to position [344, 0]
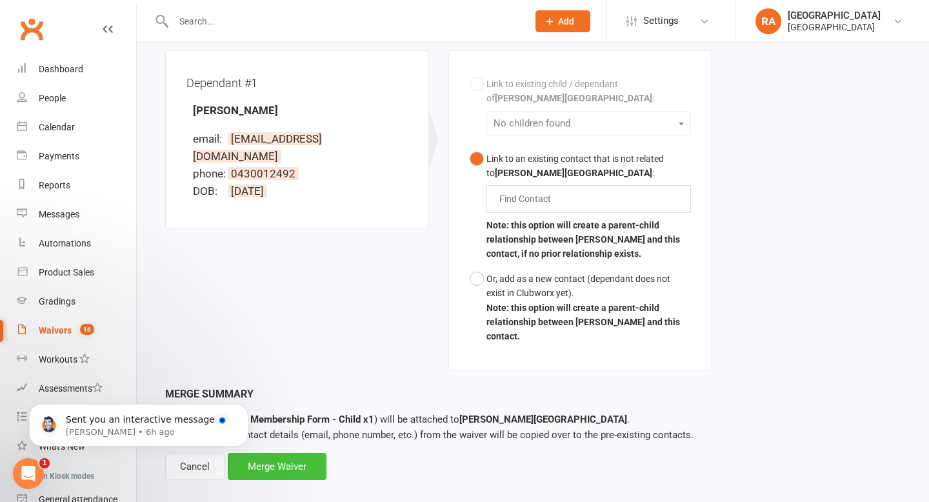
click at [306, 460] on div "Merge Waiver" at bounding box center [277, 466] width 99 height 27
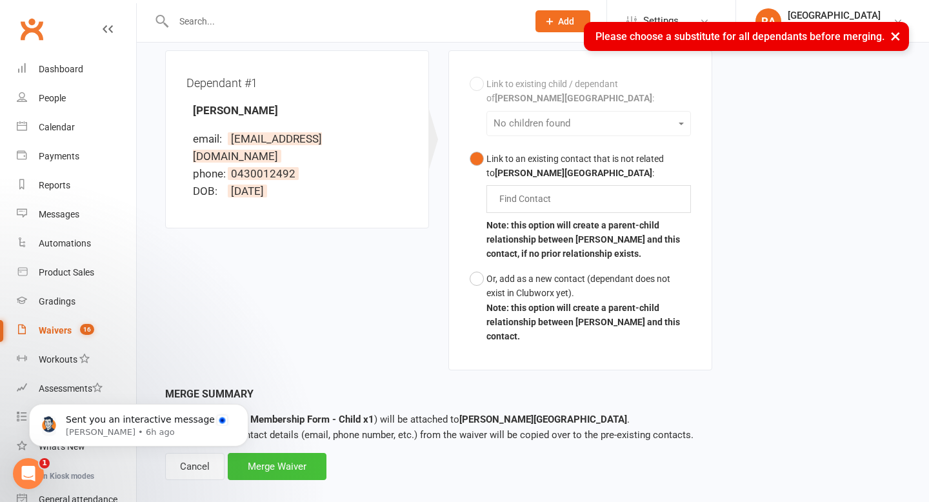
click at [301, 453] on div "Merge Waiver" at bounding box center [277, 466] width 99 height 27
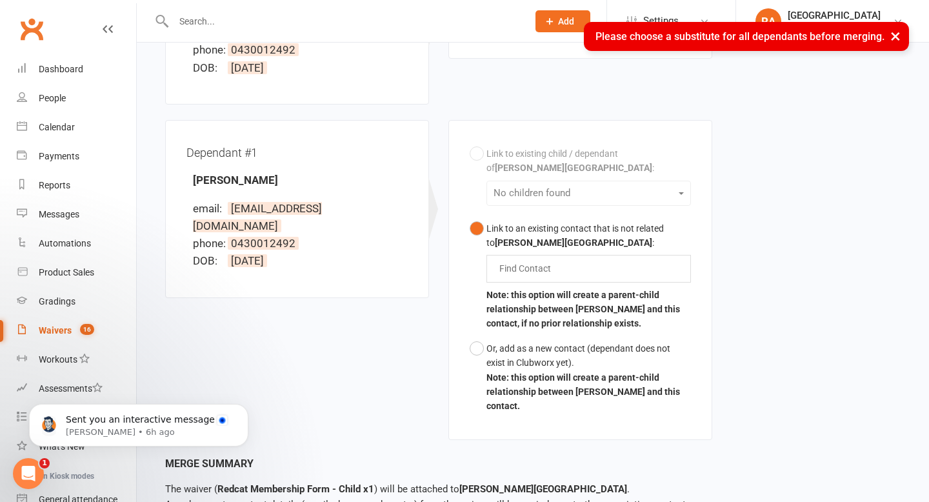
scroll to position [268, 0]
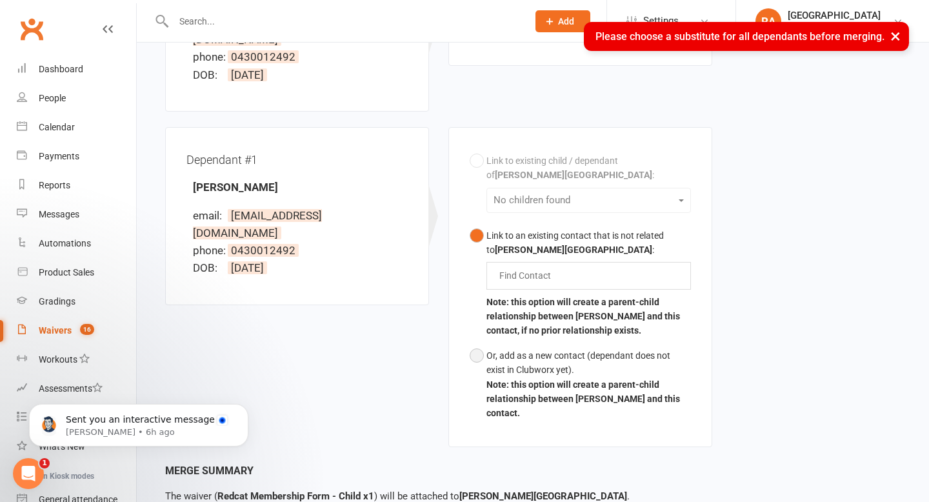
click at [460, 343] on button "Or, add as a new contact (dependant does not exist in Clubworx yet). Note: this…" at bounding box center [579, 384] width 221 height 83
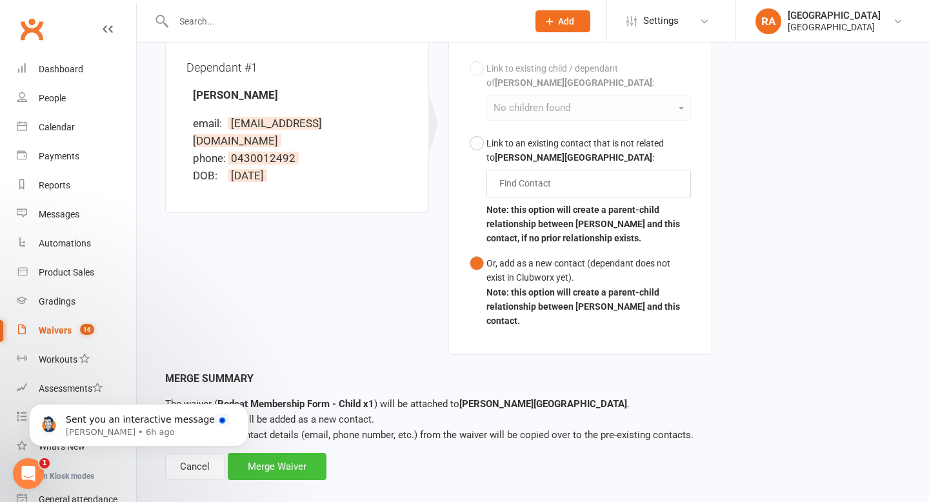
click at [276, 455] on div "Merge Waiver" at bounding box center [277, 466] width 99 height 27
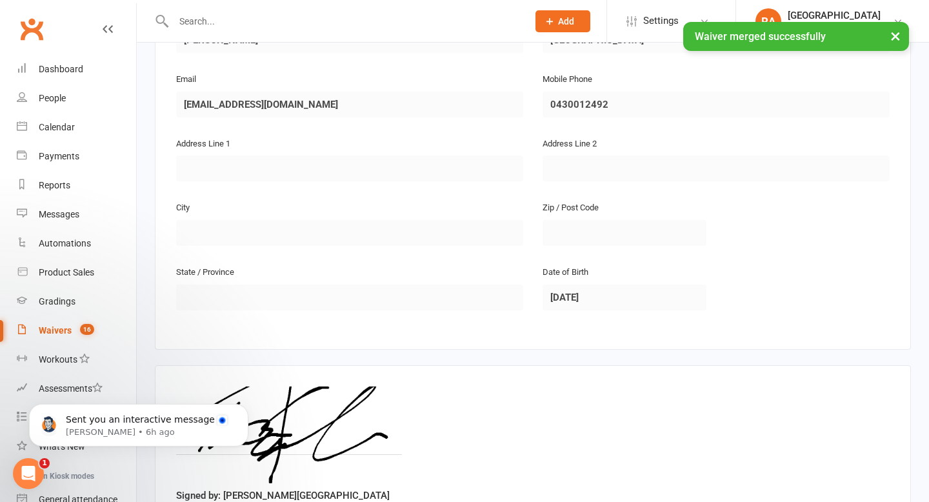
scroll to position [849, 0]
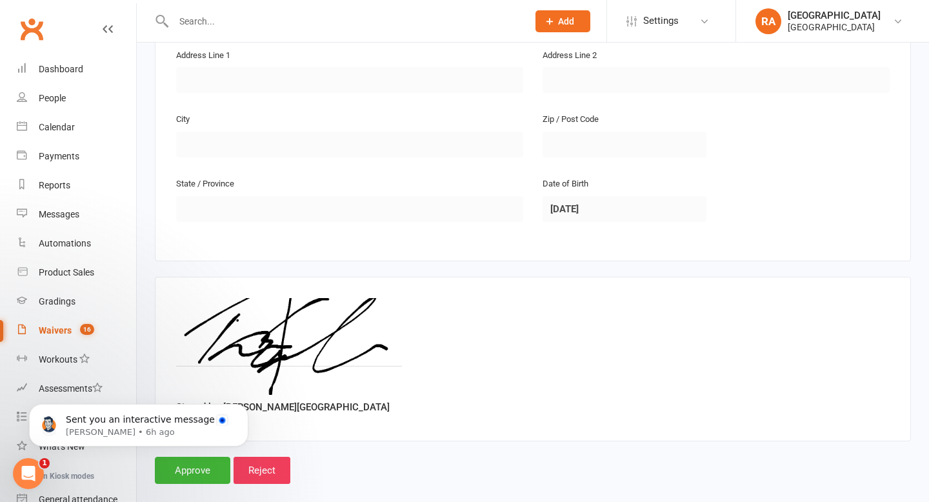
click at [199, 456] on body "Sent you an interactive message [PERSON_NAME] • 6h ago" at bounding box center [139, 422] width 248 height 80
click at [193, 454] on body "Sent you an interactive message [PERSON_NAME] • 6h ago" at bounding box center [139, 422] width 248 height 80
click html "Sent you an interactive message [PERSON_NAME] • 6h ago"
click at [241, 409] on icon "Dismiss notification" at bounding box center [244, 407] width 7 height 7
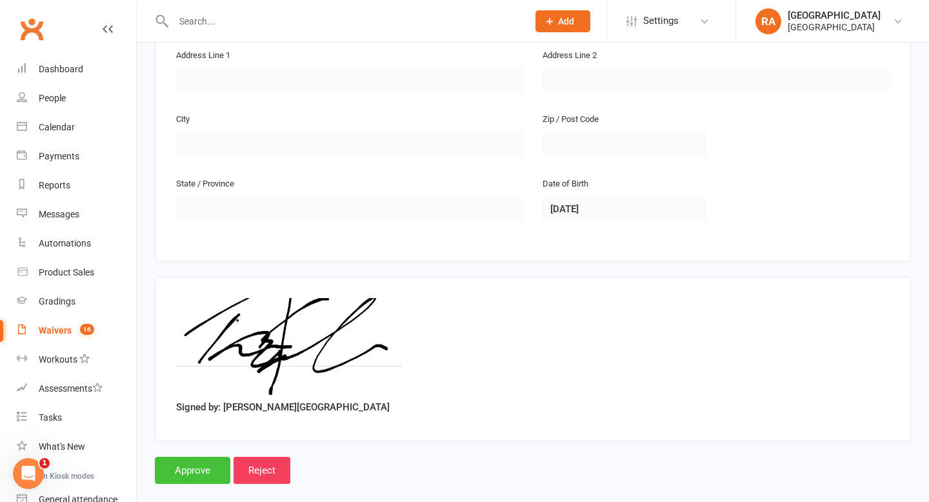
click at [194, 458] on input "Approve" at bounding box center [192, 470] width 75 height 27
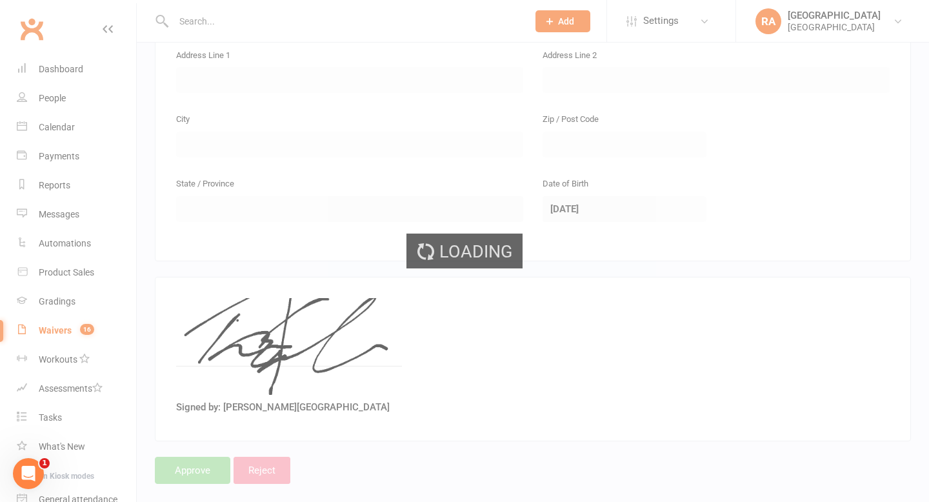
select select "100"
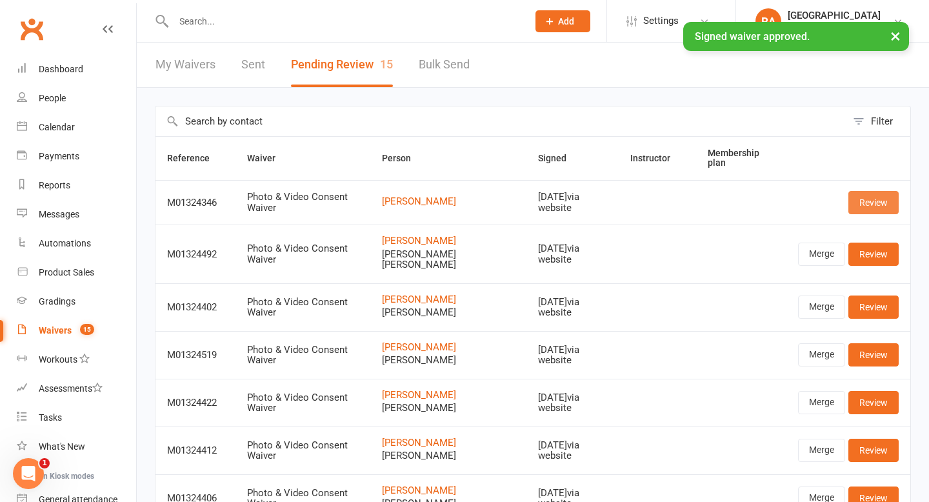
click at [460, 204] on link "Review" at bounding box center [873, 202] width 50 height 23
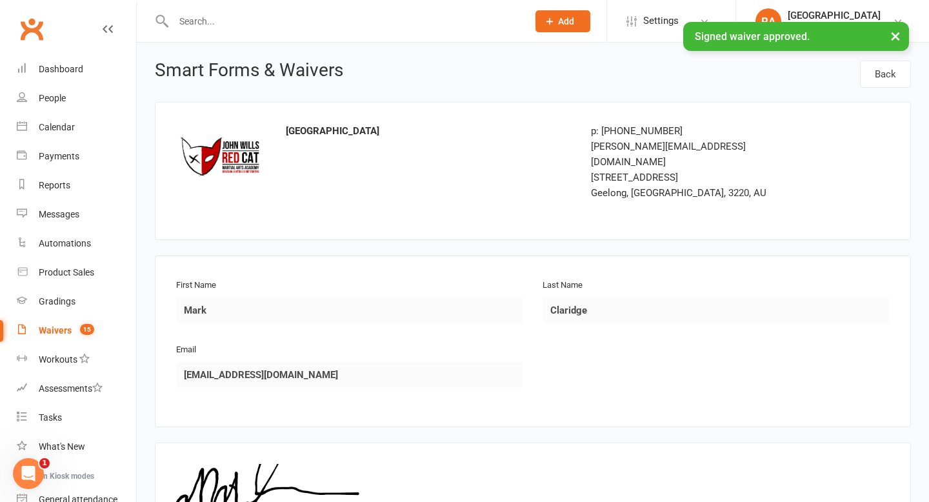
scroll to position [168, 0]
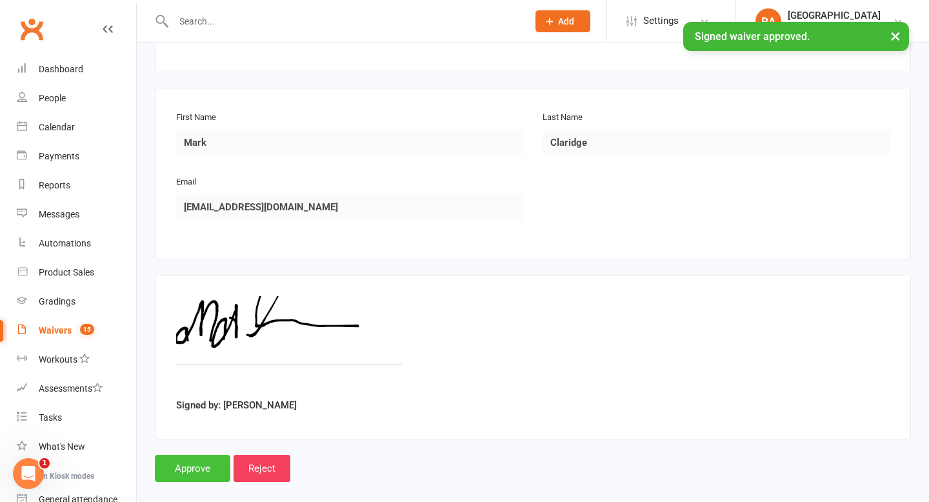
click at [156, 455] on input "Approve" at bounding box center [192, 468] width 75 height 27
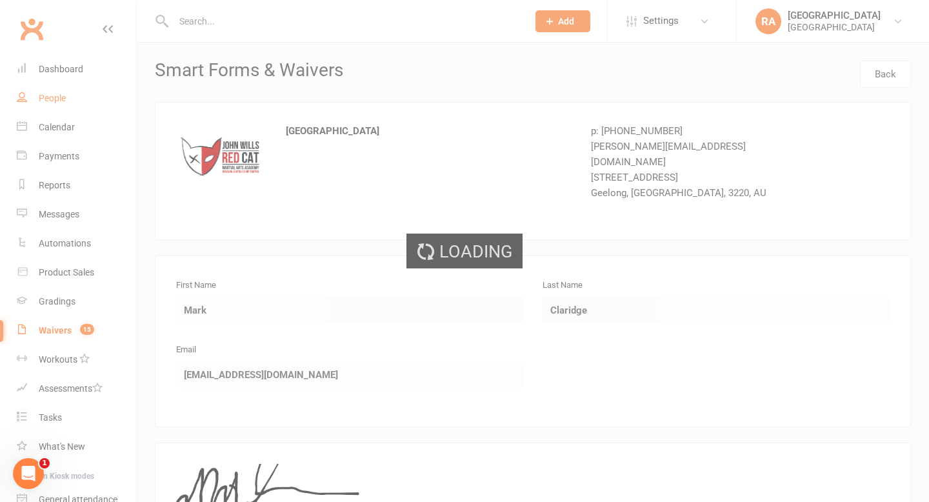
select select "100"
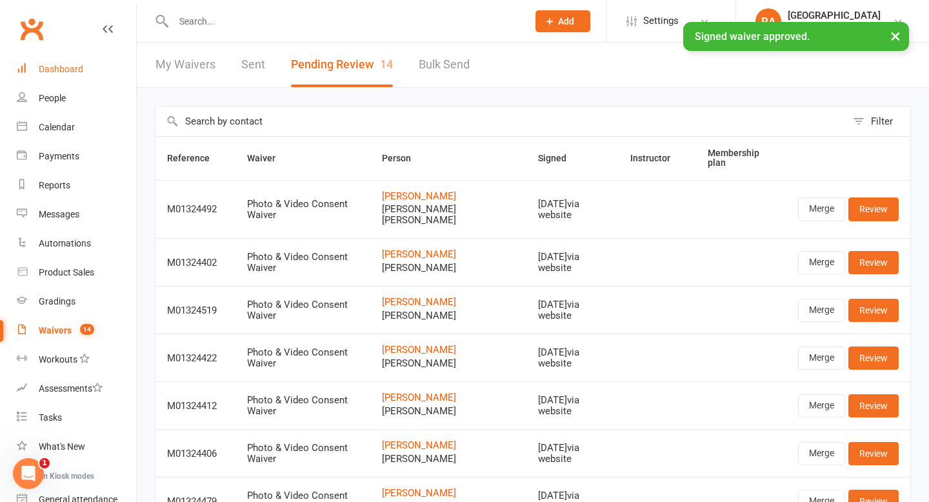
click at [61, 70] on div "Dashboard" at bounding box center [61, 69] width 44 height 10
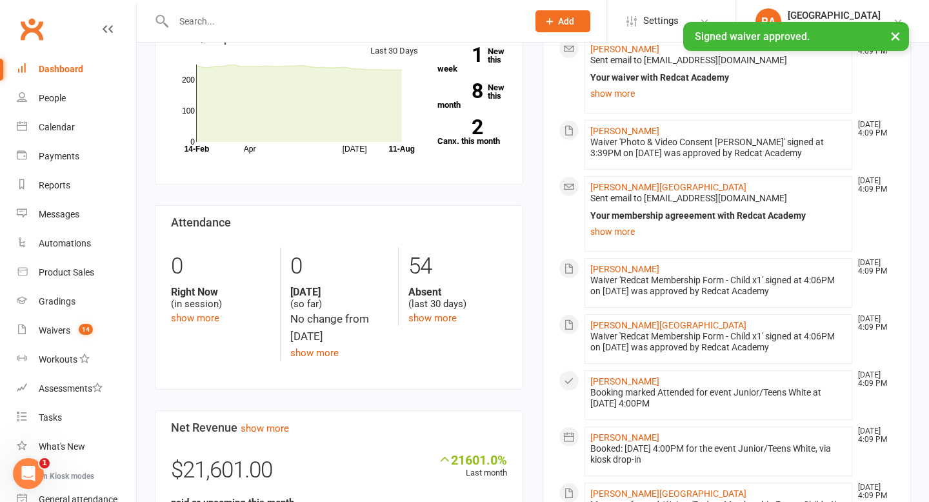
scroll to position [436, 0]
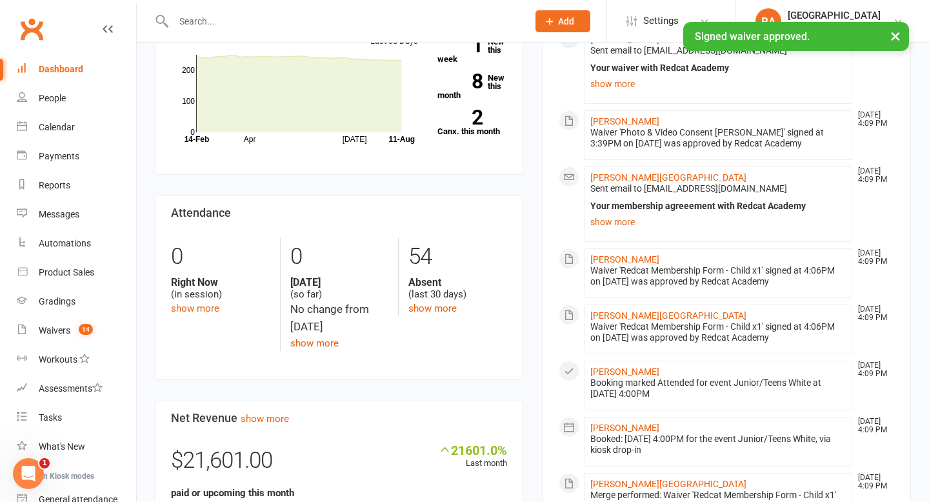
click at [224, 22] on div "× Signed waiver approved." at bounding box center [456, 22] width 912 height 0
click at [222, 22] on div "× Signed waiver approved." at bounding box center [456, 22] width 912 height 0
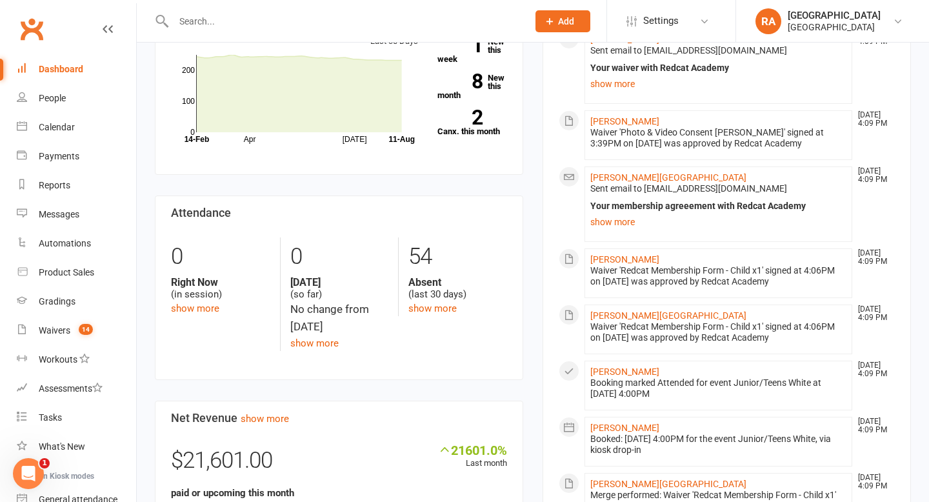
click at [213, 23] on input "text" at bounding box center [344, 21] width 349 height 18
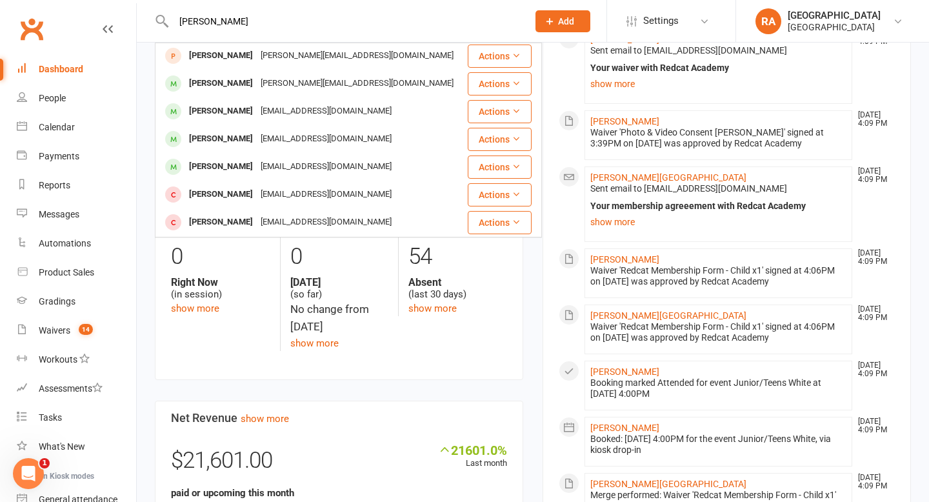
scroll to position [0, 0]
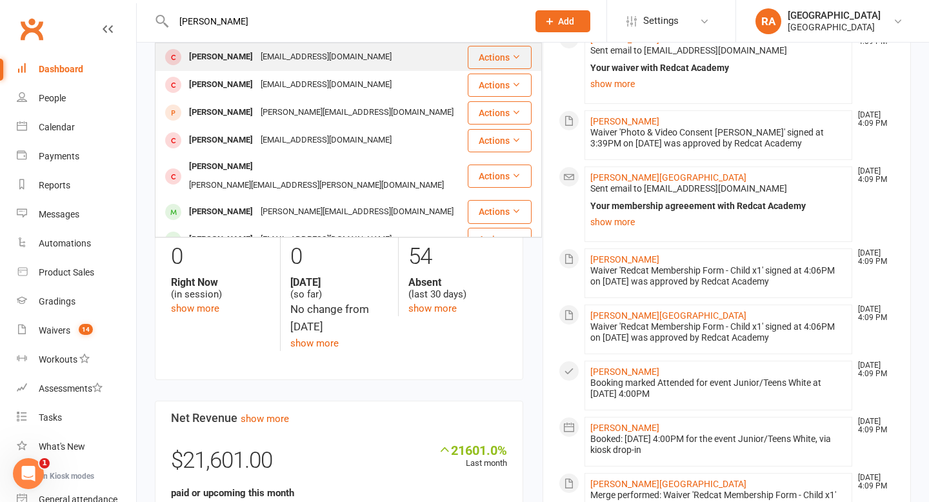
type input "liam sal"
click at [289, 66] on div "hallsalerno@hotmail.com" at bounding box center [326, 57] width 139 height 19
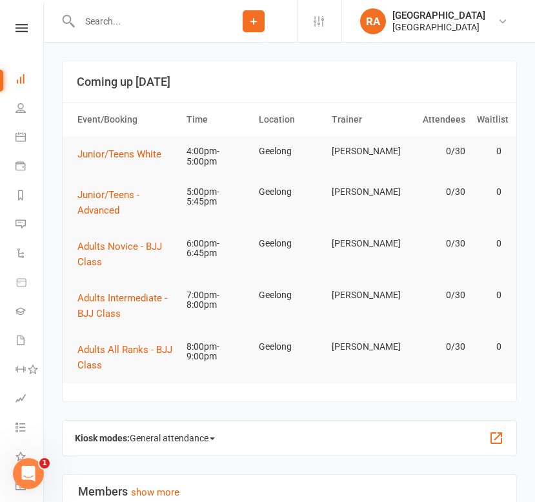
click at [130, 29] on input "text" at bounding box center [142, 21] width 134 height 18
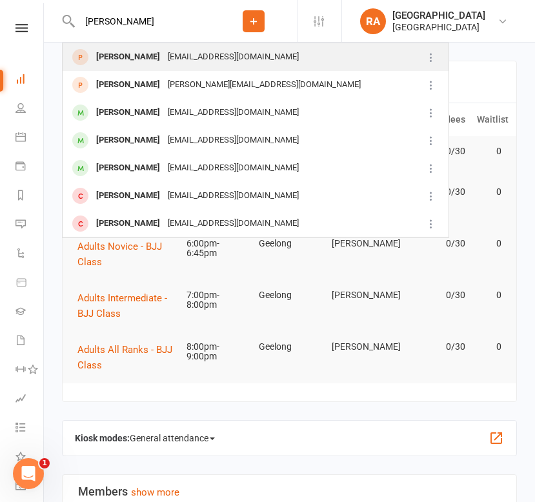
type input "liam saler"
click at [147, 63] on div "[PERSON_NAME]" at bounding box center [128, 57] width 72 height 19
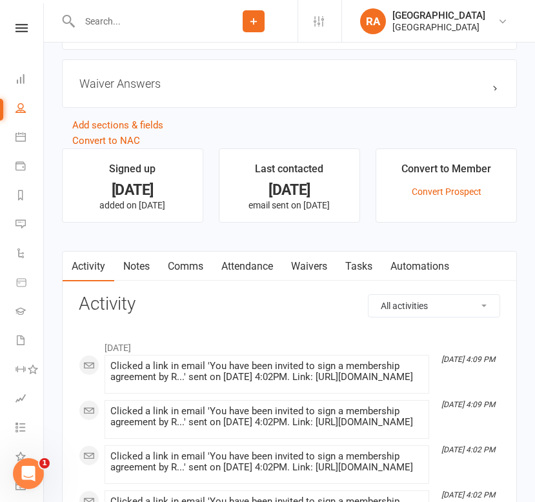
scroll to position [1003, 0]
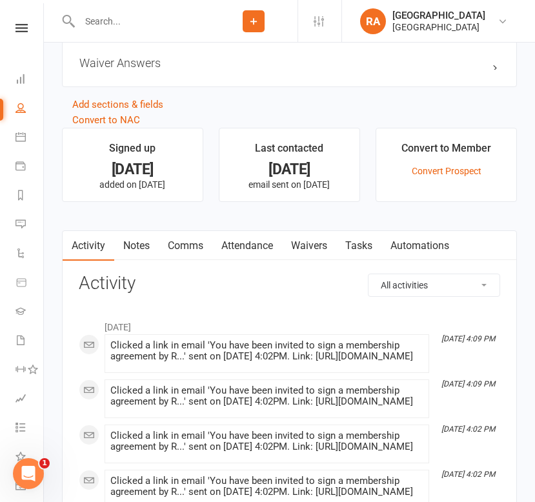
click at [248, 244] on link "Attendance" at bounding box center [247, 246] width 70 height 30
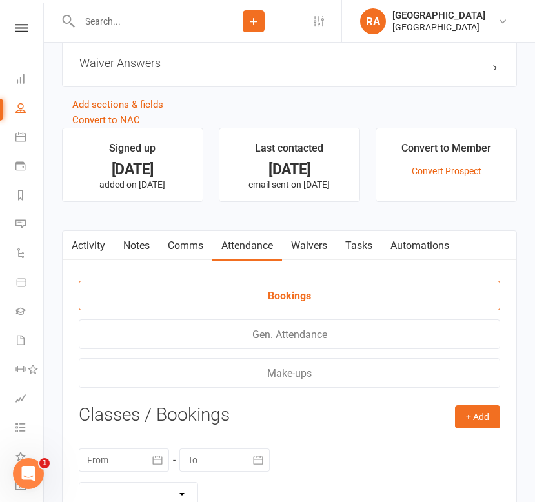
scroll to position [1042, 0]
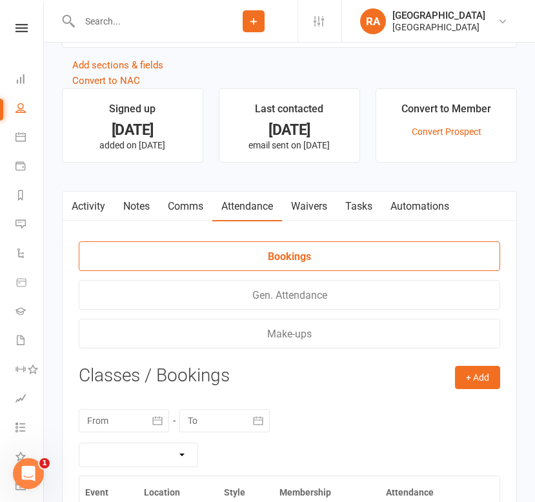
click at [306, 205] on link "Waivers" at bounding box center [309, 207] width 54 height 30
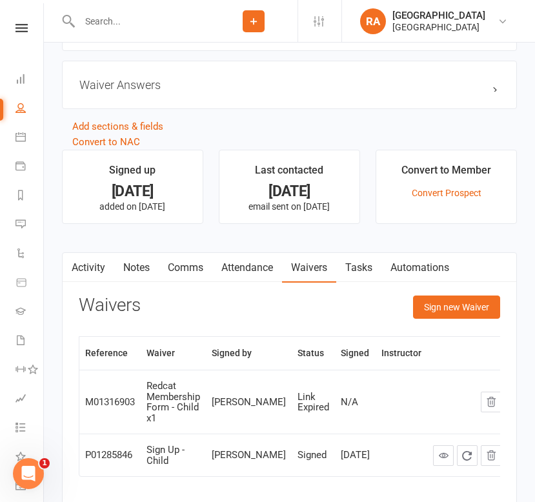
scroll to position [1060, 0]
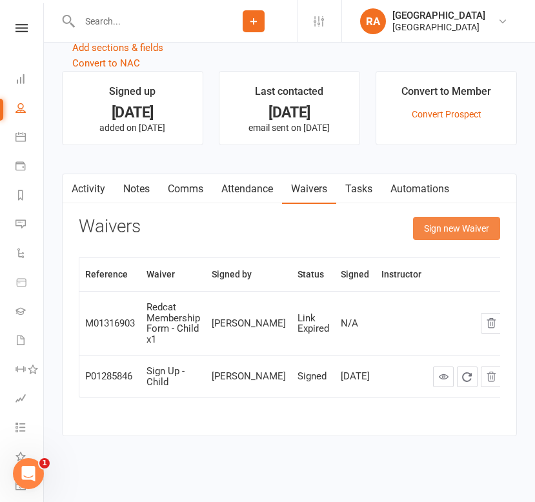
click at [444, 222] on button "Sign new Waiver" at bounding box center [456, 228] width 87 height 23
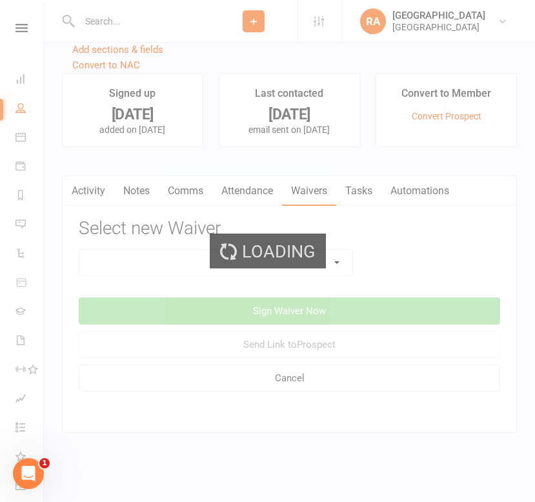
scroll to position [1054, 0]
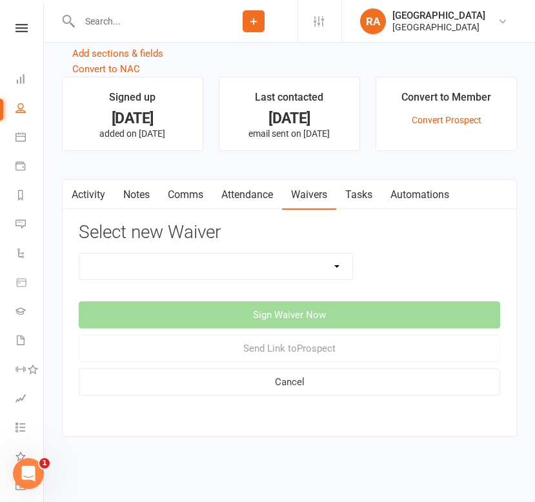
click at [251, 261] on select "Photo & Video Consent Waiver Redcat Membership Form - Adult (All-Access) Redcat…" at bounding box center [215, 266] width 273 height 26
select select "14149"
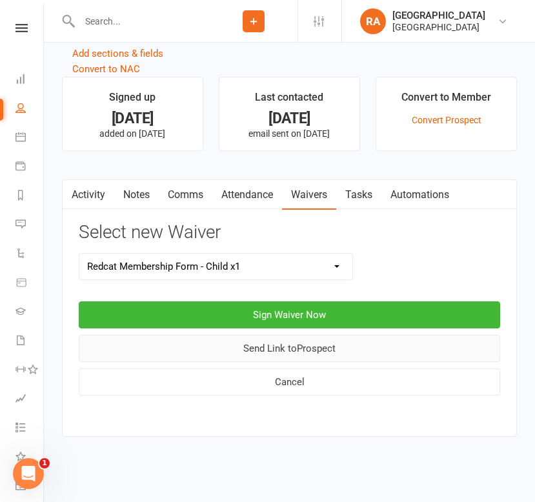
click at [258, 343] on button "Send Link to Prospect" at bounding box center [289, 348] width 421 height 27
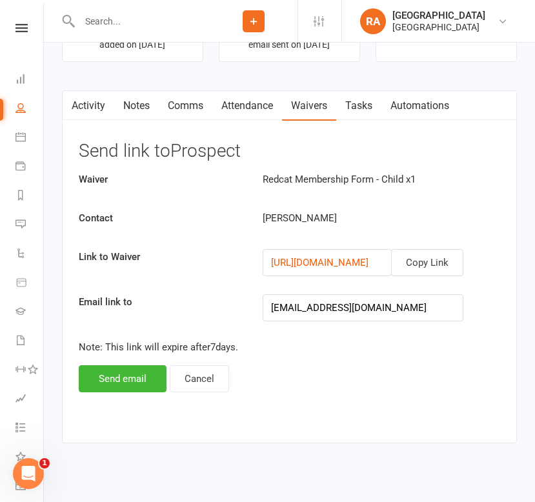
scroll to position [1145, 0]
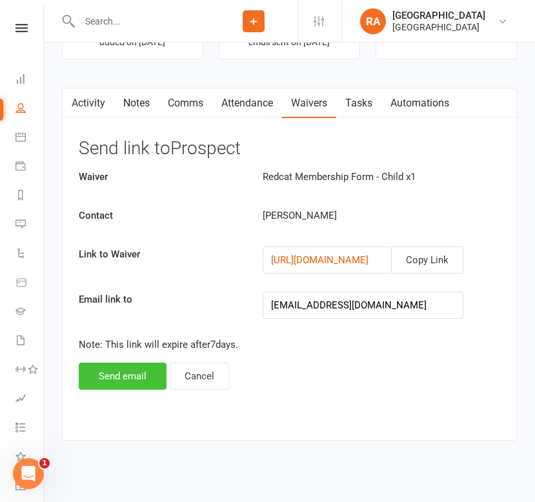
click at [123, 375] on button "Send email" at bounding box center [123, 375] width 88 height 27
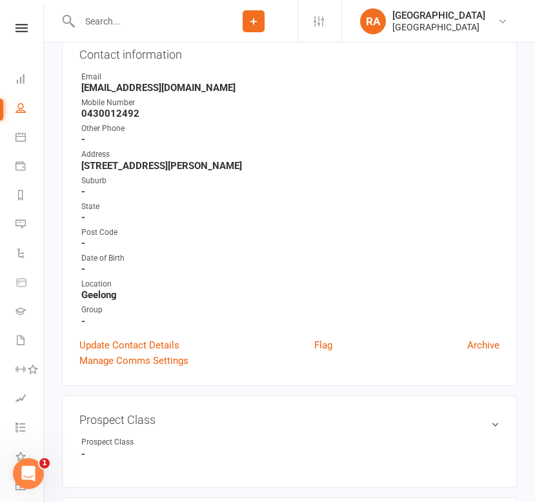
scroll to position [0, 0]
